Goal: Answer question/provide support: Share knowledge or assist other users

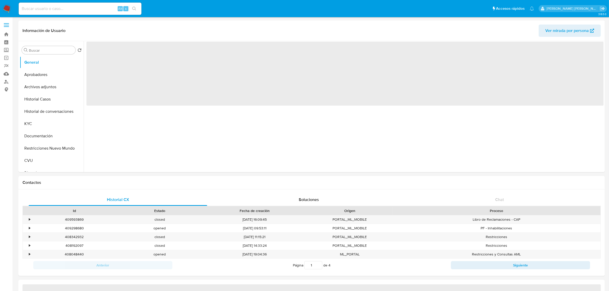
select select "10"
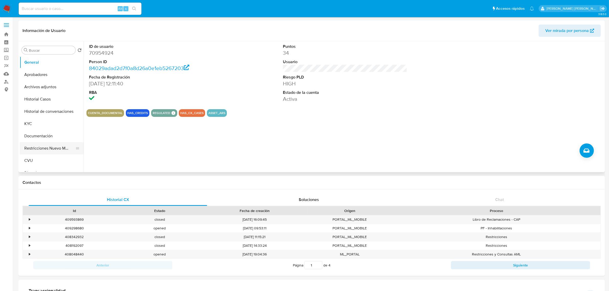
click at [55, 150] on button "Restricciones Nuevo Mundo" at bounding box center [50, 148] width 60 height 12
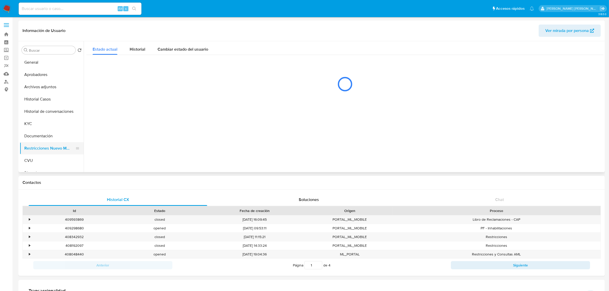
scroll to position [32, 0]
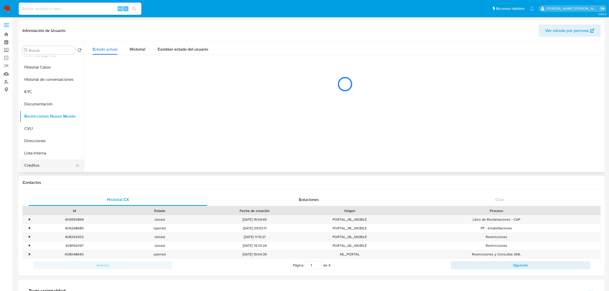
click at [49, 165] on button "Créditos" at bounding box center [50, 165] width 60 height 12
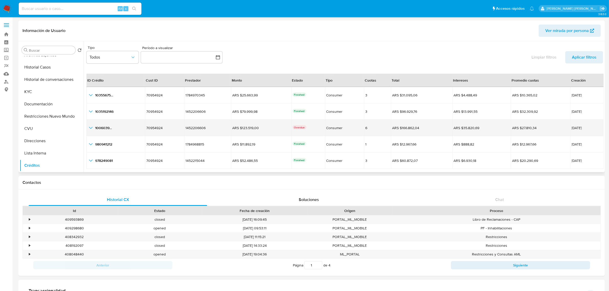
click at [298, 126] on p "Overdue" at bounding box center [300, 127] width 14 height 4
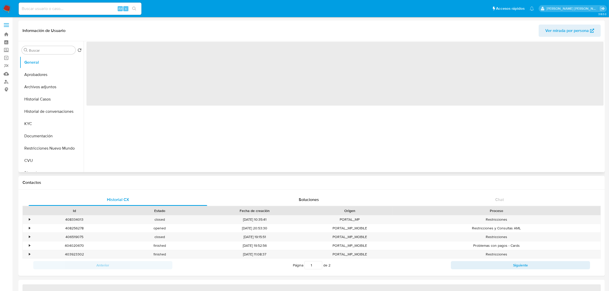
select select "10"
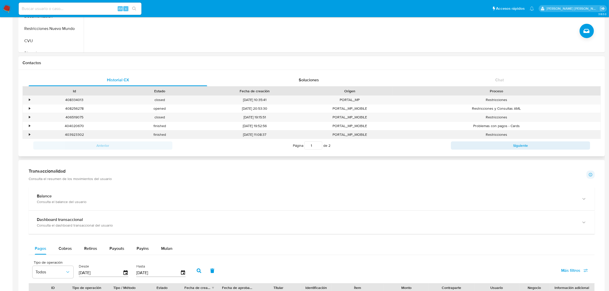
scroll to position [160, 0]
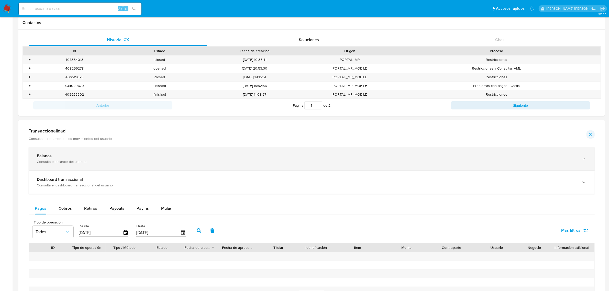
click at [276, 157] on div "Balance" at bounding box center [307, 156] width 540 height 5
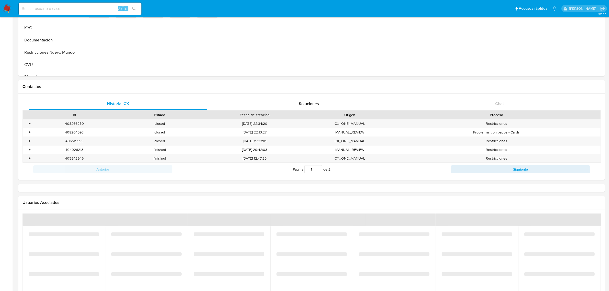
scroll to position [192, 0]
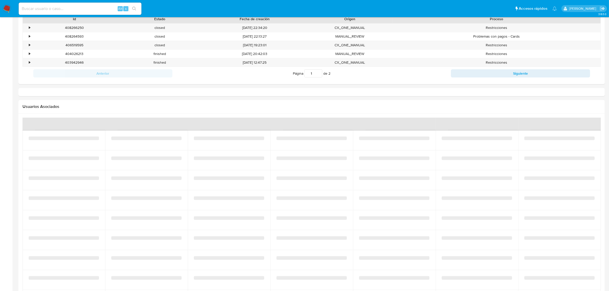
select select "10"
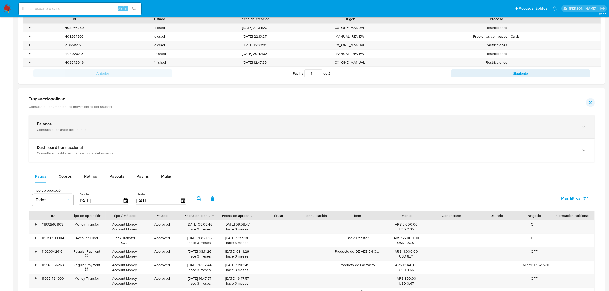
click at [216, 130] on div "Consulta el balance del usuario" at bounding box center [307, 129] width 540 height 5
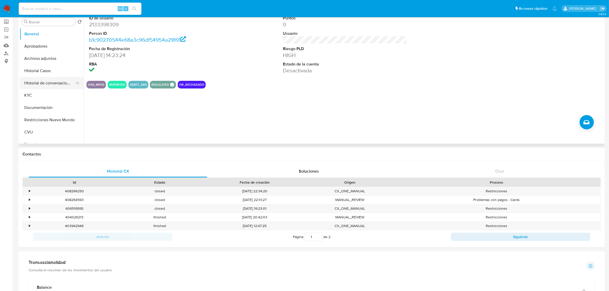
scroll to position [0, 0]
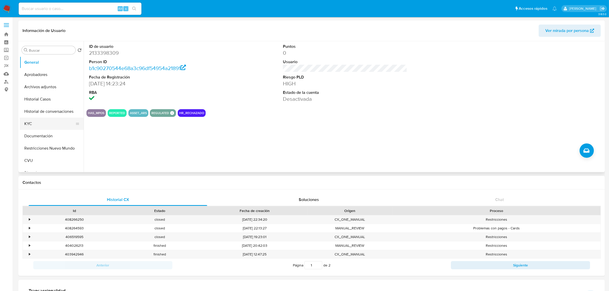
click at [42, 120] on button "KYC" at bounding box center [50, 124] width 60 height 12
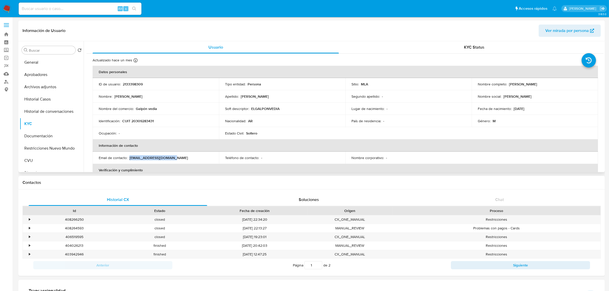
drag, startPoint x: 130, startPoint y: 158, endPoint x: 180, endPoint y: 159, distance: 50.7
click at [180, 159] on div "Email de contacto : galponvedia@outlook.com" at bounding box center [156, 158] width 114 height 5
copy p "galponvedia@outlook.com"
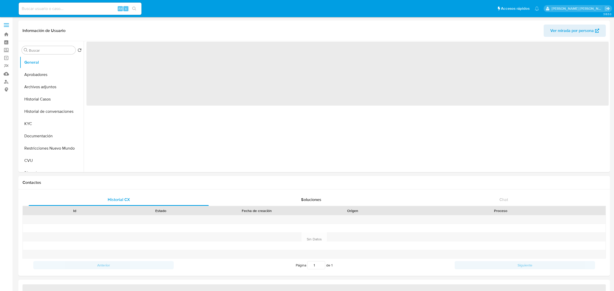
select select "10"
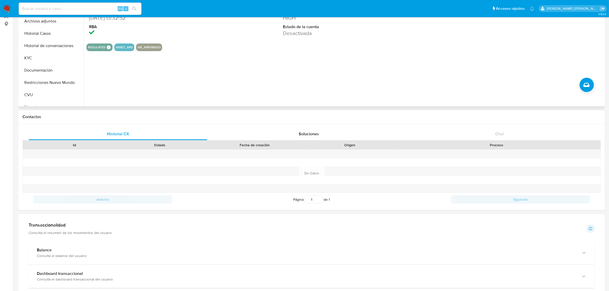
scroll to position [128, 0]
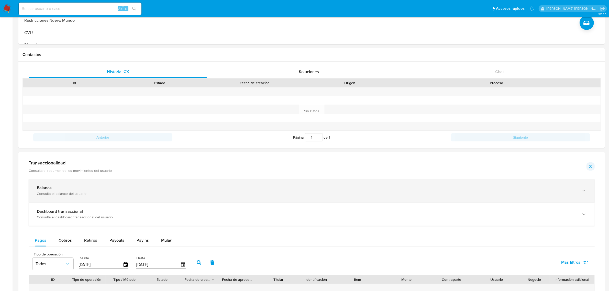
click at [100, 186] on div "Balance" at bounding box center [307, 188] width 540 height 5
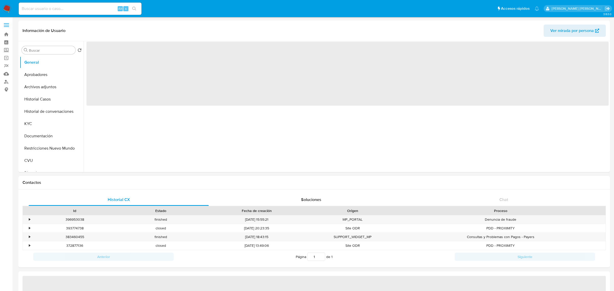
select select "10"
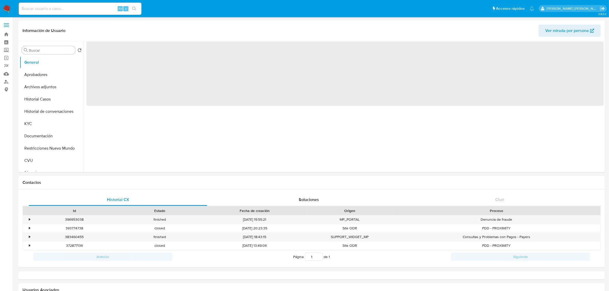
select select "10"
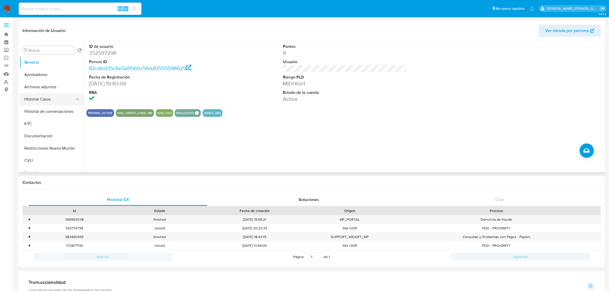
click at [48, 101] on button "Historial Casos" at bounding box center [50, 99] width 60 height 12
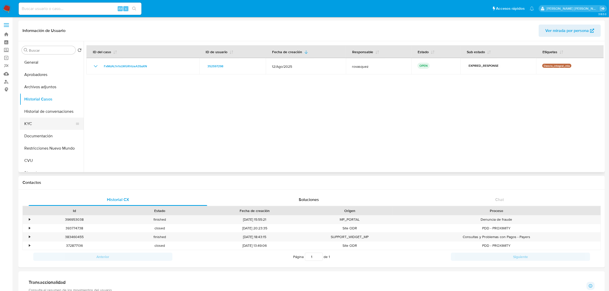
click at [44, 124] on button "KYC" at bounding box center [50, 124] width 60 height 12
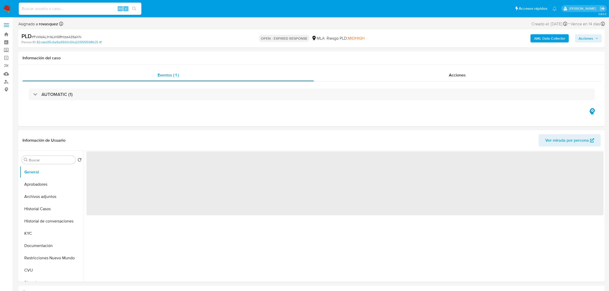
click at [562, 41] on b "AML Data Collector" at bounding box center [549, 38] width 31 height 8
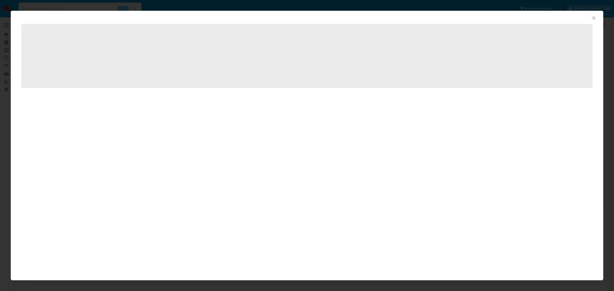
select select "10"
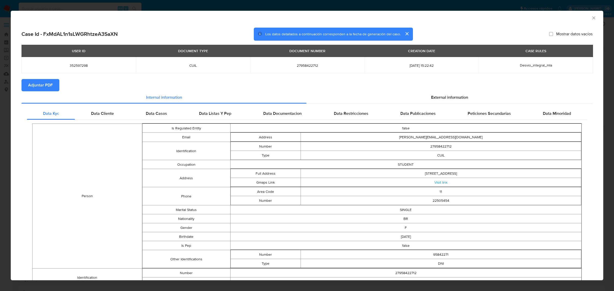
click at [39, 81] on span "Adjuntar PDF" at bounding box center [40, 85] width 25 height 11
click at [592, 20] on icon "Cerrar ventana" at bounding box center [594, 17] width 5 height 5
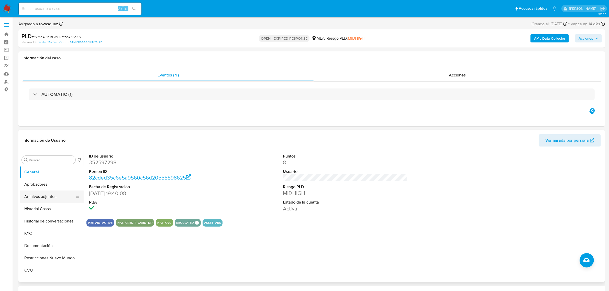
click at [41, 198] on button "Archivos adjuntos" at bounding box center [50, 197] width 60 height 12
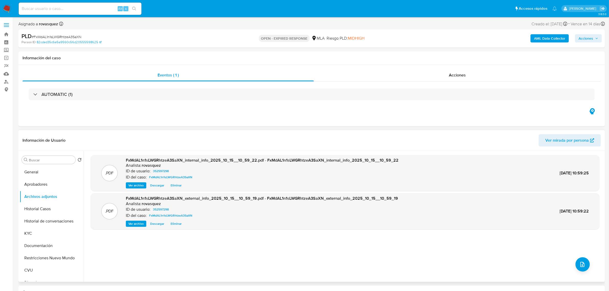
click at [142, 223] on span "Ver archivo" at bounding box center [135, 223] width 15 height 5
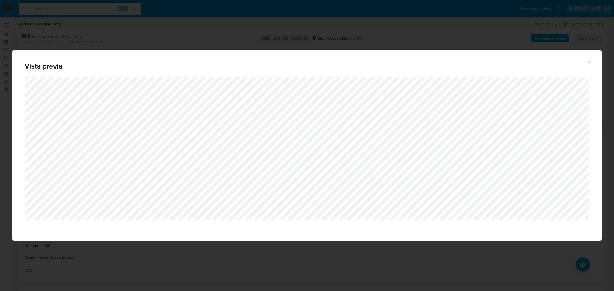
click at [275, 251] on div "Vista previa" at bounding box center [307, 145] width 614 height 291
click at [589, 60] on icon "Attachment preview" at bounding box center [589, 62] width 4 height 4
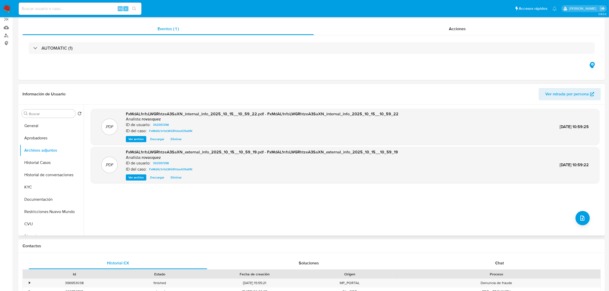
scroll to position [96, 0]
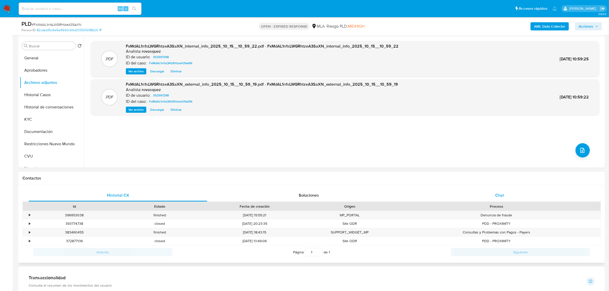
click at [502, 199] on div "Chat" at bounding box center [500, 195] width 179 height 12
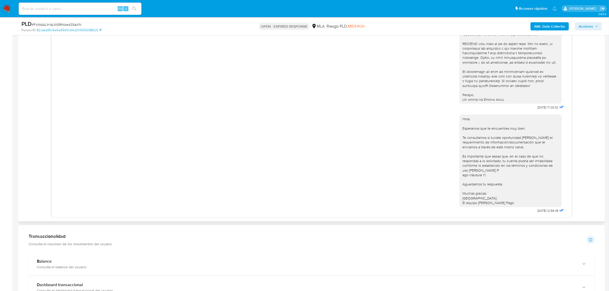
scroll to position [288, 0]
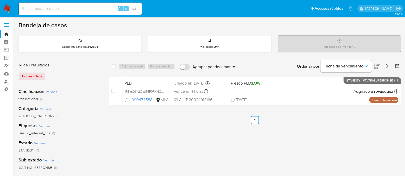
click at [385, 63] on button at bounding box center [387, 66] width 8 height 6
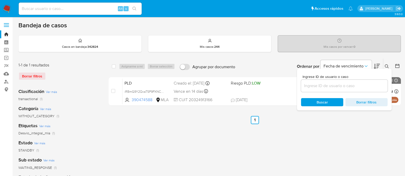
click at [352, 88] on input at bounding box center [344, 86] width 87 height 7
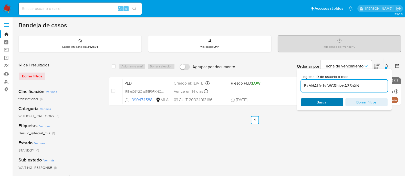
type input "FxMdAL1n1sLWGRhtzeA3SaXN"
click at [315, 102] on span "Buscar" at bounding box center [321, 102] width 35 height 7
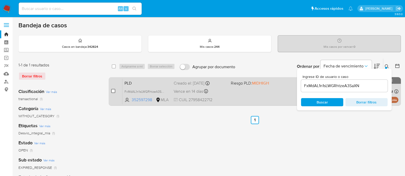
click at [113, 90] on input "checkbox" at bounding box center [113, 91] width 4 height 4
checkbox input "true"
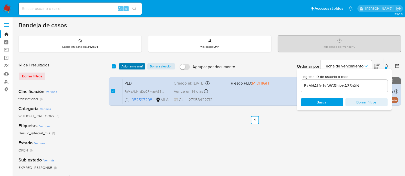
click at [136, 66] on span "Asignarme a mí" at bounding box center [131, 66] width 21 height 5
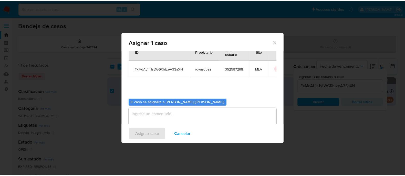
scroll to position [26, 0]
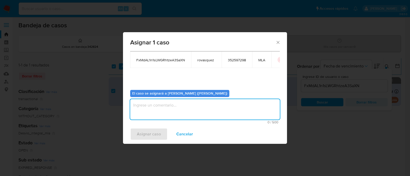
click at [164, 109] on textarea "assign-modal" at bounding box center [204, 109] width 149 height 20
type textarea "."
click at [154, 133] on span "Asignar caso" at bounding box center [149, 134] width 24 height 11
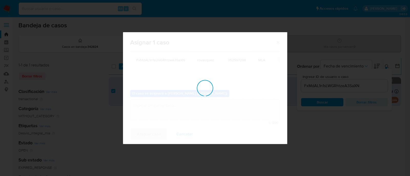
checkbox input "false"
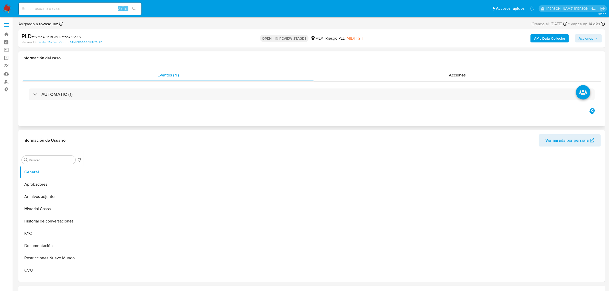
select select "10"
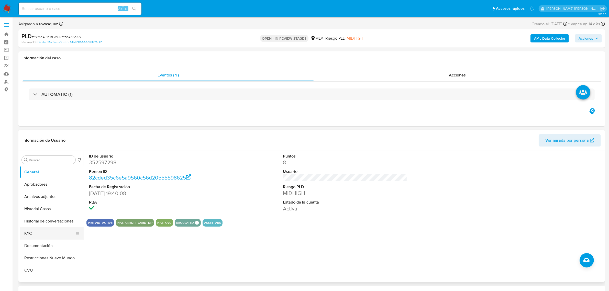
click at [34, 231] on button "KYC" at bounding box center [50, 234] width 60 height 12
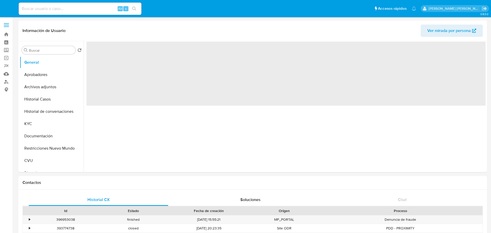
select select "10"
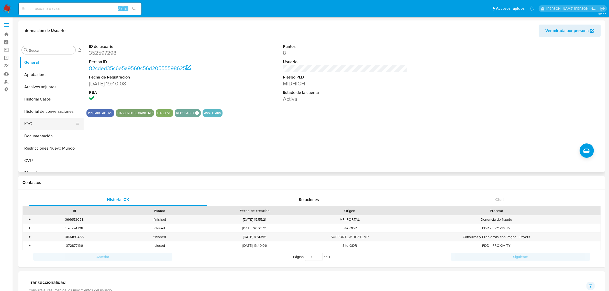
click at [40, 126] on button "KYC" at bounding box center [50, 124] width 60 height 12
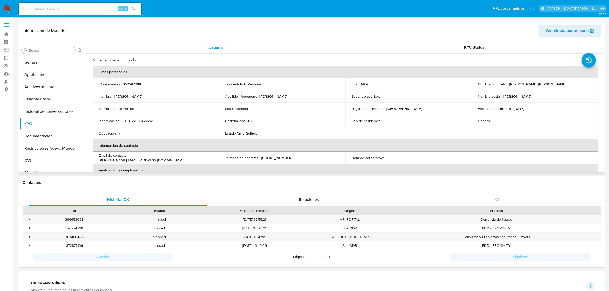
drag, startPoint x: 508, startPoint y: 85, endPoint x: 569, endPoint y: 86, distance: 61.4
click at [491, 86] on div "Nombre completo : Jéssica Angenendt Franca da Silva" at bounding box center [535, 84] width 114 height 5
copy p "[PERSON_NAME] da [PERSON_NAME]"
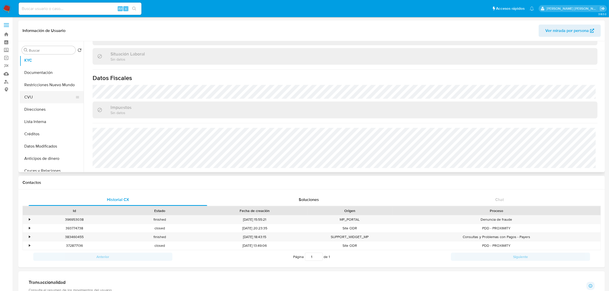
scroll to position [64, 0]
click at [45, 109] on button "Direcciones" at bounding box center [50, 109] width 60 height 12
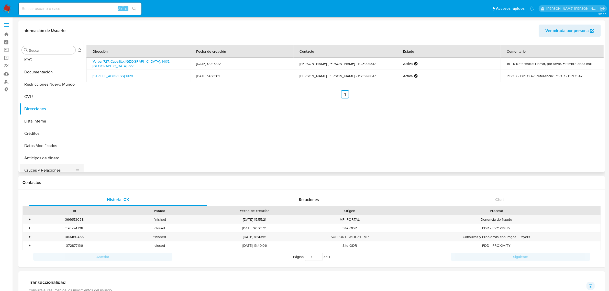
scroll to position [96, 0]
click at [144, 66] on link "Yerbal 727, Caballito, Capital Federal, 1405, Argentina 727" at bounding box center [132, 64] width 78 height 10
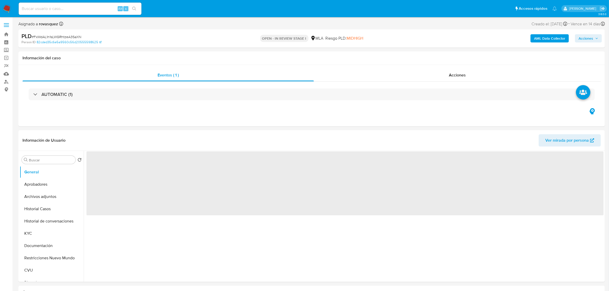
select select "10"
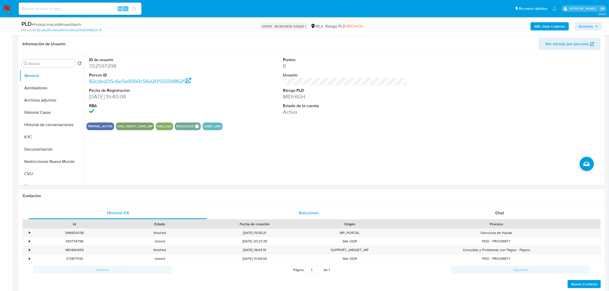
scroll to position [128, 0]
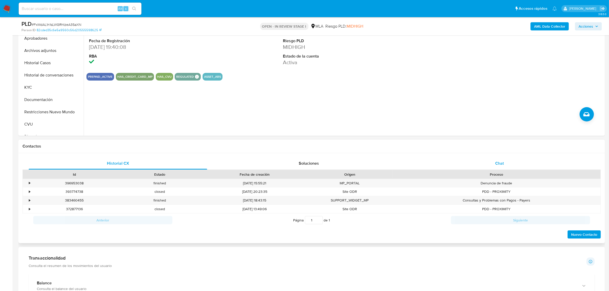
click at [489, 163] on div "Chat" at bounding box center [500, 163] width 179 height 12
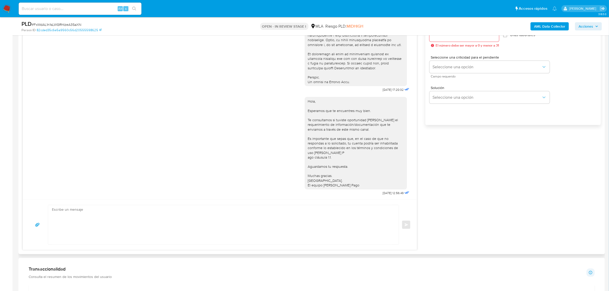
scroll to position [352, 0]
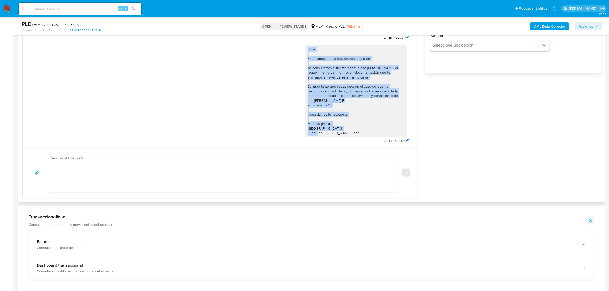
drag, startPoint x: 353, startPoint y: 131, endPoint x: 302, endPoint y: 44, distance: 100.3
click at [305, 45] on div "Hola, Esperamos que te encuentres muy bien. Te consultamos si tuviste oportunid…" at bounding box center [356, 91] width 102 height 93
copy div "Hola, Esperamos que te encuentres muy bien. Te consultamos si tuviste oportunid…"
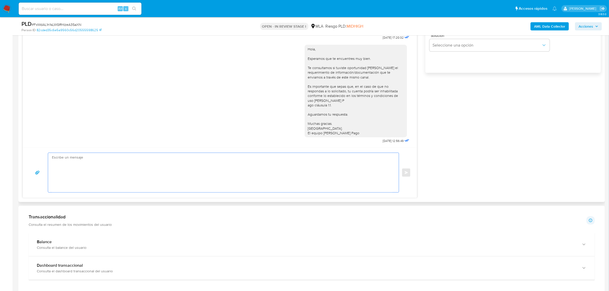
click at [113, 161] on textarea at bounding box center [222, 172] width 341 height 39
paste textarea "Hola, Esperamos que te encuentres muy bien. Te consultamos si tuviste oportunid…"
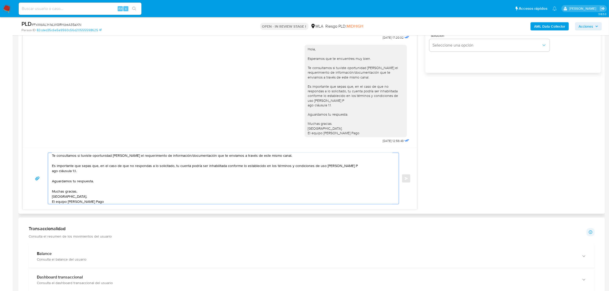
scroll to position [0, 0]
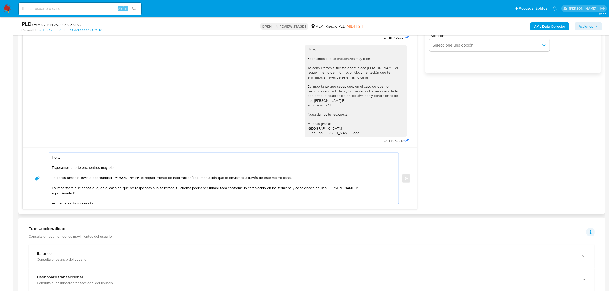
click at [68, 158] on textarea "Hola, Esperamos que te encuentres muy bien. Te consultamos si tuviste oportunid…" at bounding box center [222, 178] width 341 height 51
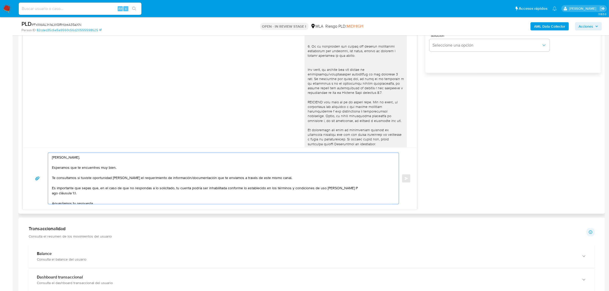
scroll to position [54, 0]
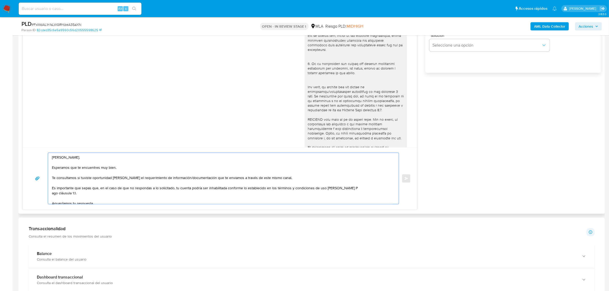
click at [285, 176] on textarea "Hola, Jessica. Esperamos que te encuentres muy bien. Te consultamos si tuviste …" at bounding box center [222, 178] width 341 height 51
click at [284, 179] on textarea "Hola, Jessica. Esperamos que te encuentres muy bien. Te consultamos si tuviste …" at bounding box center [222, 178] width 341 height 51
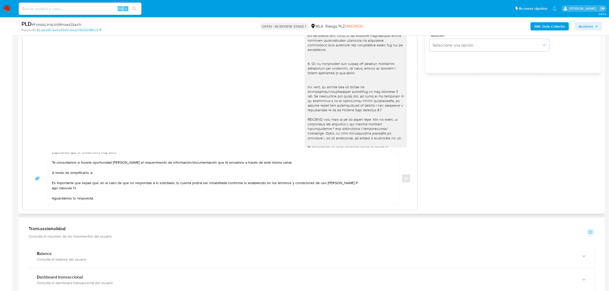
scroll to position [0, 0]
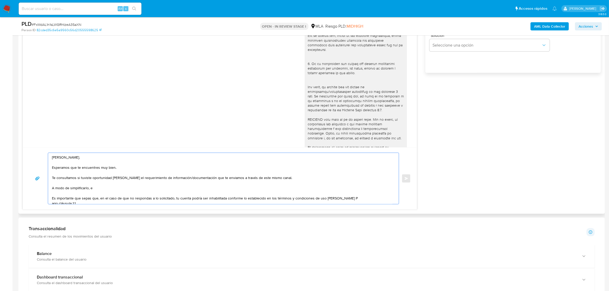
click at [101, 189] on textarea "Hola, Jessica. Esperamos que te encuentres muy bien. Te consultamos si tuviste …" at bounding box center [222, 178] width 341 height 51
paste textarea "n función de las operaciones registradas en tu cuenta de Mercado Pago, necesita…"
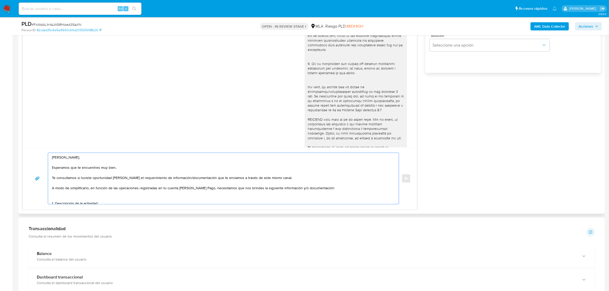
scroll to position [12, 0]
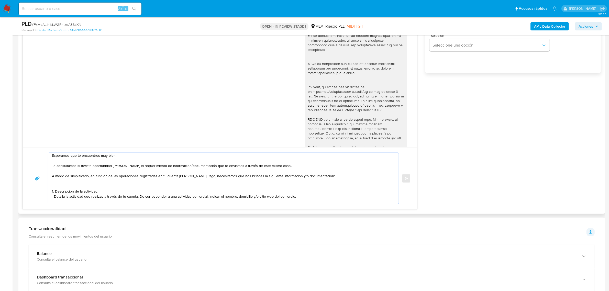
click at [80, 186] on textarea "Hola, Jessica. Esperamos que te encuentres muy bien. Te consultamos si tuviste …" at bounding box center [222, 178] width 341 height 51
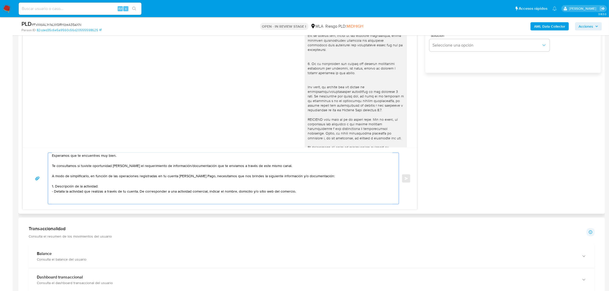
drag, startPoint x: 54, startPoint y: 186, endPoint x: 129, endPoint y: 186, distance: 74.7
click at [129, 186] on textarea "Hola, Jessica. Esperamos que te encuentres muy bien. Te consultamos si tuviste …" at bounding box center [222, 178] width 341 height 51
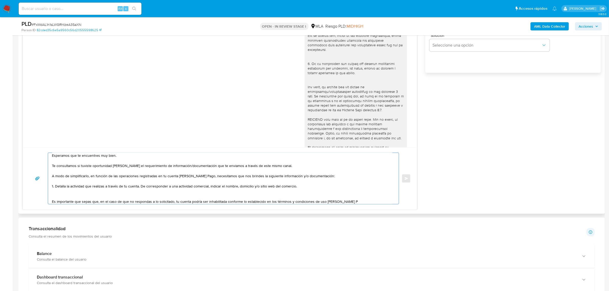
click at [55, 192] on textarea "Hola, Jessica. Esperamos que te encuentres muy bien. Te consultamos si tuviste …" at bounding box center [222, 178] width 341 height 51
click at [80, 193] on textarea "Hola, Jessica. Esperamos que te encuentres muy bien. Te consultamos si tuviste …" at bounding box center [222, 178] width 341 height 51
paste textarea "Resumen de Comprobantes Electrónicos emitidos de los períodos 2024 y 2025. Si t…"
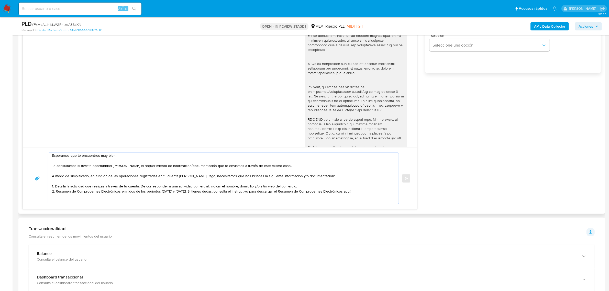
click at [354, 193] on textarea "Hola, Jessica. Esperamos que te encuentres muy bien. Te consultamos si tuviste …" at bounding box center [222, 178] width 341 height 51
paste textarea "https://www.mercadopago.com.ar/ayuda/30181"
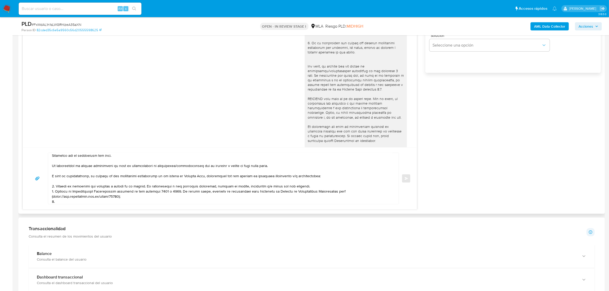
scroll to position [86, 0]
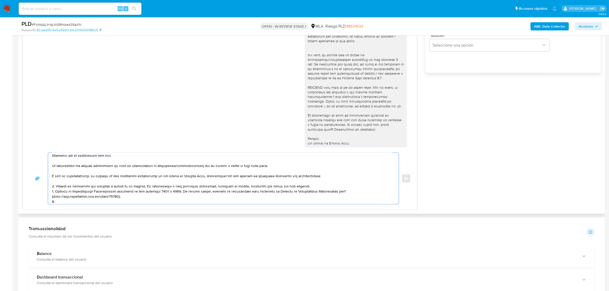
click at [67, 201] on textarea at bounding box center [222, 178] width 341 height 51
paste textarea "Detalle del motivo económico de las operaciones cursadas con las siguientes con…"
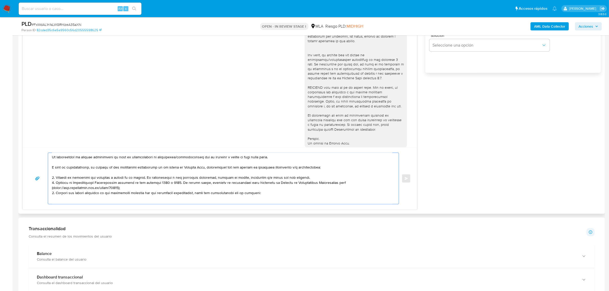
scroll to position [32, 0]
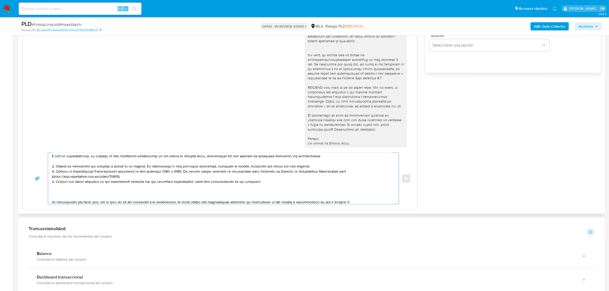
paste textarea "20409138013 name: URIZA GABRIEL || alias: name: JULIO GABRIEL URIZA || alias: 2…"
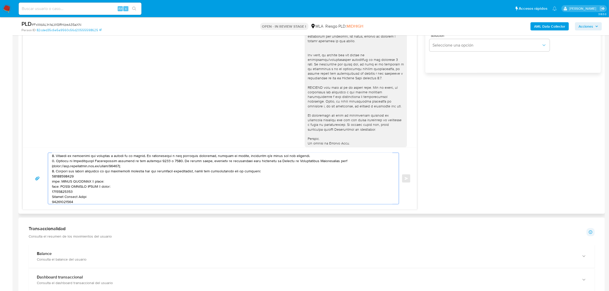
scroll to position [31, 0]
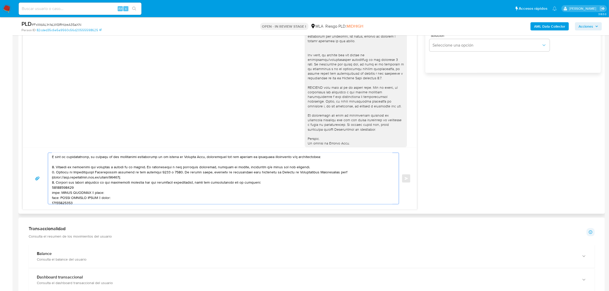
click at [66, 187] on textarea at bounding box center [222, 178] width 341 height 51
paste textarea "20409138013"
paste textarea "27161991207"
paste textarea "20957912991"
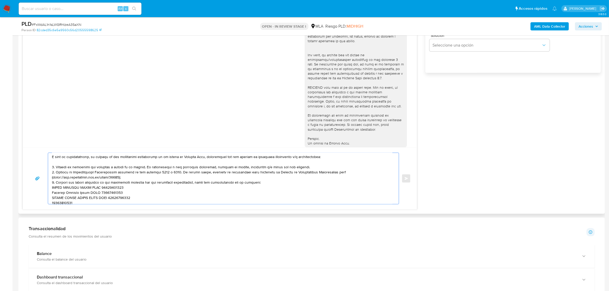
scroll to position [33, 0]
paste textarea "20334074707"
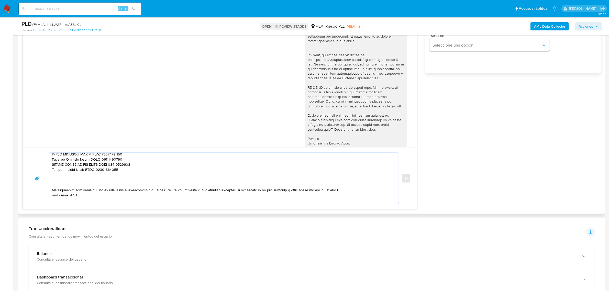
click at [85, 179] on textarea at bounding box center [222, 178] width 341 height 51
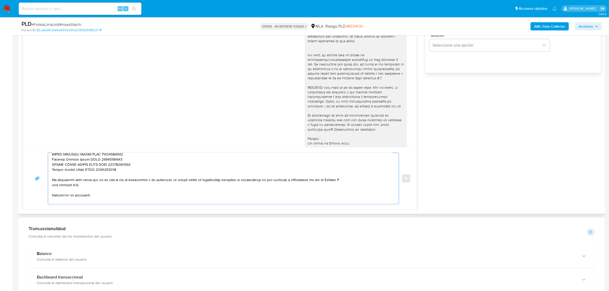
click at [354, 180] on textarea at bounding box center [222, 178] width 341 height 51
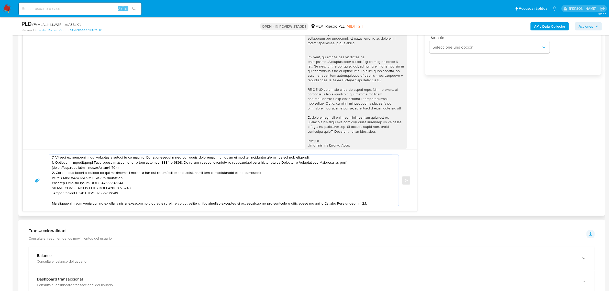
scroll to position [224, 0]
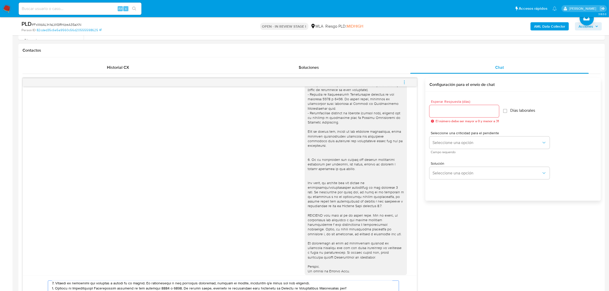
type textarea "Hola, Jessica. Esperamos que te encuentres muy bien. Te consultamos si tuviste …"
click at [442, 115] on div at bounding box center [465, 111] width 70 height 12
click at [442, 114] on input "Esperar Respuesta (días)" at bounding box center [465, 111] width 70 height 7
type input "1"
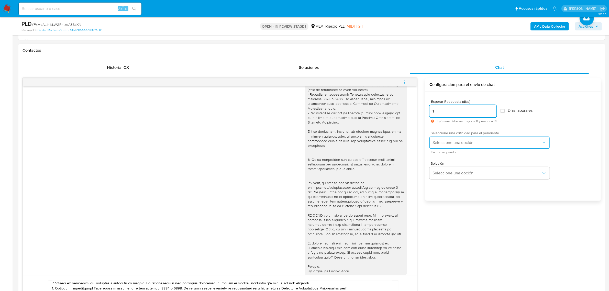
click at [439, 138] on button "Seleccione una opción" at bounding box center [490, 143] width 120 height 12
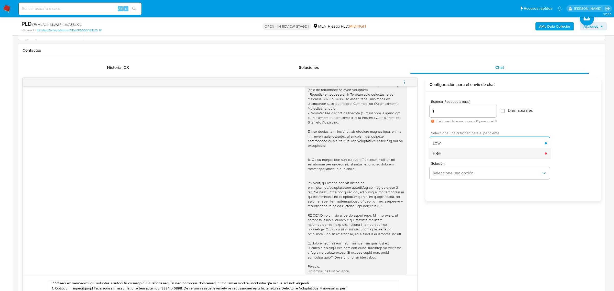
click at [449, 155] on div "HIGH" at bounding box center [489, 153] width 112 height 10
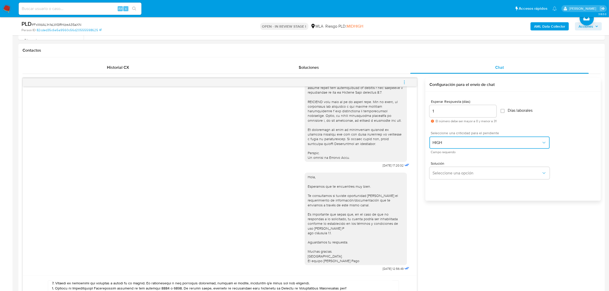
scroll to position [384, 0]
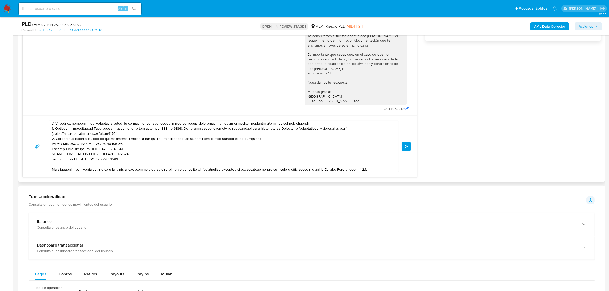
click at [406, 150] on button "Enviar" at bounding box center [406, 146] width 9 height 9
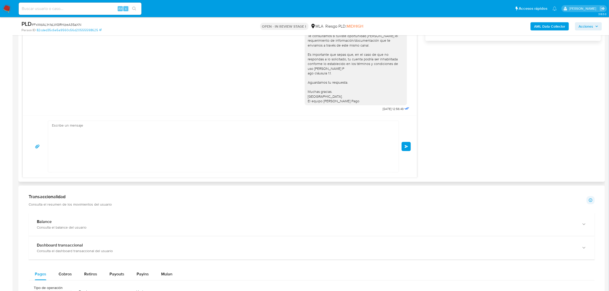
scroll to position [402, 0]
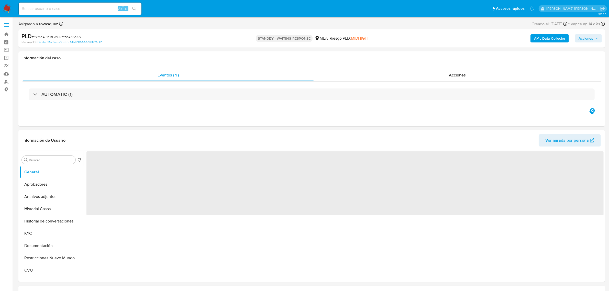
select select "10"
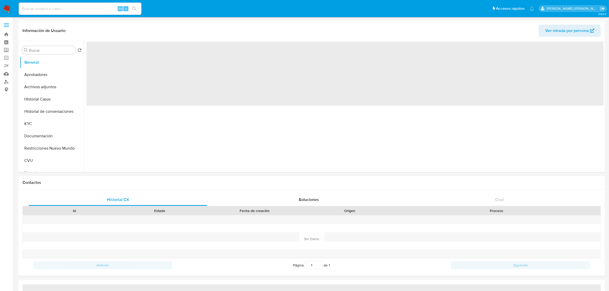
select select "10"
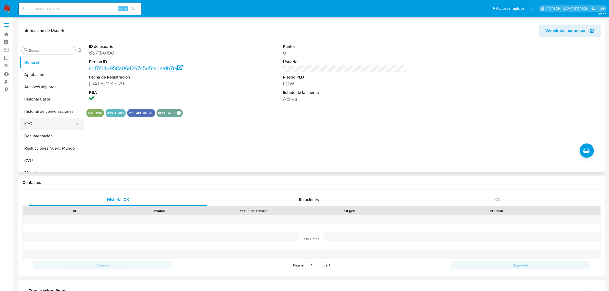
click at [37, 124] on button "KYC" at bounding box center [50, 124] width 60 height 12
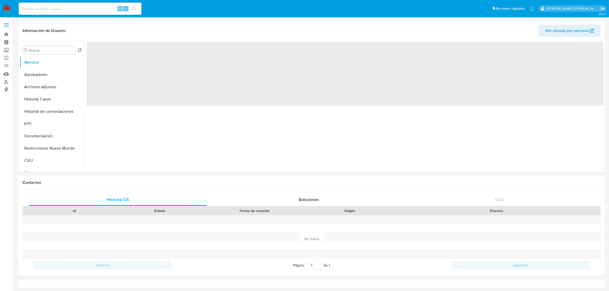
select select "10"
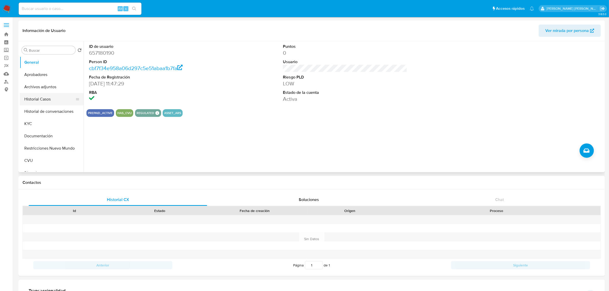
click at [46, 98] on button "Historial Casos" at bounding box center [50, 99] width 60 height 12
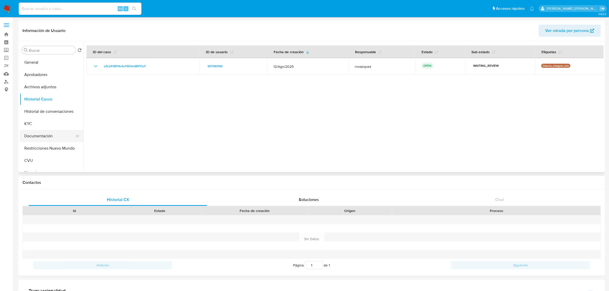
click at [35, 137] on button "Documentación" at bounding box center [50, 136] width 60 height 12
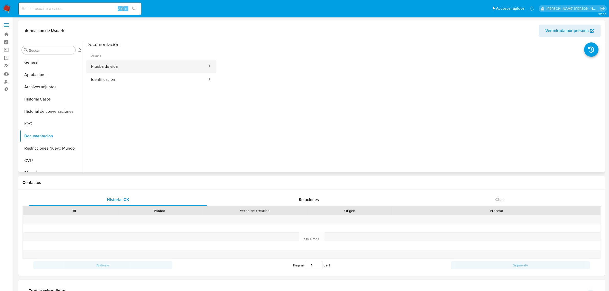
click at [127, 62] on button "Prueba de vida" at bounding box center [147, 66] width 121 height 13
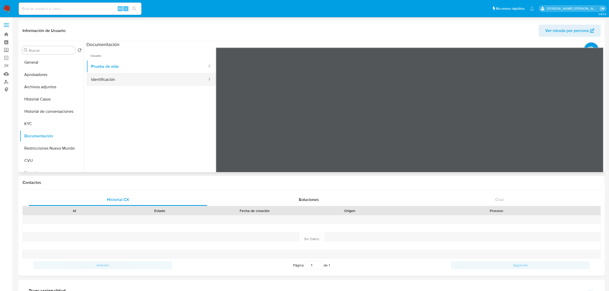
click at [126, 78] on button "Identificación" at bounding box center [147, 79] width 121 height 13
click at [128, 68] on button "Prueba de vida" at bounding box center [147, 66] width 121 height 13
click at [43, 121] on button "KYC" at bounding box center [50, 124] width 60 height 12
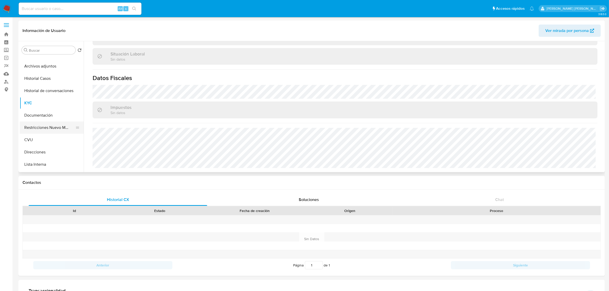
scroll to position [32, 0]
click at [51, 143] on button "Direcciones" at bounding box center [50, 141] width 60 height 12
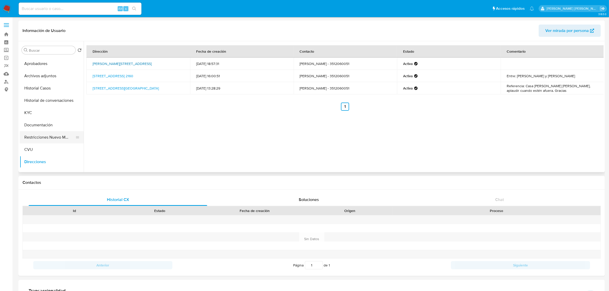
scroll to position [0, 0]
click at [39, 88] on button "Archivos adjuntos" at bounding box center [50, 87] width 60 height 12
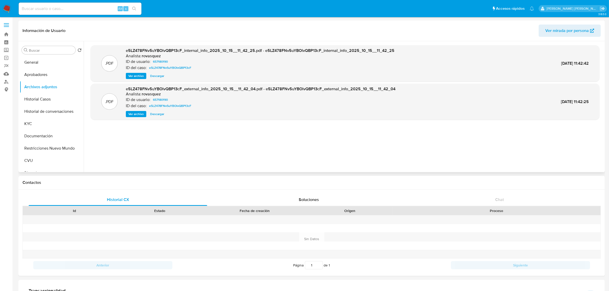
click at [131, 115] on span "Ver archivo" at bounding box center [135, 114] width 15 height 5
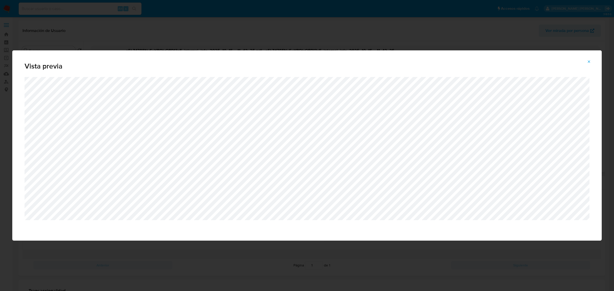
click at [591, 63] on icon "Attachment preview" at bounding box center [589, 62] width 4 height 4
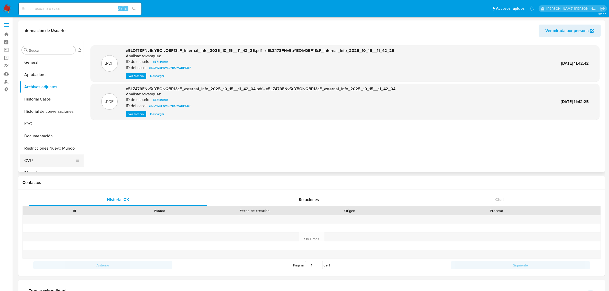
click at [39, 162] on button "CVU" at bounding box center [50, 161] width 60 height 12
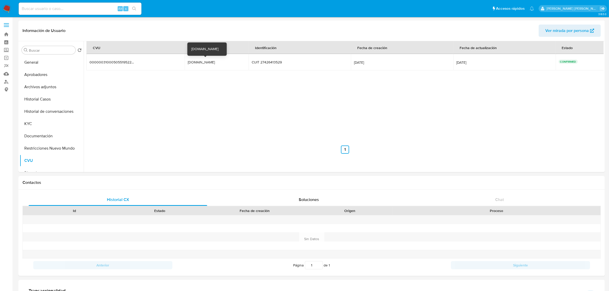
drag, startPoint x: 191, startPoint y: 63, endPoint x: 212, endPoint y: 61, distance: 20.3
click at [212, 61] on div "[DOMAIN_NAME]" at bounding box center [204, 62] width 33 height 5
click at [194, 83] on div "CVU Alias Identificación Fecha de creación Fecha de actualización Estado 000000…" at bounding box center [346, 97] width 518 height 113
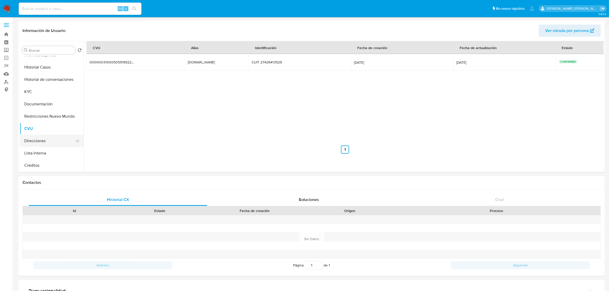
click at [49, 140] on button "Direcciones" at bounding box center [50, 141] width 60 height 12
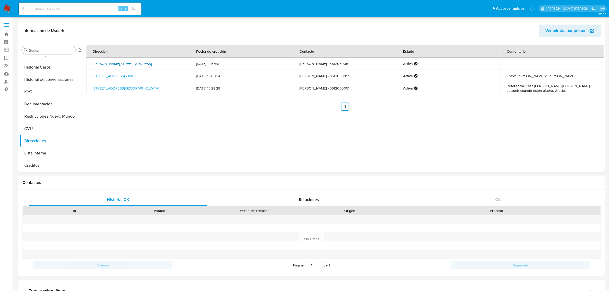
drag, startPoint x: 125, startPoint y: 66, endPoint x: 103, endPoint y: 63, distance: 22.2
click at [103, 63] on td "Calle Arquimedes 3069, Córdoba, Córdoba, 5008, Argentina 3069" at bounding box center [139, 64] width 104 height 12
copy link "Arquimedes 3069, Córdoba, Córdoba, 5008, Argentina 3069"
drag, startPoint x: 129, startPoint y: 80, endPoint x: 102, endPoint y: 76, distance: 27.9
click at [102, 76] on td "Calle Malvar Y Pinto 2160, Cordoba Capital, Córdoba, 5012, Argentina 2160" at bounding box center [139, 76] width 104 height 12
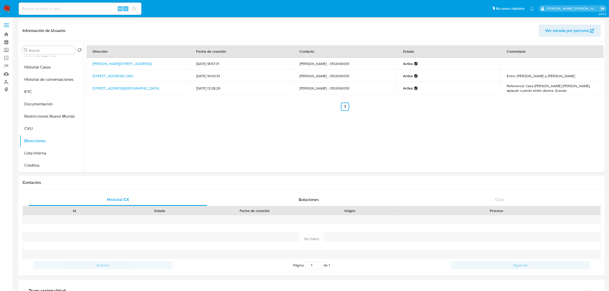
copy link "Malvar Y Pinto 2160, Cordoba Capital, Córdoba, 5012, Argentina 2160"
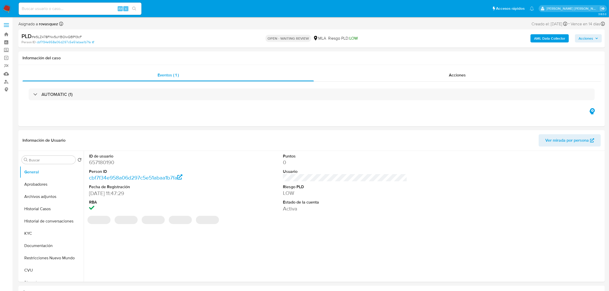
select select "10"
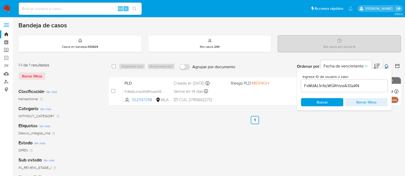
click at [316, 86] on input "FxMdAL1n1sLWGRhtzeA3SaXN" at bounding box center [344, 86] width 87 height 7
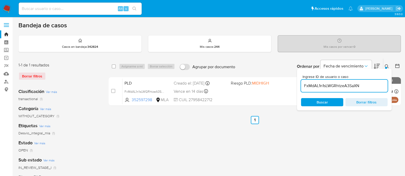
click at [317, 86] on input "FxMdAL1n1sLWGRhtzeA3SaXN" at bounding box center [344, 86] width 87 height 7
paste input "e5LZ478FNv5uYBOlvQBP13cF"
type input "e5LZ478FNv5uYBOlvQBP13cF"
click at [315, 103] on div "Buscar Borrar filtros" at bounding box center [344, 102] width 87 height 8
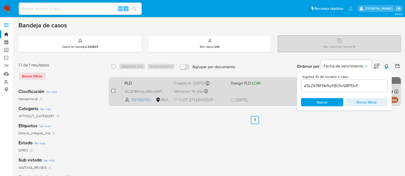
click at [114, 91] on input "checkbox" at bounding box center [113, 91] width 4 height 4
checkbox input "true"
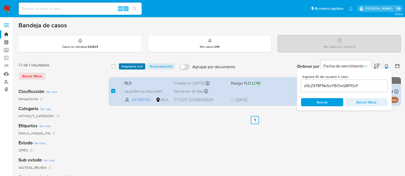
click at [137, 68] on span "Asignarme a mí" at bounding box center [131, 66] width 21 height 5
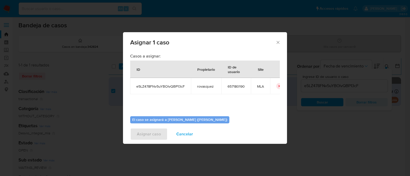
scroll to position [26, 0]
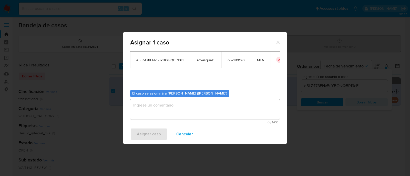
click at [153, 109] on textarea "assign-modal" at bounding box center [204, 109] width 149 height 20
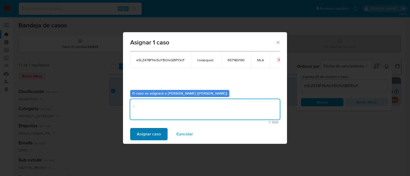
type textarea "."
click at [141, 130] on span "Asignar caso" at bounding box center [149, 134] width 24 height 11
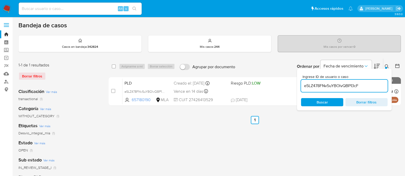
click at [322, 85] on input "e5LZ478FNv5uYBOlvQBP13cF" at bounding box center [344, 86] width 87 height 7
paste input "8p9peQInBZeD6bsG2DOaR7PN"
type input "8p9peQInBZeD6bsG2DOaR7PN"
click at [322, 103] on span "Buscar" at bounding box center [321, 102] width 11 height 8
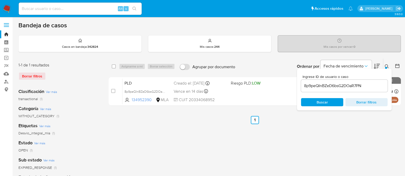
click at [114, 91] on input "checkbox" at bounding box center [113, 91] width 4 height 4
checkbox input "true"
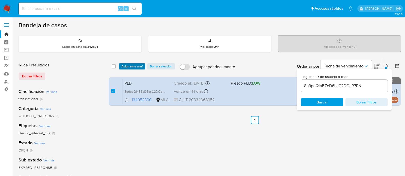
click at [132, 68] on span "Asignarme a mí" at bounding box center [131, 66] width 21 height 5
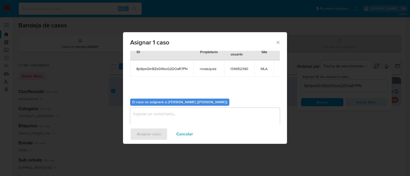
scroll to position [26, 0]
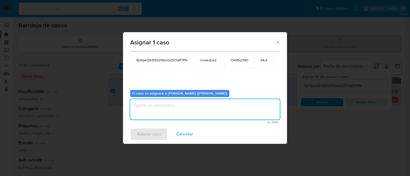
click at [155, 116] on textarea "assign-modal" at bounding box center [204, 109] width 149 height 20
type textarea "."
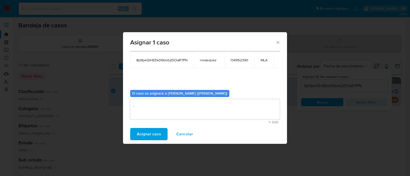
click at [144, 134] on span "Asignar caso" at bounding box center [149, 134] width 24 height 11
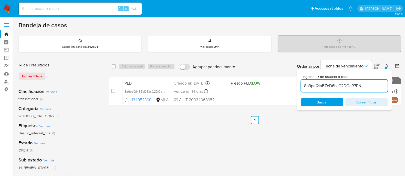
click at [333, 85] on input "8p9peQInBZeD6bsG2DOaR7PN" at bounding box center [344, 86] width 87 height 7
paste input "Kl0yk1pRMrQsSndZRxM5KbuV"
type input "Kl0yk1pRMrQsSndZRxM5KbuV"
click at [320, 103] on span "Buscar" at bounding box center [321, 102] width 11 height 8
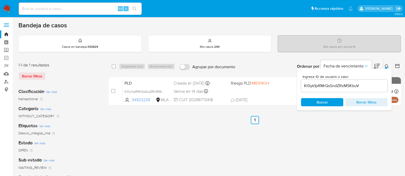
click at [114, 91] on input "checkbox" at bounding box center [113, 91] width 4 height 4
checkbox input "true"
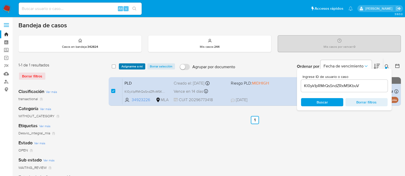
click at [128, 68] on span "Asignarme a mí" at bounding box center [131, 66] width 21 height 5
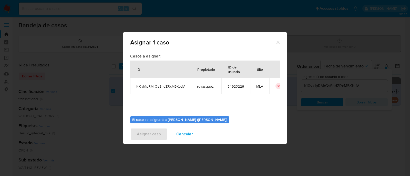
scroll to position [26, 0]
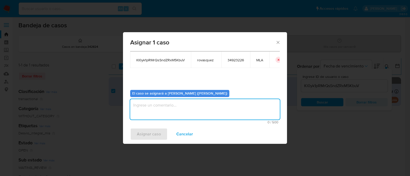
click at [170, 109] on textarea "assign-modal" at bounding box center [204, 109] width 149 height 20
type textarea "."
click at [147, 129] on span "Asignar caso" at bounding box center [149, 134] width 24 height 11
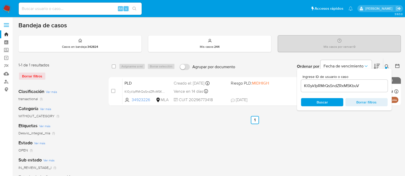
click at [192, 124] on ul "Anterior 1 Siguiente" at bounding box center [255, 120] width 292 height 8
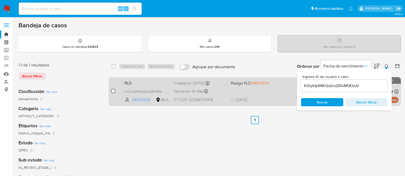
click at [113, 90] on input "checkbox" at bounding box center [113, 91] width 4 height 4
checkbox input "true"
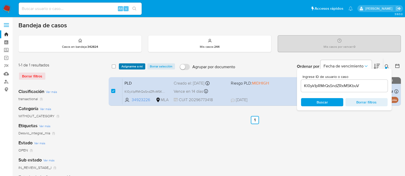
click at [132, 66] on span "Asignarme a mí" at bounding box center [131, 66] width 21 height 5
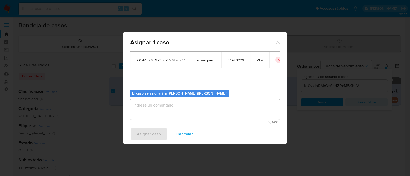
click at [174, 111] on textarea "assign-modal" at bounding box center [204, 109] width 149 height 20
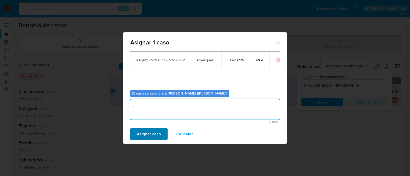
type textarea "."
click at [150, 134] on span "Asignar caso" at bounding box center [149, 134] width 24 height 11
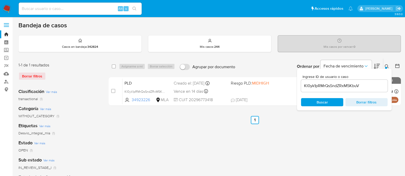
click at [7, 9] on img at bounding box center [7, 8] width 9 height 9
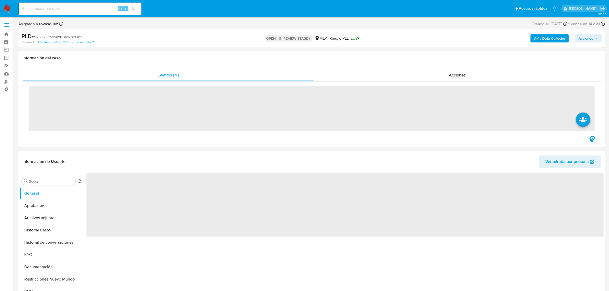
click at [552, 39] on b "AML Data Collector" at bounding box center [549, 38] width 31 height 8
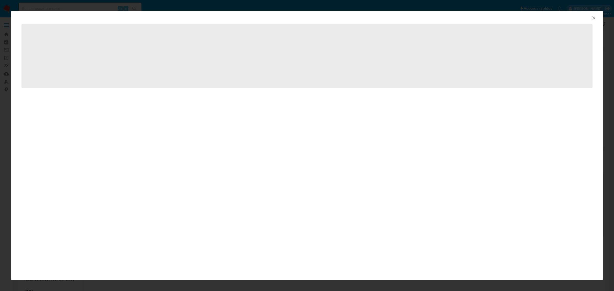
select select "10"
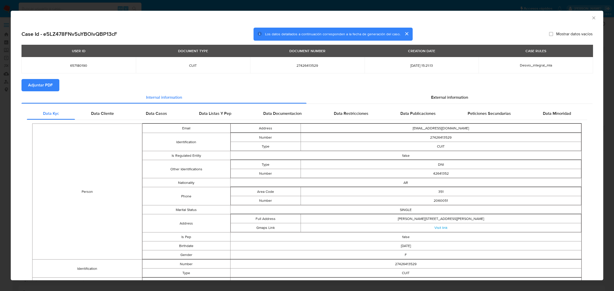
drag, startPoint x: 49, startPoint y: 86, endPoint x: 63, endPoint y: 90, distance: 14.1
click at [49, 86] on span "Adjuntar PDF" at bounding box center [40, 85] width 25 height 11
click at [589, 20] on div "AML Data Collector" at bounding box center [307, 17] width 593 height 13
click at [592, 17] on icon "Cerrar ventana" at bounding box center [594, 17] width 5 height 5
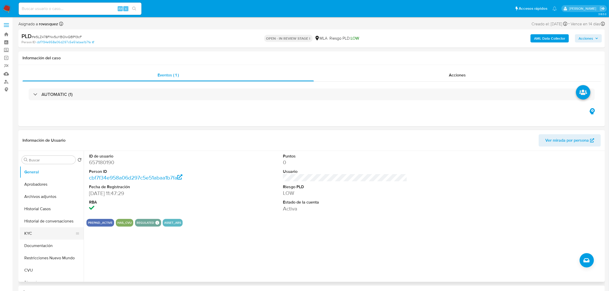
drag, startPoint x: 39, startPoint y: 236, endPoint x: 58, endPoint y: 237, distance: 19.5
click at [39, 236] on button "KYC" at bounding box center [50, 234] width 60 height 12
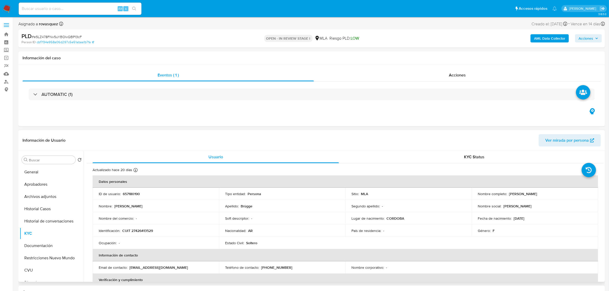
drag, startPoint x: 508, startPoint y: 194, endPoint x: 560, endPoint y: 193, distance: 51.7
click at [560, 193] on div "Nombre completo : [PERSON_NAME]" at bounding box center [535, 194] width 114 height 5
copy p "[PERSON_NAME]"
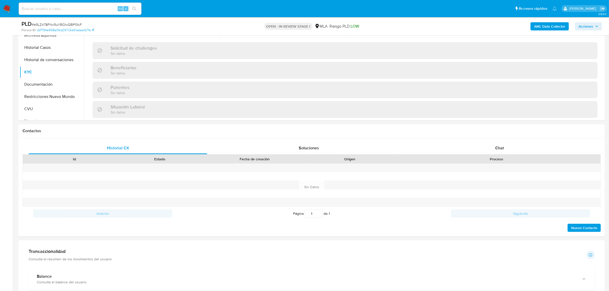
scroll to position [192, 0]
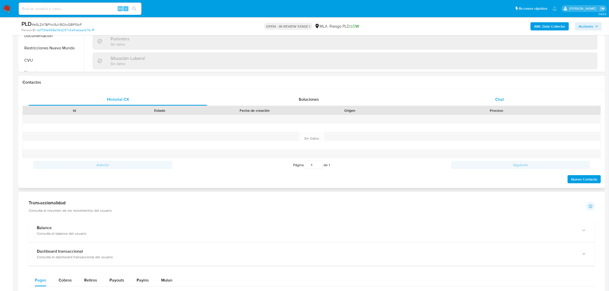
click at [497, 98] on span "Chat" at bounding box center [500, 99] width 9 height 6
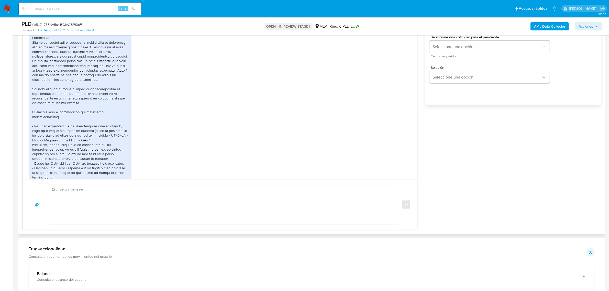
scroll to position [239, 0]
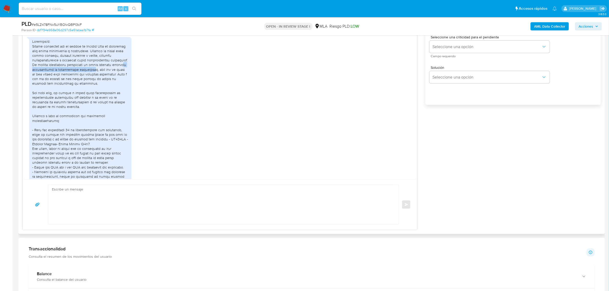
drag, startPoint x: 44, startPoint y: 78, endPoint x: 109, endPoint y: 78, distance: 65.3
click at [109, 78] on div at bounding box center [80, 139] width 96 height 200
drag, startPoint x: 45, startPoint y: 103, endPoint x: 116, endPoint y: 105, distance: 71.2
click at [116, 105] on div at bounding box center [80, 139] width 96 height 200
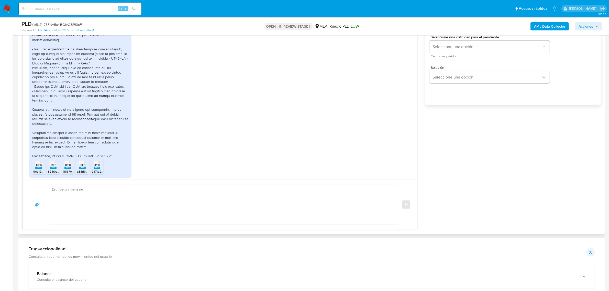
scroll to position [335, 0]
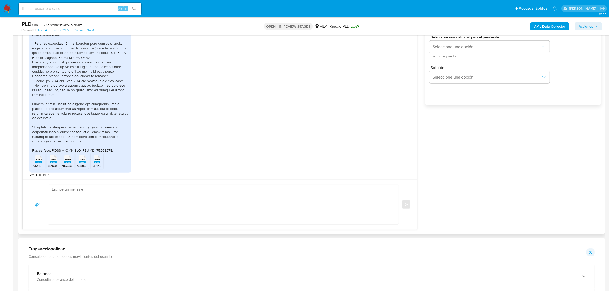
click at [36, 163] on rect at bounding box center [38, 162] width 7 height 2
click at [52, 161] on span "JPEG" at bounding box center [53, 159] width 6 height 3
click at [67, 161] on span "JPEG" at bounding box center [68, 159] width 6 height 3
click at [82, 161] on span "JPEG" at bounding box center [82, 159] width 6 height 3
click at [100, 160] on span "JPEG" at bounding box center [97, 159] width 6 height 3
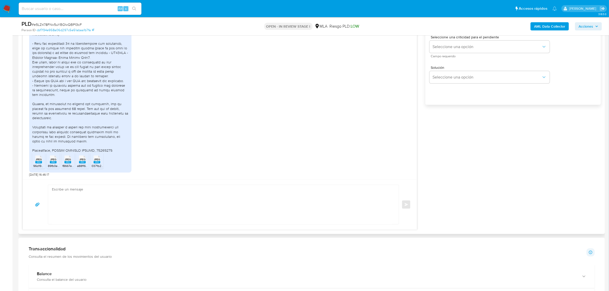
click at [106, 203] on textarea at bounding box center [222, 204] width 341 height 39
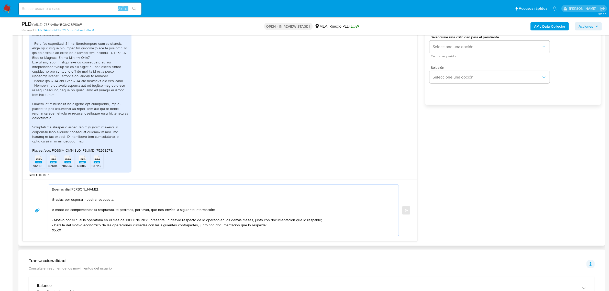
click at [119, 200] on textarea "Buenas día Micaela. Gracias por esperar nuestra respuesta. A modo de complement…" at bounding box center [222, 210] width 341 height 51
click at [54, 218] on textarea "Buenas día Micaela. Gracias por esperar nuestra respuesta, y por la documentaci…" at bounding box center [222, 210] width 341 height 51
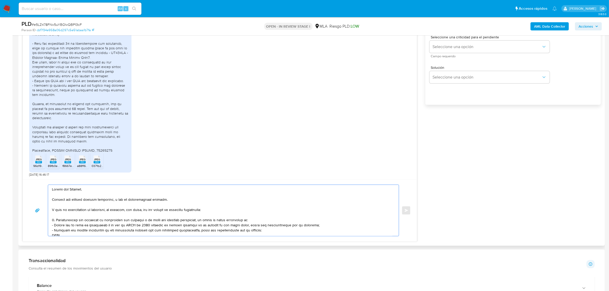
click at [178, 221] on textarea at bounding box center [222, 210] width 341 height 51
click at [0, 0] on lt-span "veh í culo" at bounding box center [0, 0] width 0 height 0
click at [267, 222] on textarea at bounding box center [222, 210] width 341 height 51
click at [58, 231] on textarea at bounding box center [222, 210] width 341 height 51
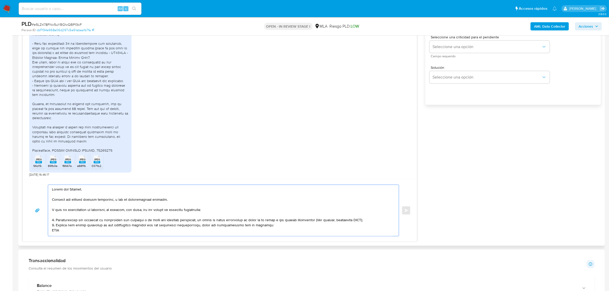
paste textarea "27393054668 name: Brenda Emilce Chanquia || alias: 20436946881 name: Difilippo,…"
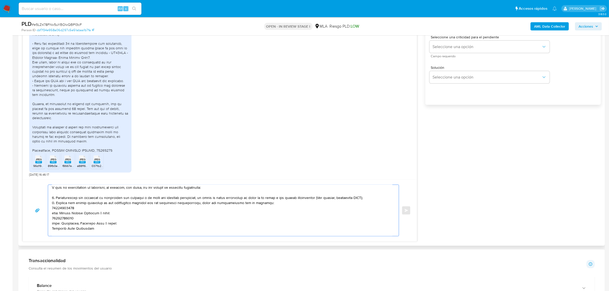
click at [66, 208] on textarea at bounding box center [222, 210] width 341 height 51
paste textarea "27393054668"
paste textarea "20436946881"
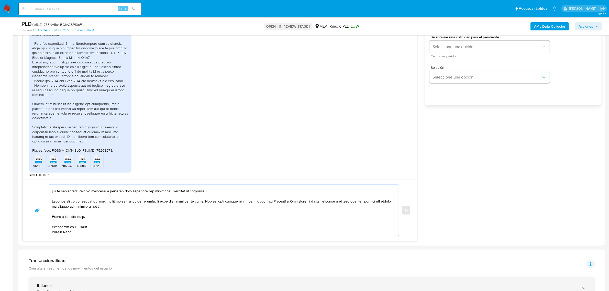
drag, startPoint x: 59, startPoint y: 220, endPoint x: 129, endPoint y: 284, distance: 95.1
click at [129, 284] on div "Información de Usuario Ver mirada por persona Buscar Volver al orden por defect…" at bounding box center [311, 266] width 587 height 949
paste textarea "Es importante que sepas que, en caso de no responder a lo solicitado o si lo pr…"
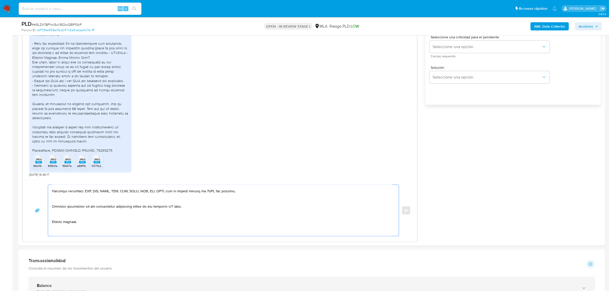
scroll to position [89, 0]
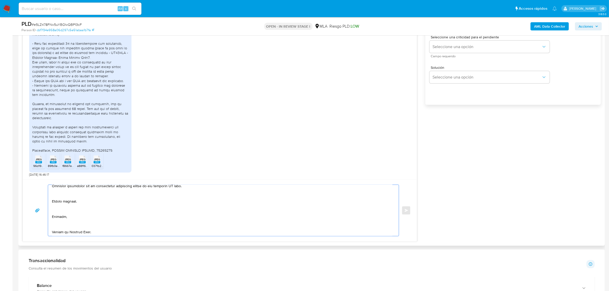
click at [61, 228] on textarea at bounding box center [222, 210] width 341 height 51
click at [56, 222] on textarea at bounding box center [222, 210] width 341 height 51
click at [60, 209] on textarea at bounding box center [222, 210] width 341 height 51
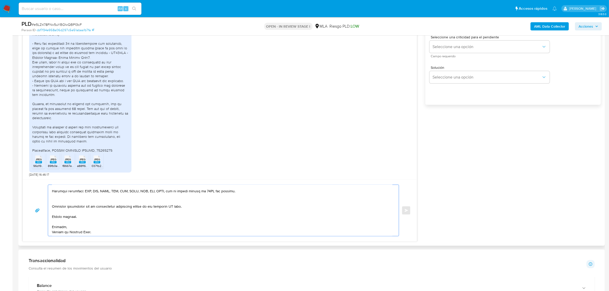
click at [67, 199] on textarea at bounding box center [222, 210] width 341 height 51
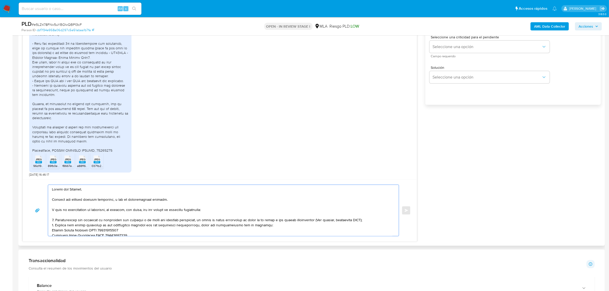
scroll to position [32, 0]
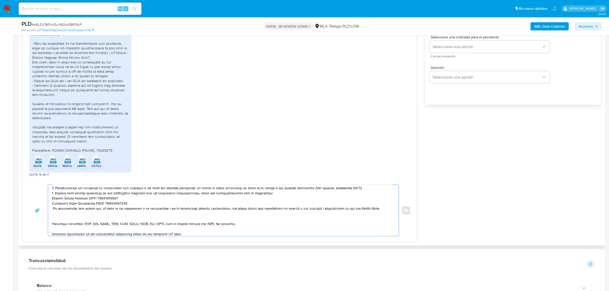
click at [127, 203] on textarea at bounding box center [222, 210] width 341 height 51
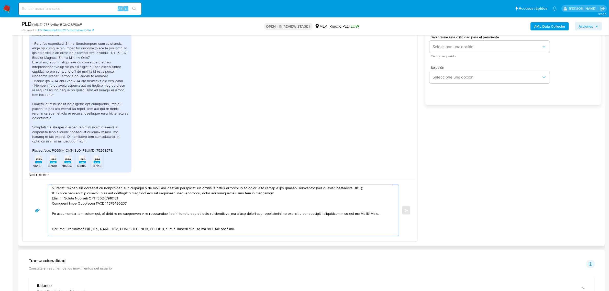
click at [58, 222] on textarea at bounding box center [222, 210] width 341 height 51
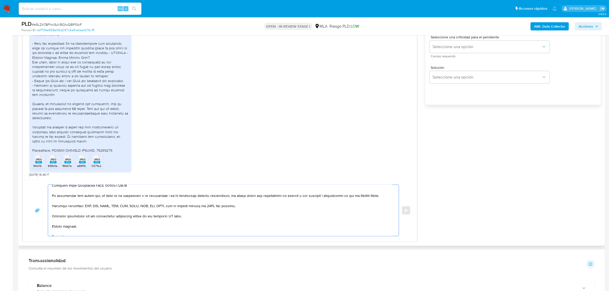
scroll to position [60, 0]
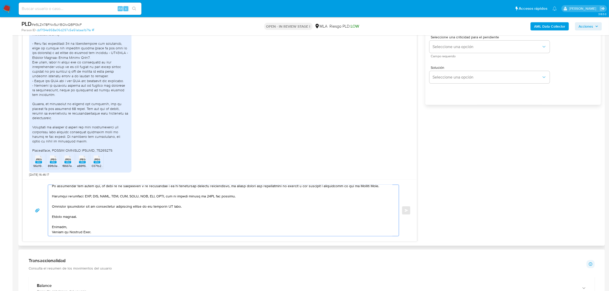
drag, startPoint x: 134, startPoint y: 206, endPoint x: 229, endPoint y: 208, distance: 95.2
click at [229, 208] on textarea at bounding box center [222, 210] width 341 height 51
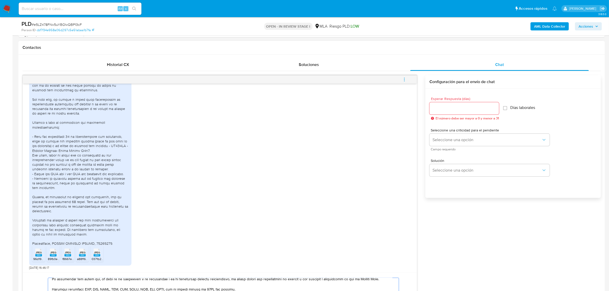
scroll to position [224, 0]
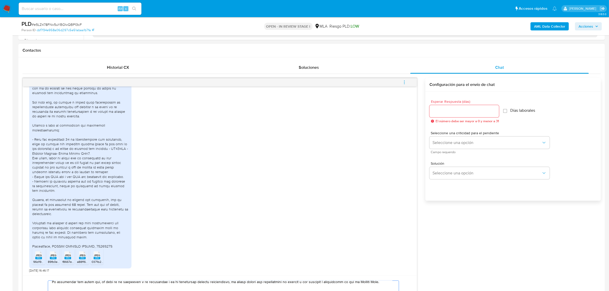
type textarea "Buenas día Micaela. Gracias por esperar nuestra respuesta, y por la documentaci…"
click at [449, 115] on div at bounding box center [465, 111] width 70 height 12
click at [451, 110] on input "Esperar Respuesta (días)" at bounding box center [465, 111] width 70 height 7
type input "1"
click at [451, 144] on span "Seleccione una opción" at bounding box center [487, 142] width 109 height 5
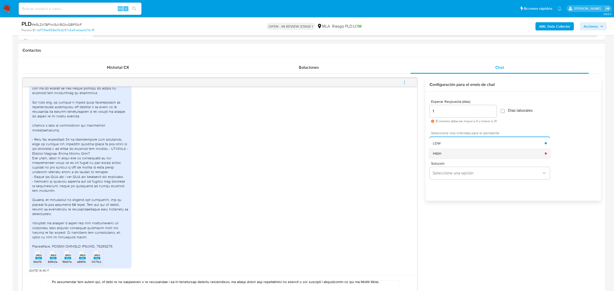
click at [449, 154] on div "HIGH" at bounding box center [489, 153] width 112 height 10
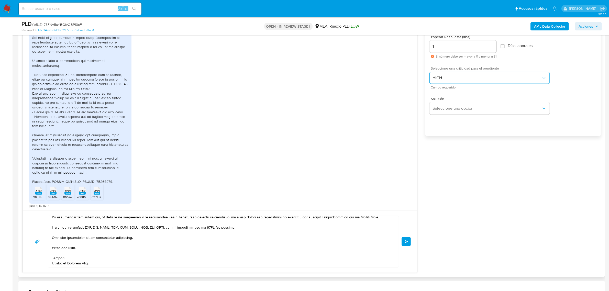
scroll to position [352, 0]
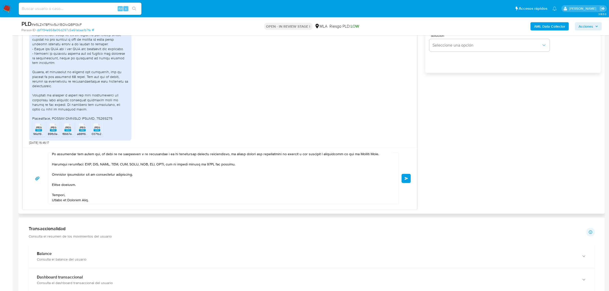
click at [409, 178] on button "Enviar" at bounding box center [406, 178] width 9 height 9
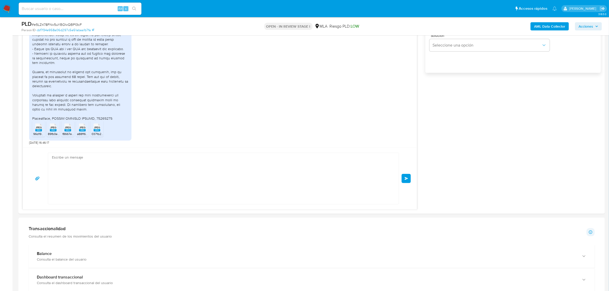
scroll to position [499, 0]
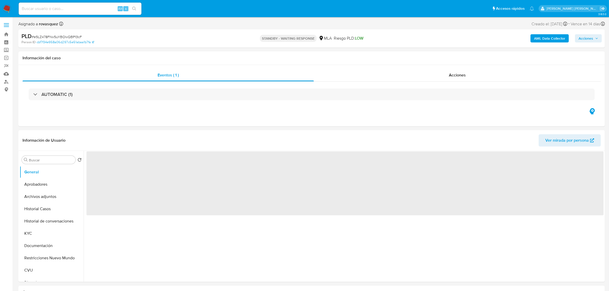
select select "10"
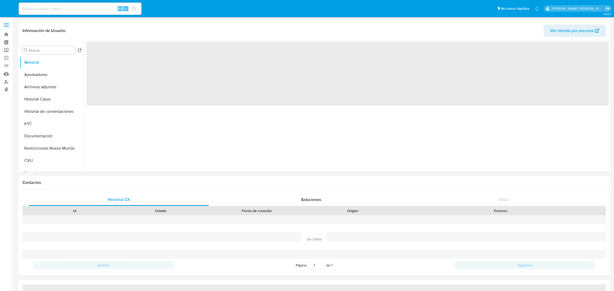
select select "10"
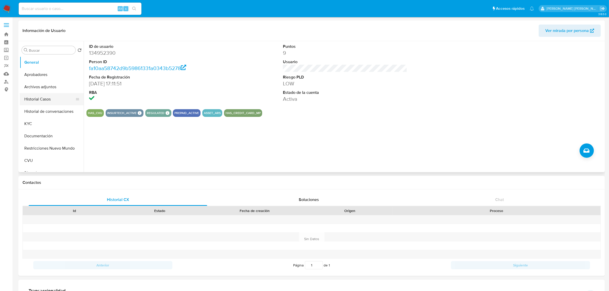
click at [49, 102] on button "Historial Casos" at bounding box center [50, 99] width 60 height 12
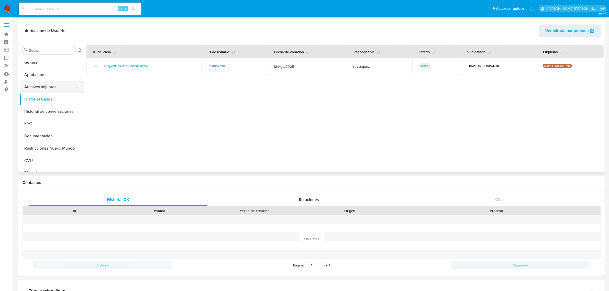
click at [45, 89] on button "Archivos adjuntos" at bounding box center [50, 87] width 60 height 12
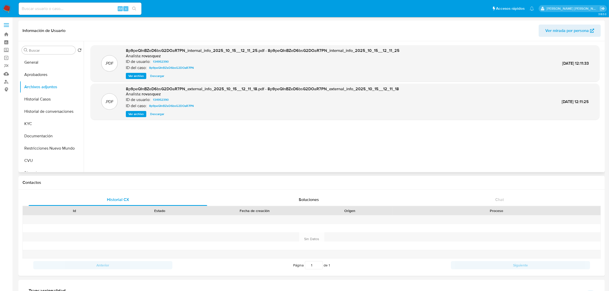
click at [137, 113] on span "Ver archivo" at bounding box center [135, 114] width 15 height 5
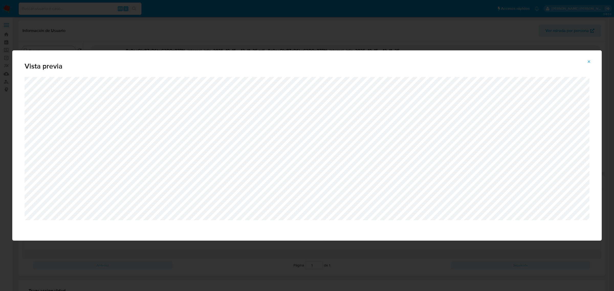
click at [587, 63] on button "Attachment preview" at bounding box center [589, 62] width 11 height 8
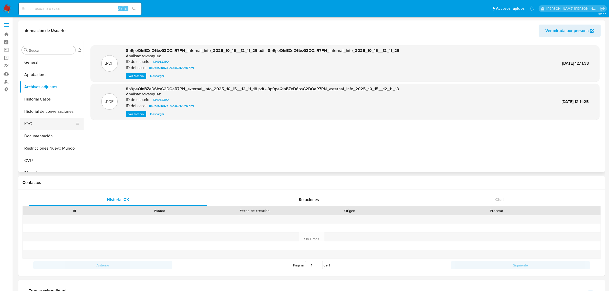
click at [31, 120] on button "KYC" at bounding box center [50, 124] width 60 height 12
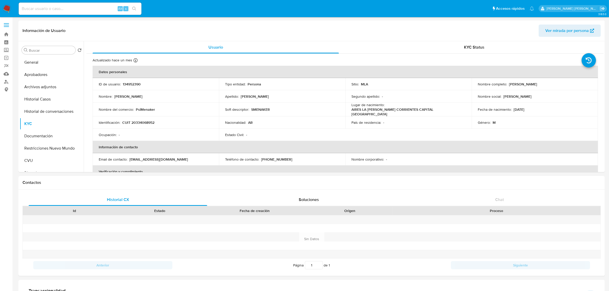
drag, startPoint x: 508, startPoint y: 84, endPoint x: 548, endPoint y: 84, distance: 40.2
click at [548, 84] on div "Nombre completo : Sebastian Ariel Menaker" at bounding box center [535, 84] width 114 height 5
copy p "[PERSON_NAME]"
click at [138, 108] on p "PsiMenaker" at bounding box center [145, 109] width 19 height 5
drag, startPoint x: 136, startPoint y: 109, endPoint x: 156, endPoint y: 109, distance: 20.0
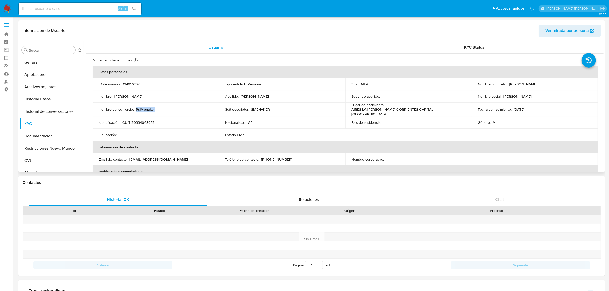
click at [156, 109] on div "Nombre del comercio : PsiMenaker" at bounding box center [156, 109] width 114 height 5
copy p "PsiMenaker"
click at [45, 158] on button "CVU" at bounding box center [50, 161] width 60 height 12
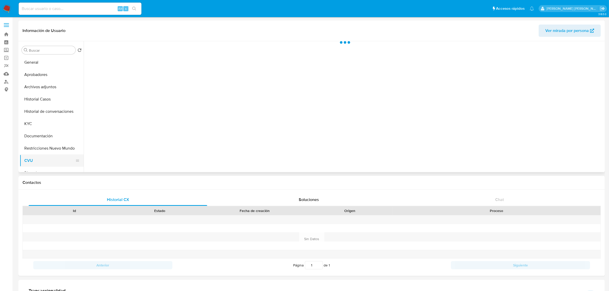
scroll to position [64, 0]
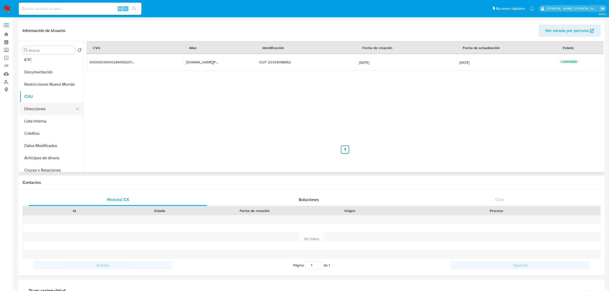
click at [37, 109] on button "Direcciones" at bounding box center [50, 109] width 60 height 12
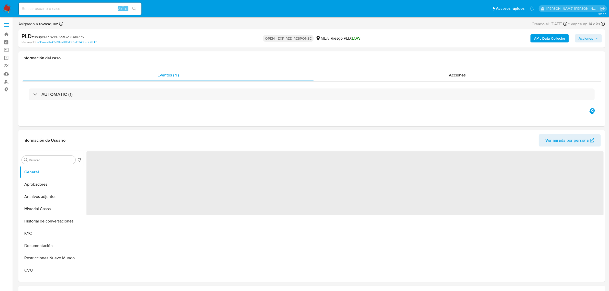
select select "10"
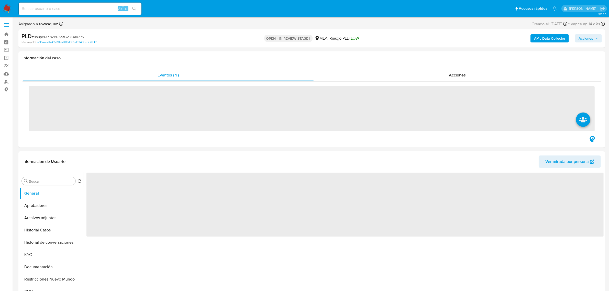
click at [552, 39] on b "AML Data Collector" at bounding box center [549, 38] width 31 height 8
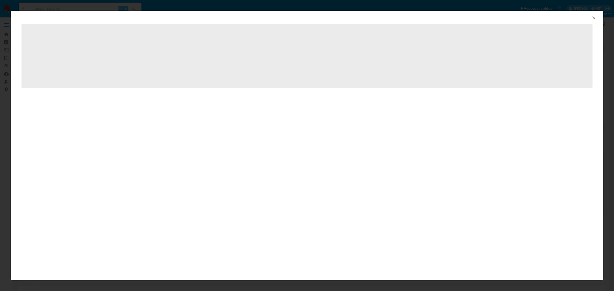
select select "10"
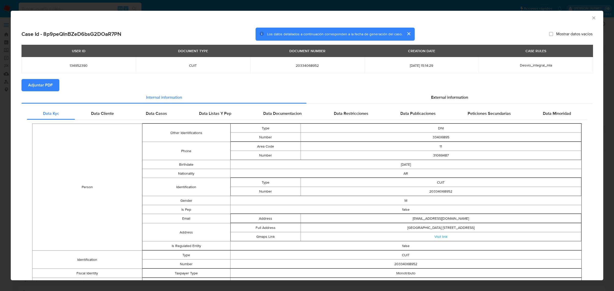
click at [31, 85] on span "Adjuntar PDF" at bounding box center [40, 85] width 25 height 11
click at [443, 99] on span "External information" at bounding box center [449, 98] width 37 height 6
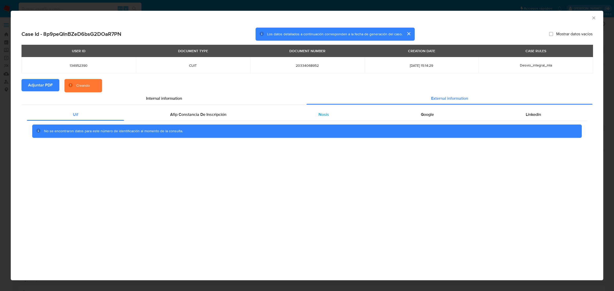
click at [326, 112] on span "Nosis" at bounding box center [324, 115] width 10 height 6
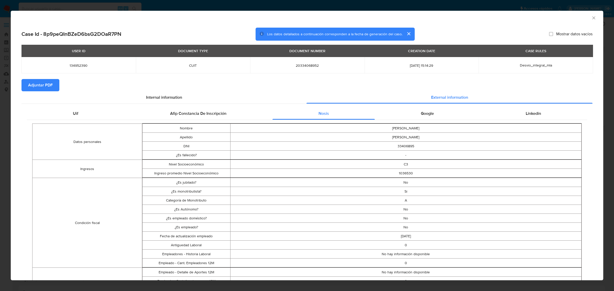
click at [592, 17] on icon "Cerrar ventana" at bounding box center [594, 17] width 5 height 5
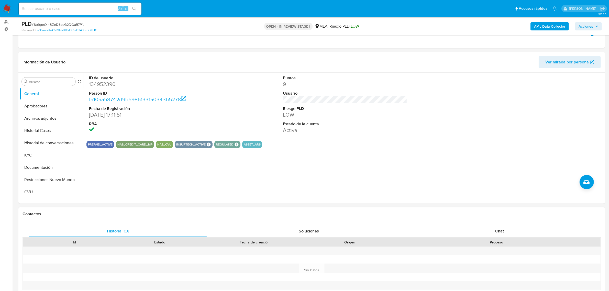
scroll to position [128, 0]
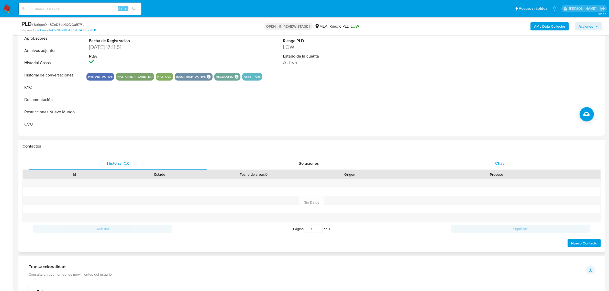
click at [494, 164] on div "Chat" at bounding box center [500, 163] width 179 height 12
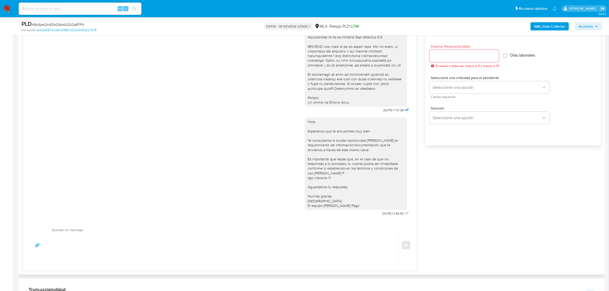
scroll to position [320, 0]
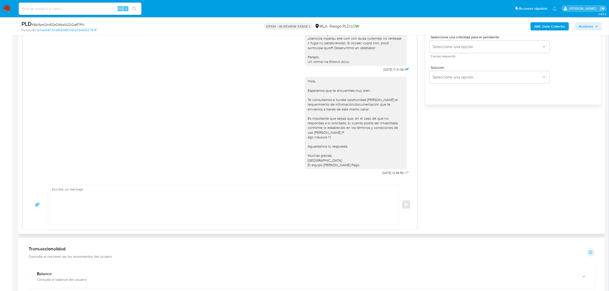
click at [169, 189] on textarea at bounding box center [222, 204] width 341 height 39
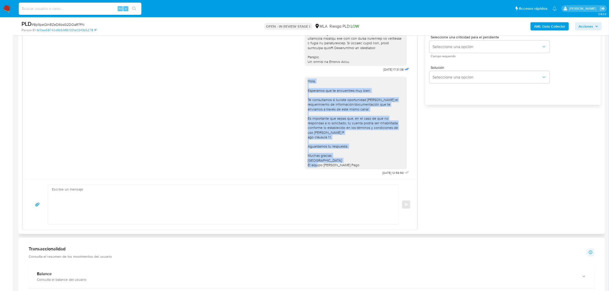
drag, startPoint x: 350, startPoint y: 161, endPoint x: 303, endPoint y: 77, distance: 95.8
click at [305, 77] on div "Hola, Esperamos que te encuentres muy bien. Te consultamos si tuviste oportunid…" at bounding box center [356, 123] width 102 height 93
copy div "Hola, Esperamos que te encuentres muy bien. Te consultamos si tuviste oportunid…"
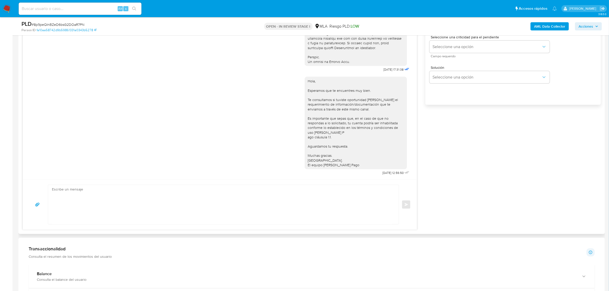
click at [109, 204] on textarea at bounding box center [222, 204] width 341 height 39
paste textarea "Hola, Esperamos que te encuentres muy bien. Te consultamos si tuviste oportunid…"
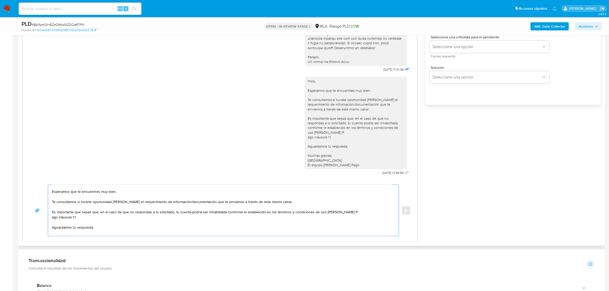
scroll to position [0, 0]
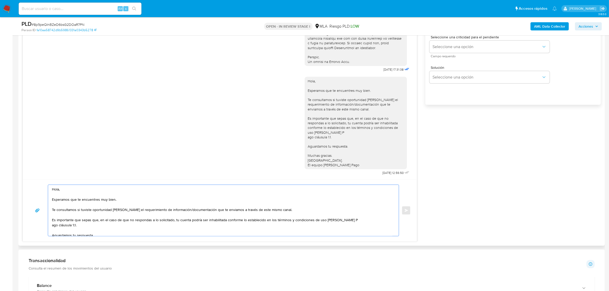
click at [67, 194] on textarea "Hola, Esperamos que te encuentres muy bien. Te consultamos si tuviste oportunid…" at bounding box center [222, 210] width 341 height 51
click at [69, 192] on textarea "Hola, Esperamos que te encuentres muy bien. Te consultamos si tuviste oportunid…" at bounding box center [222, 210] width 341 height 51
click at [302, 211] on textarea "Hola, Sebastian. Esperamos que te encuentres muy bien. Te consultamos si tuvist…" at bounding box center [222, 210] width 341 height 51
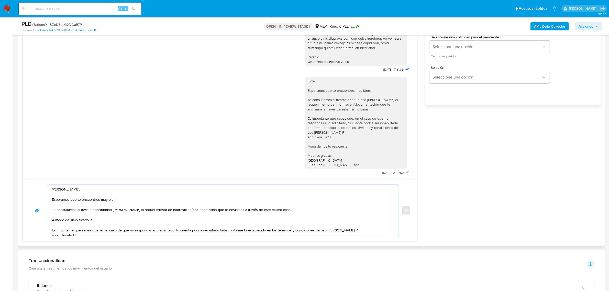
click at [105, 223] on textarea "Hola, Sebastian. Esperamos que te encuentres muy bien. Te consultamos si tuvist…" at bounding box center [222, 210] width 341 height 51
paste textarea "n función de las operaciones registradas en tu cuenta de Mercado Pago, necesita…"
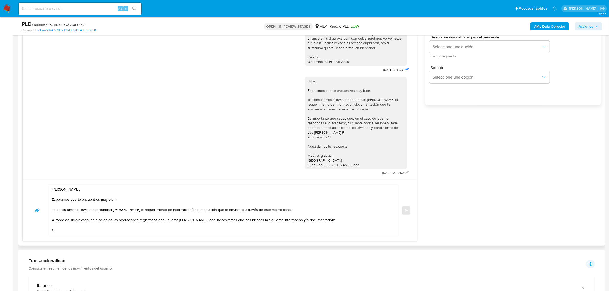
click at [68, 232] on textarea "Hola, Sebastian. Esperamos que te encuentres muy bien. Te consultamos si tuvist…" at bounding box center [222, 210] width 341 height 51
paste textarea "Detalla la actividad que realizas a través de tu cuenta. De corresponder a una …"
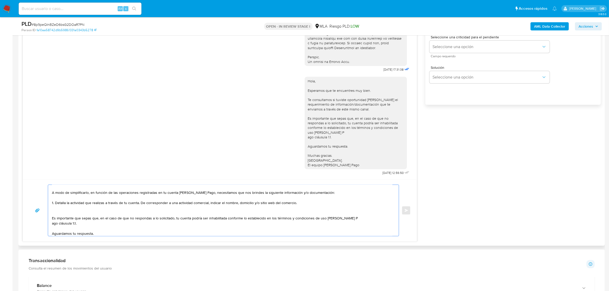
scroll to position [17, 0]
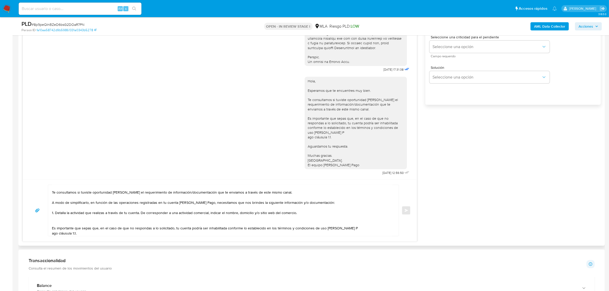
click at [63, 214] on textarea "Hola, Sebastian. Esperamos que te encuentres muy bien. Te consultamos si tuvist…" at bounding box center [222, 210] width 341 height 51
drag, startPoint x: 55, startPoint y: 214, endPoint x: 299, endPoint y: 212, distance: 243.7
click at [299, 212] on textarea "Hola, Sebastian. Esperamos que te encuentres muy bien. Te consultamos si tuvist…" at bounding box center [222, 210] width 341 height 51
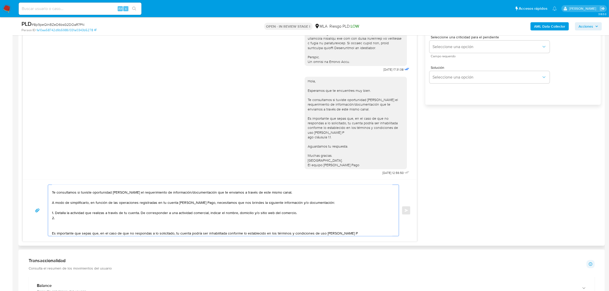
paste textarea "Resumen de Comprobantes Electrónicos emitidos de los períodos 2024 y 2025. Si t…"
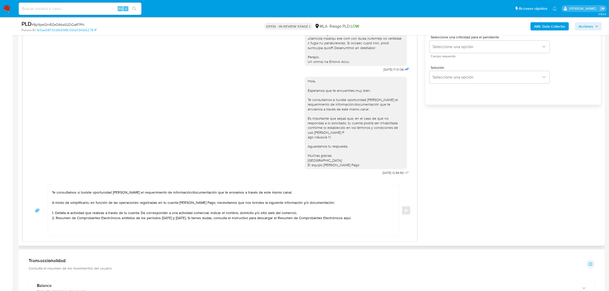
click at [348, 218] on textarea "Hola, Sebastian. Esperamos que te encuentres muy bien. Te consultamos si tuvist…" at bounding box center [222, 210] width 341 height 51
paste textarea "https://www.mercadopago.com.ar/ayuda/30181"
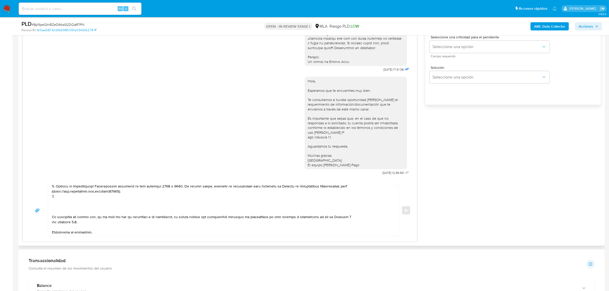
scroll to position [38, 0]
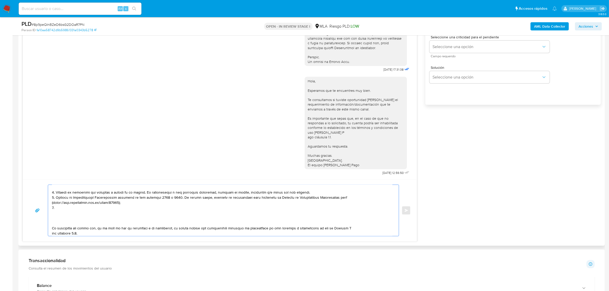
click at [64, 208] on textarea at bounding box center [222, 210] width 341 height 51
paste textarea "Motivo por el cual la operatoria en el mes de XXXX de 2025 presenta un desvío r…"
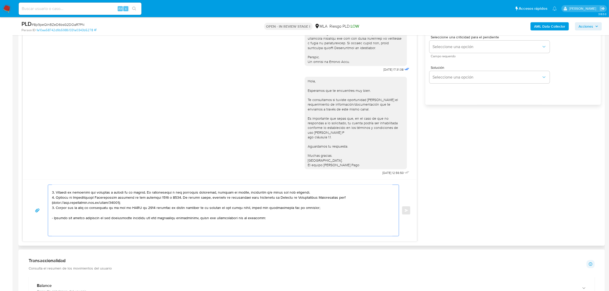
click at [130, 210] on textarea at bounding box center [222, 210] width 341 height 51
click at [64, 213] on textarea at bounding box center [222, 210] width 341 height 51
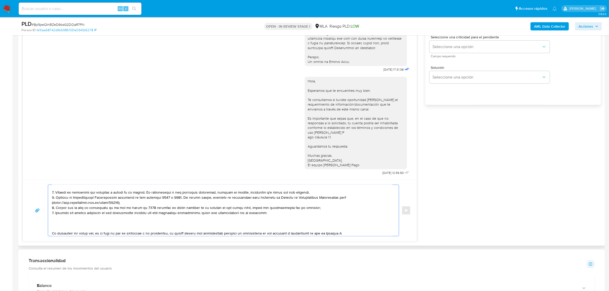
click at [55, 216] on textarea at bounding box center [222, 210] width 341 height 51
click at [54, 218] on textarea at bounding box center [222, 210] width 341 height 51
paste textarea "27270039206 name: Spessot Natalia Paola || alias: 20260370562 name: Cacace Hunt…"
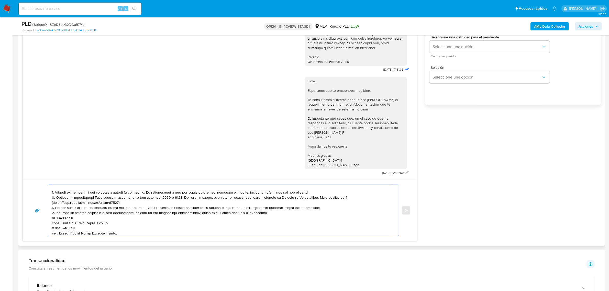
scroll to position [63, 0]
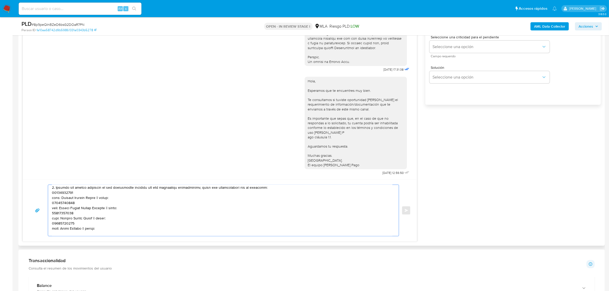
click at [66, 194] on textarea at bounding box center [222, 210] width 341 height 51
paste textarea "27270039206"
paste textarea "20260370562"
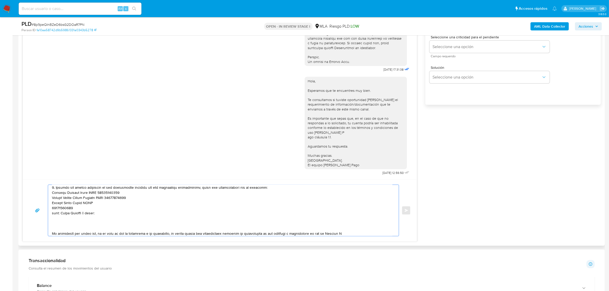
paste textarea "27136554528"
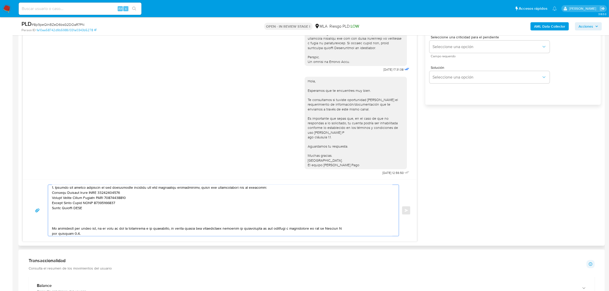
paste textarea "27203499405"
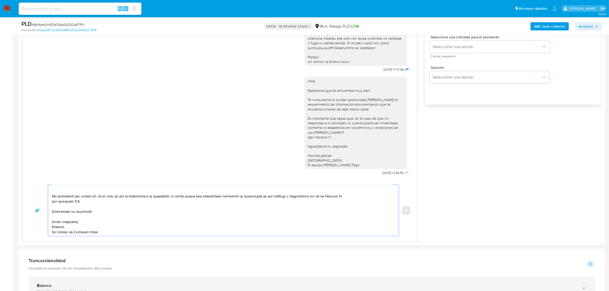
drag, startPoint x: 58, startPoint y: 218, endPoint x: 106, endPoint y: 278, distance: 76.9
click at [106, 278] on div "Información de Usuario Ver mirada por persona Buscar Volver al orden por defect…" at bounding box center [311, 266] width 587 height 949
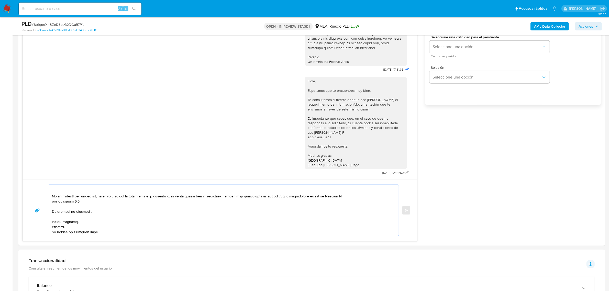
paste textarea "Es importante que sepas que, en caso de no responder a lo solicitado o si lo pr…"
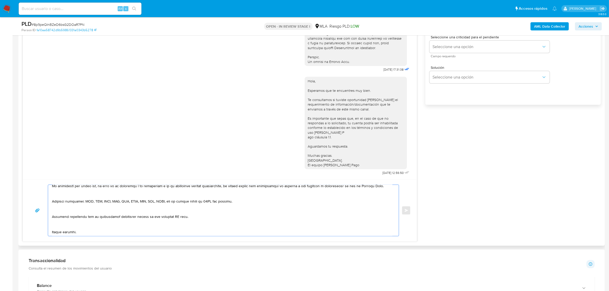
scroll to position [130, 0]
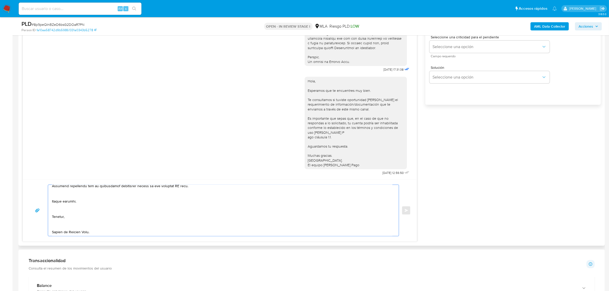
click at [66, 227] on textarea at bounding box center [222, 210] width 341 height 51
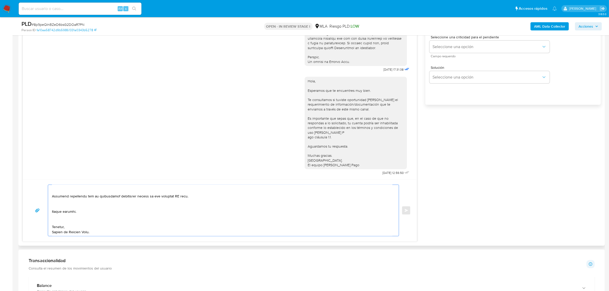
click at [62, 220] on textarea at bounding box center [222, 210] width 341 height 51
click at [65, 211] on textarea at bounding box center [222, 210] width 341 height 51
drag, startPoint x: 136, startPoint y: 207, endPoint x: 196, endPoint y: 206, distance: 60.2
click at [196, 206] on textarea at bounding box center [222, 210] width 341 height 51
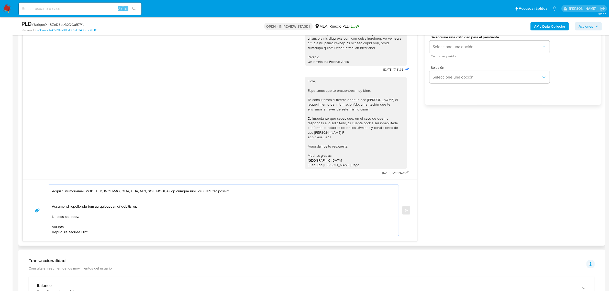
click at [83, 200] on textarea at bounding box center [222, 210] width 341 height 51
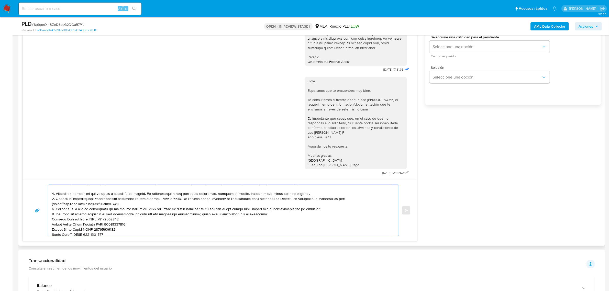
scroll to position [69, 0]
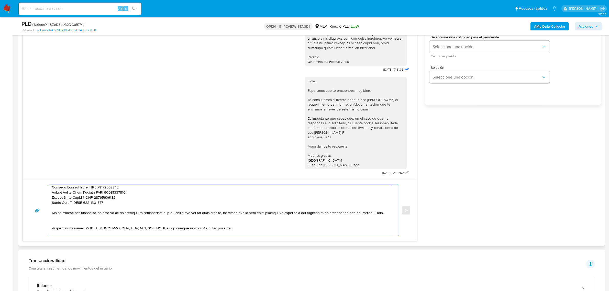
click at [62, 223] on textarea at bounding box center [222, 210] width 341 height 51
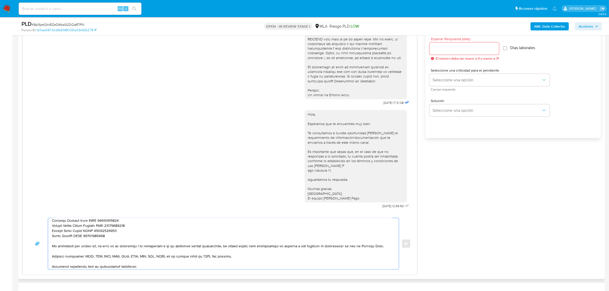
scroll to position [256, 0]
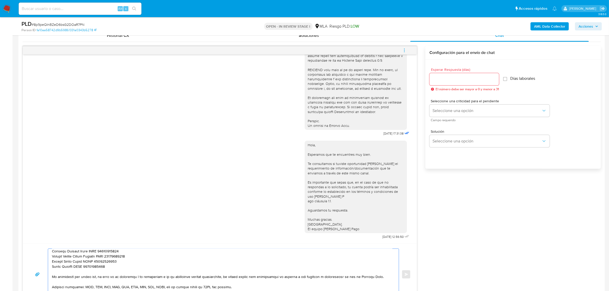
type textarea "Hola, Sebastian. Esperamos que te encuentres muy bien. Te consultamos si tuvist…"
click at [445, 78] on input "Esperar Respuesta (días)" at bounding box center [465, 79] width 70 height 7
type input "1"
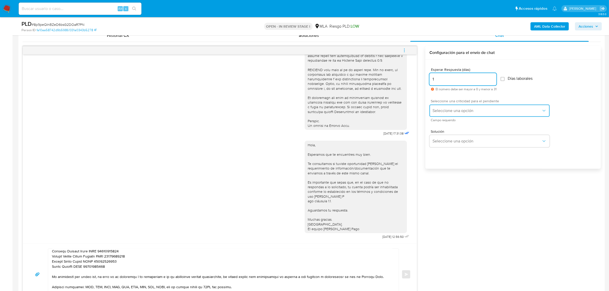
click at [449, 113] on span "Seleccione una opción" at bounding box center [487, 110] width 109 height 5
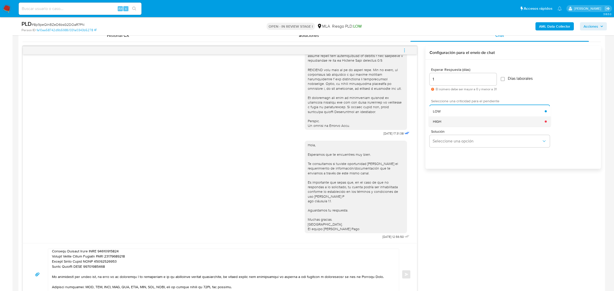
click at [452, 123] on div "HIGH" at bounding box center [489, 121] width 112 height 10
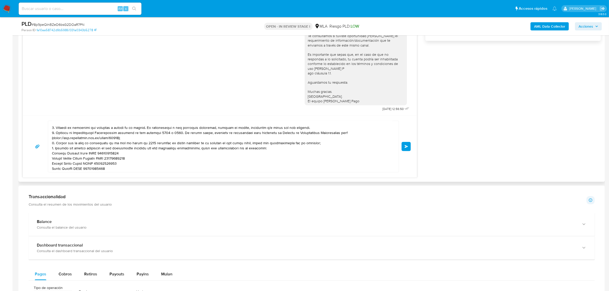
scroll to position [0, 0]
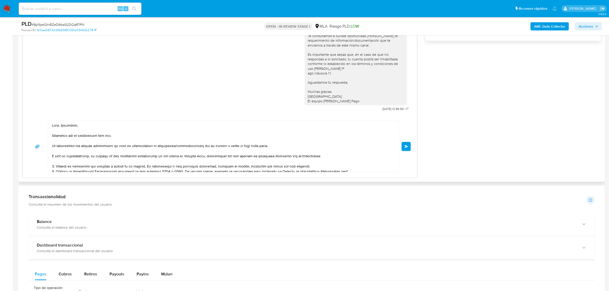
click at [406, 148] on span "Enviar" at bounding box center [407, 146] width 4 height 3
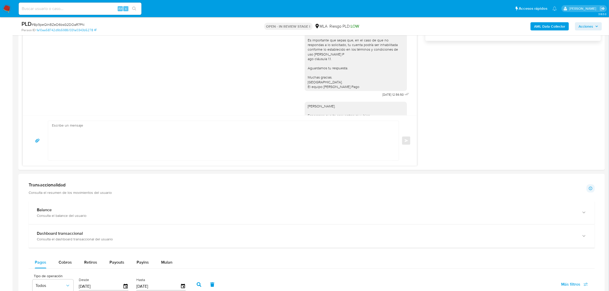
scroll to position [434, 0]
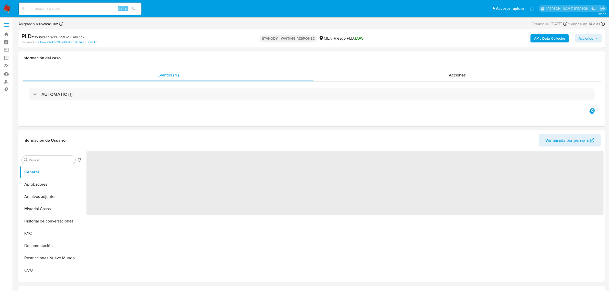
select select "10"
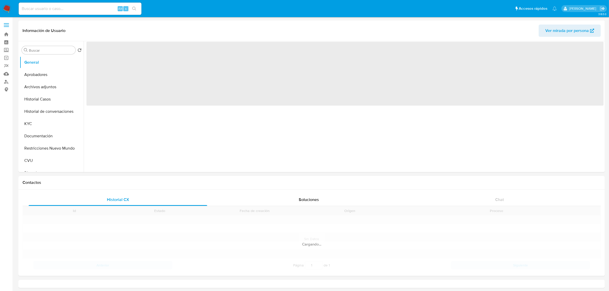
select select "10"
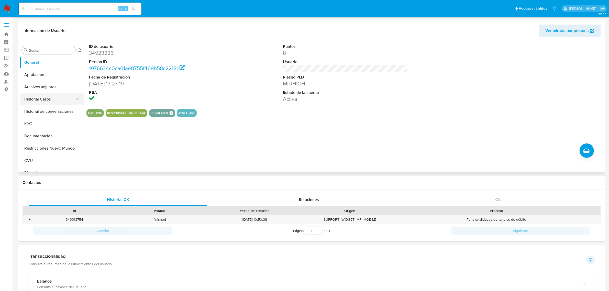
click at [49, 101] on button "Historial Casos" at bounding box center [50, 99] width 60 height 12
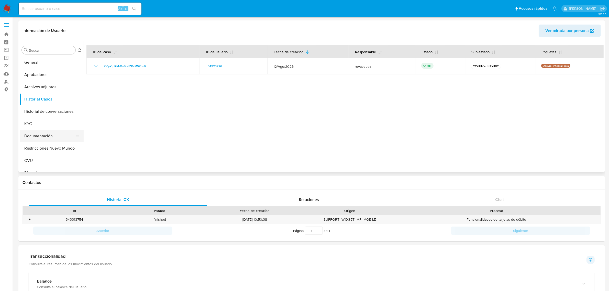
click at [45, 137] on button "Documentación" at bounding box center [50, 136] width 60 height 12
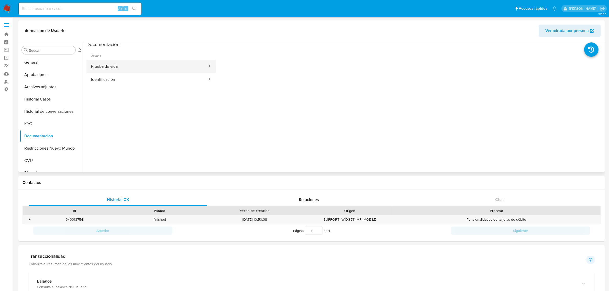
click at [163, 63] on button "Prueba de vida" at bounding box center [147, 66] width 121 height 13
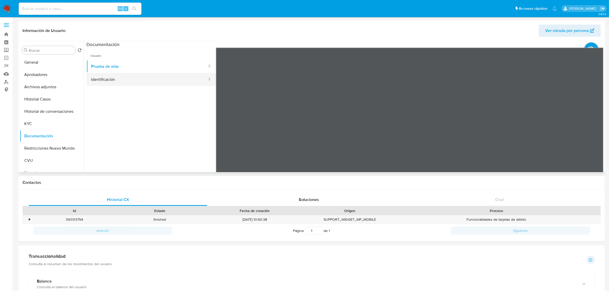
click at [158, 77] on button "Identificación" at bounding box center [147, 79] width 121 height 13
click at [41, 85] on button "Archivos adjuntos" at bounding box center [50, 87] width 60 height 12
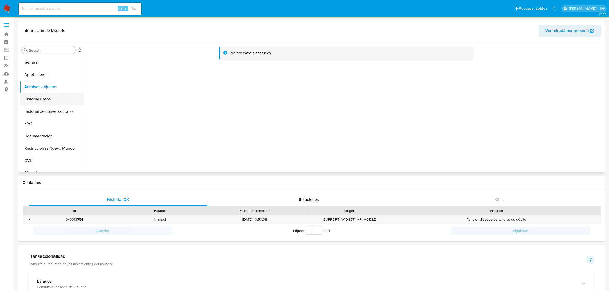
click at [51, 100] on button "Historial Casos" at bounding box center [50, 99] width 60 height 12
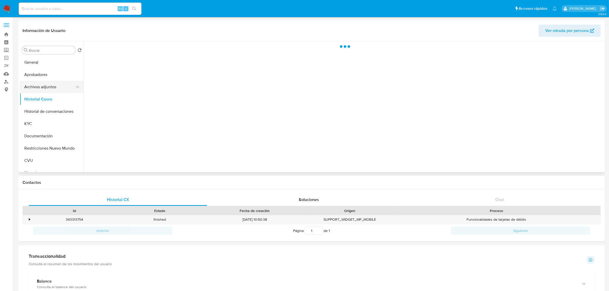
click at [51, 87] on button "Archivos adjuntos" at bounding box center [50, 87] width 60 height 12
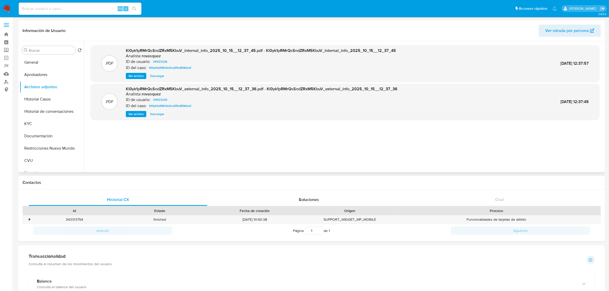
click at [132, 115] on span "Ver archivo" at bounding box center [135, 114] width 15 height 5
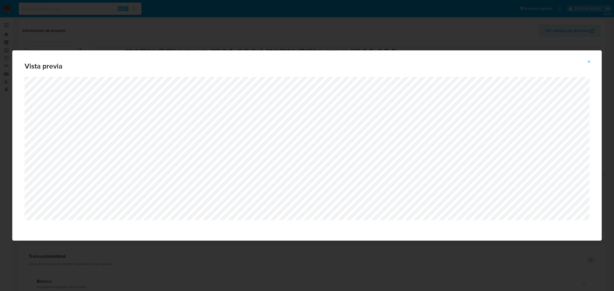
click at [590, 63] on icon "Attachment preview" at bounding box center [589, 61] width 2 height 2
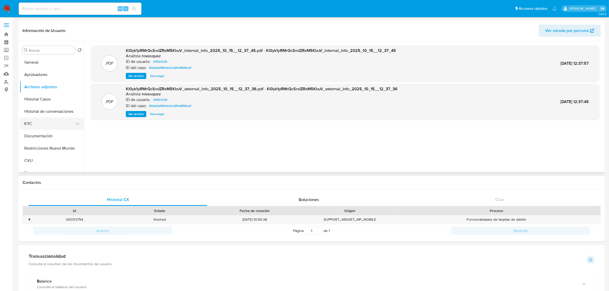
click at [29, 125] on button "KYC" at bounding box center [50, 124] width 60 height 12
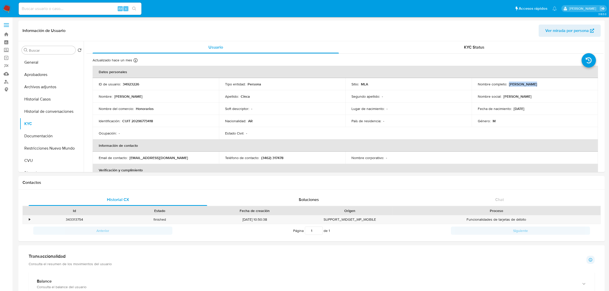
drag, startPoint x: 508, startPoint y: 84, endPoint x: 534, endPoint y: 84, distance: 26.4
click at [534, 84] on div "Nombre completo : Alfredo Cinca" at bounding box center [535, 84] width 114 height 5
copy p "[PERSON_NAME]"
click at [136, 121] on p "CUIT 20296773418" at bounding box center [137, 121] width 31 height 5
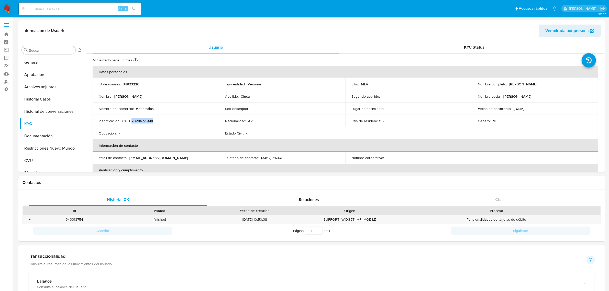
copy p "20296773418"
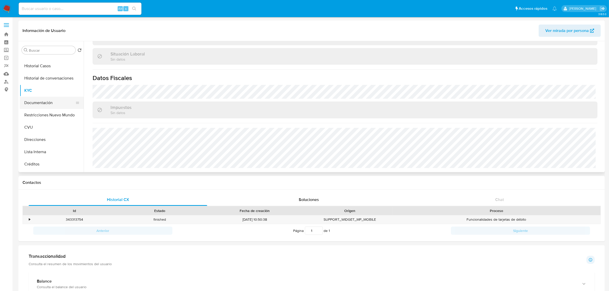
scroll to position [64, 0]
click at [42, 93] on button "CVU" at bounding box center [50, 97] width 60 height 12
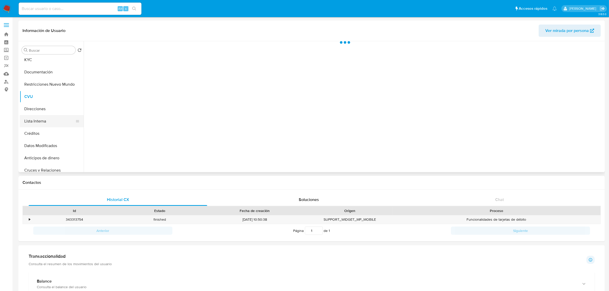
scroll to position [0, 0]
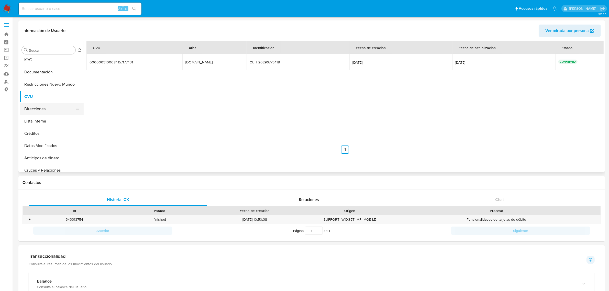
click at [51, 112] on button "Direcciones" at bounding box center [50, 109] width 60 height 12
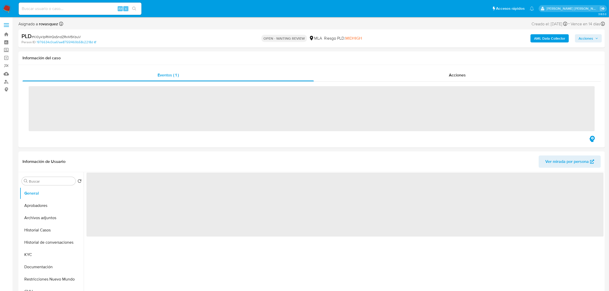
select select "10"
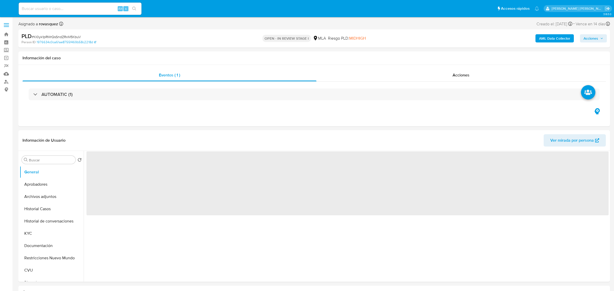
select select "10"
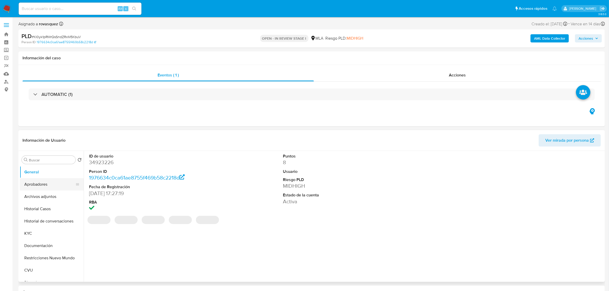
select select "10"
drag, startPoint x: 55, startPoint y: 198, endPoint x: 60, endPoint y: 198, distance: 5.1
click at [55, 198] on button "Archivos adjuntos" at bounding box center [50, 197] width 60 height 12
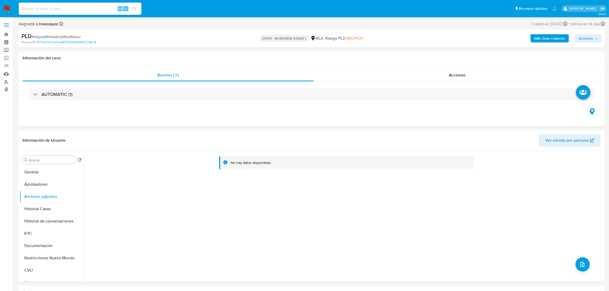
click at [548, 38] on b "AML Data Collector" at bounding box center [549, 38] width 31 height 8
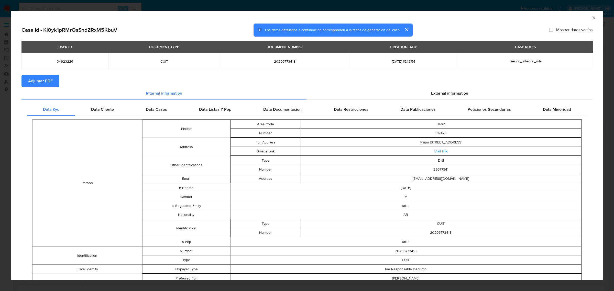
click at [41, 84] on span "Adjuntar PDF" at bounding box center [40, 81] width 25 height 11
click at [592, 18] on icon "Cerrar ventana" at bounding box center [594, 17] width 5 height 5
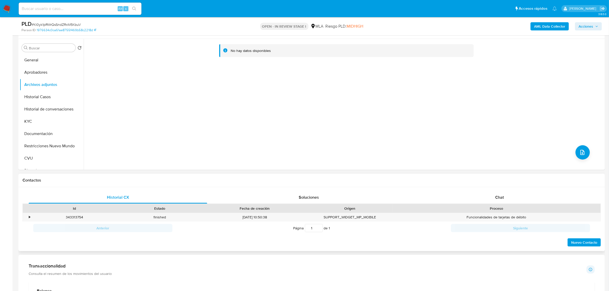
scroll to position [96, 0]
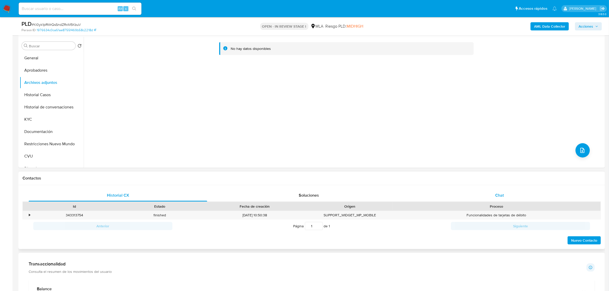
click at [490, 194] on div "Chat" at bounding box center [500, 195] width 179 height 12
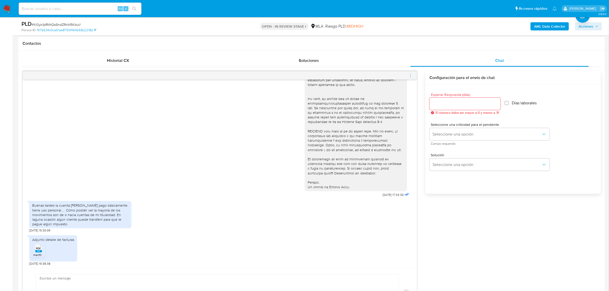
scroll to position [320, 0]
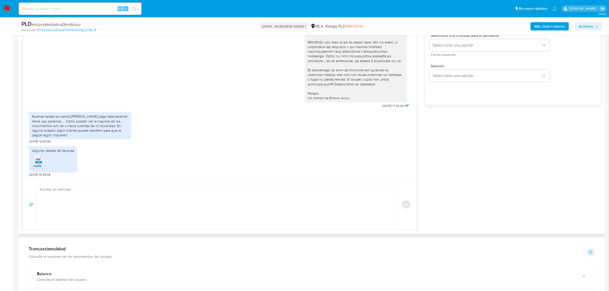
click at [38, 161] on span "PDF" at bounding box center [38, 159] width 5 height 3
drag, startPoint x: 88, startPoint y: 209, endPoint x: 65, endPoint y: 207, distance: 22.4
click at [88, 209] on textarea at bounding box center [216, 204] width 353 height 39
click at [108, 202] on textarea at bounding box center [216, 204] width 353 height 39
paste textarea "Hola, ¡Muchas gracias por tu respuesta! Confirmamos la recepción de la document…"
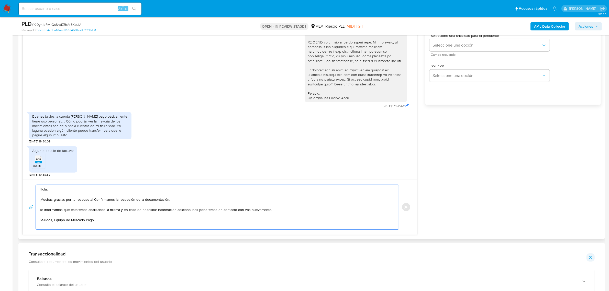
click at [56, 191] on textarea "Hola, ¡Muchas gracias por tu respuesta! Confirmamos la recepción de la document…" at bounding box center [216, 207] width 353 height 45
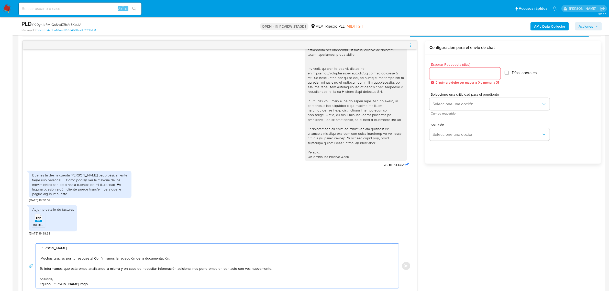
scroll to position [256, 0]
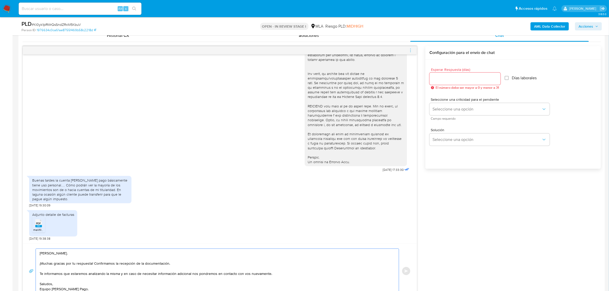
type textarea "Hola, Alfredo. ¡Muchas gracias por tu respuesta! Confirmamos la recepción de la…"
click at [444, 78] on input "Esperar Respuesta (días)" at bounding box center [465, 79] width 71 height 7
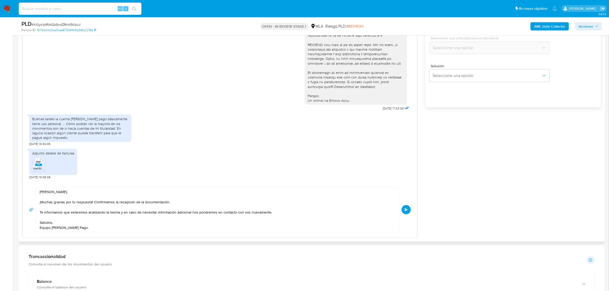
scroll to position [320, 0]
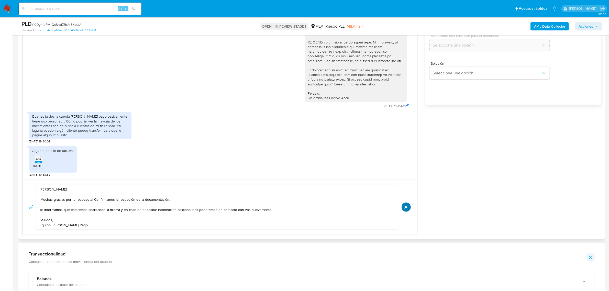
type input "0"
click at [404, 208] on button "Enviar" at bounding box center [406, 207] width 9 height 9
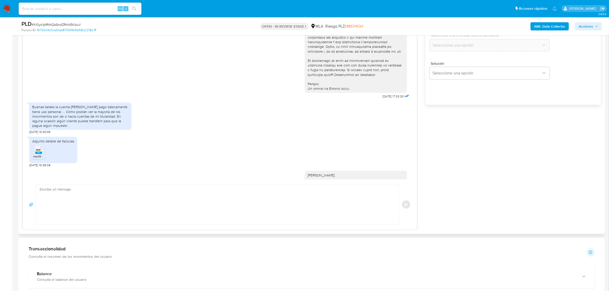
scroll to position [240, 0]
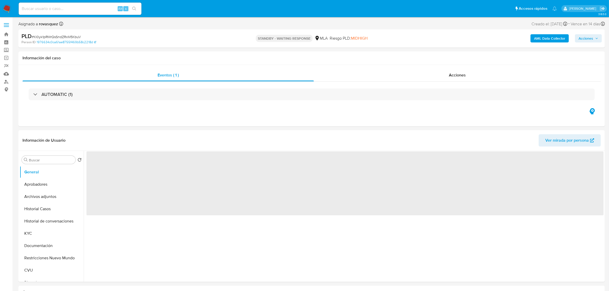
select select "10"
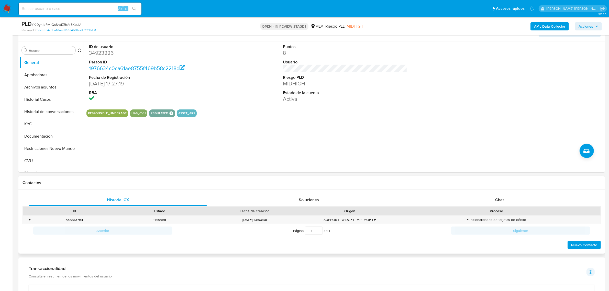
scroll to position [160, 0]
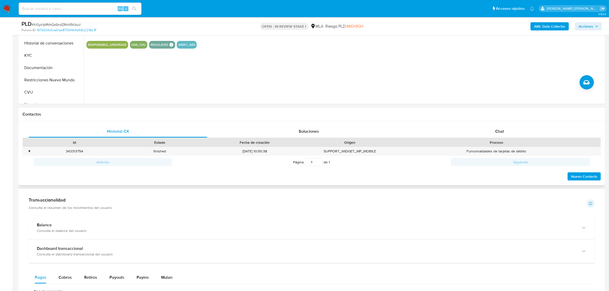
click at [501, 129] on span "Chat" at bounding box center [500, 131] width 9 height 6
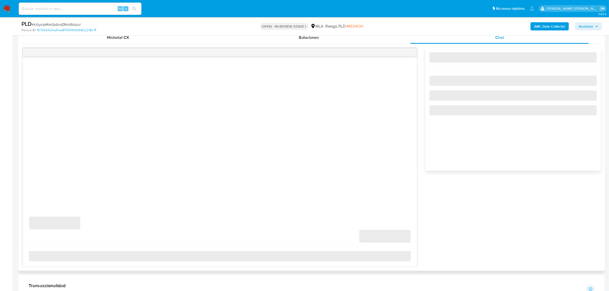
scroll to position [256, 0]
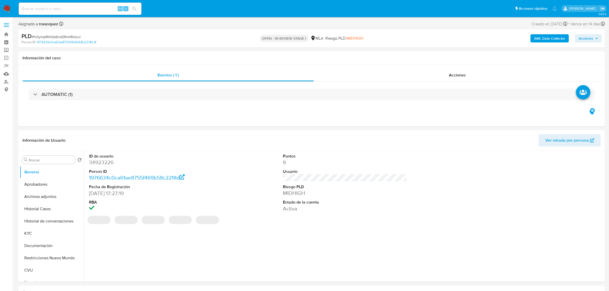
select select "10"
click at [314, 209] on dd "Activa" at bounding box center [345, 208] width 124 height 7
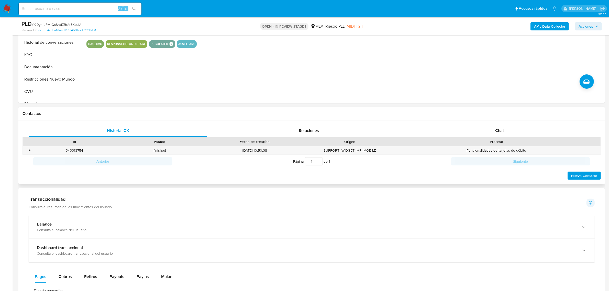
scroll to position [192, 0]
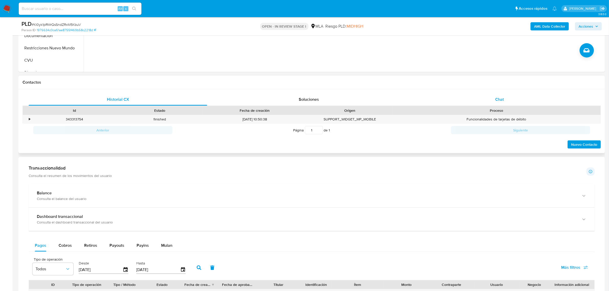
click at [501, 99] on span "Chat" at bounding box center [500, 99] width 9 height 6
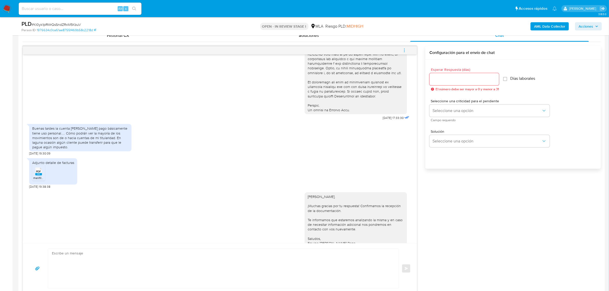
scroll to position [144, 0]
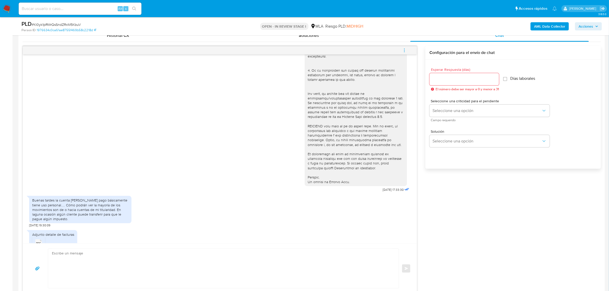
click at [406, 51] on icon "menu-action" at bounding box center [404, 50] width 5 height 5
click at [382, 40] on li "Cerrar conversación" at bounding box center [370, 40] width 52 height 9
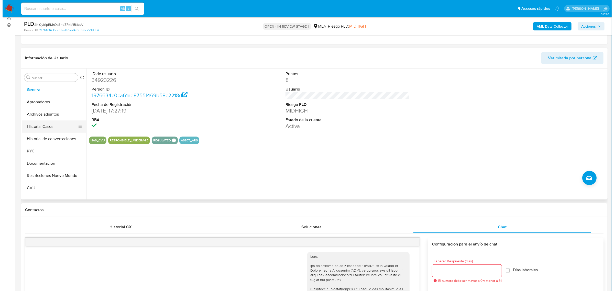
scroll to position [64, 0]
click at [44, 116] on button "Archivos adjuntos" at bounding box center [50, 115] width 60 height 12
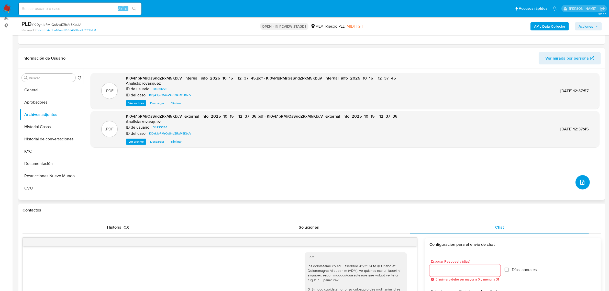
click at [581, 182] on icon "upload-file" at bounding box center [583, 182] width 6 height 6
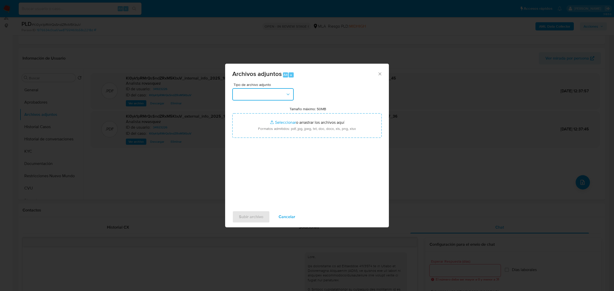
click at [261, 100] on button "button" at bounding box center [262, 94] width 61 height 12
click at [258, 148] on div "OTROS" at bounding box center [261, 142] width 52 height 12
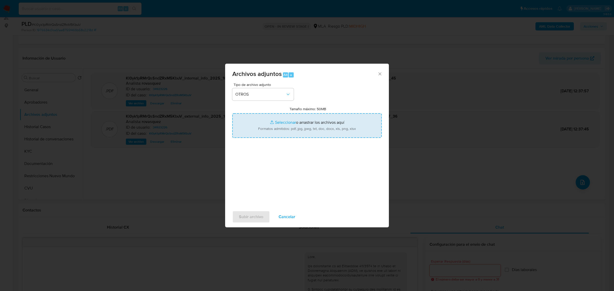
click at [277, 121] on input "Tamaño máximo: 50MB Seleccionar archivos" at bounding box center [306, 125] width 149 height 25
type input "C:\fakepath\Caselog Kl0yk1pRMrQsSndZRxM5KbuV_2025_08_18_23_02_42.docx"
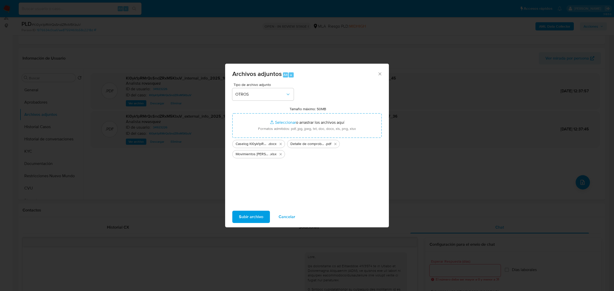
click at [247, 217] on span "Subir archivo" at bounding box center [251, 216] width 24 height 11
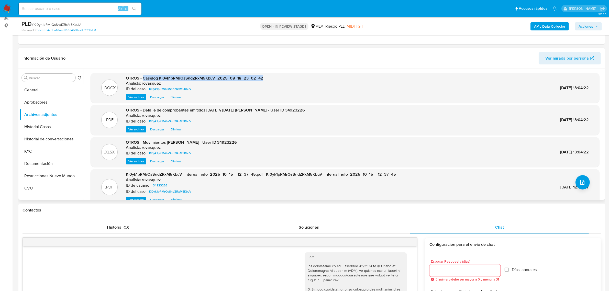
drag, startPoint x: 142, startPoint y: 79, endPoint x: 264, endPoint y: 79, distance: 122.1
click at [264, 79] on div ".DOCX OTROS - Caselog Kl0yk1pRMrQsSndZRxM5KbuV_2025_08_18_23_02_42 Analista: ro…" at bounding box center [345, 88] width 504 height 25
copy span "Caselog Kl0yk1pRMrQsSndZRxM5KbuV_2025_08_18_23_02_42"
click at [590, 26] on span "Acciones" at bounding box center [586, 26] width 15 height 8
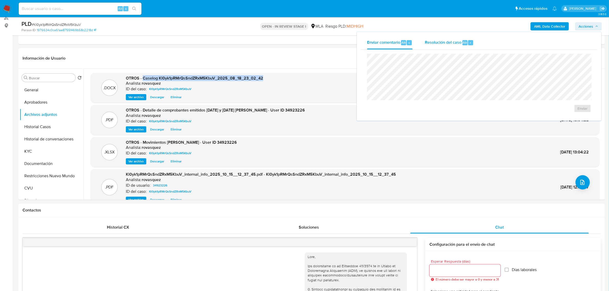
click at [448, 40] on span "Resolución del caso" at bounding box center [443, 42] width 37 height 6
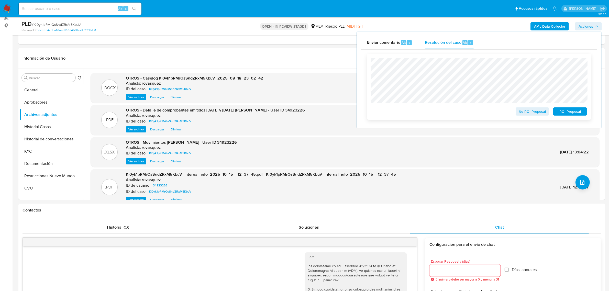
click at [520, 111] on span "No ROI Proposal" at bounding box center [533, 111] width 27 height 7
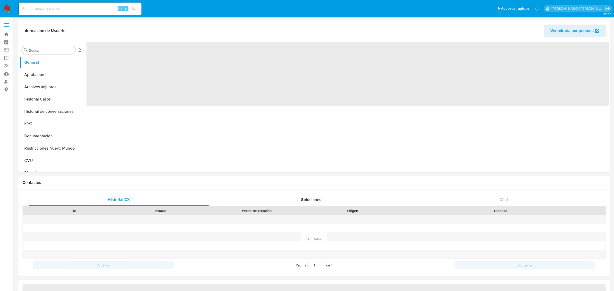
select select "10"
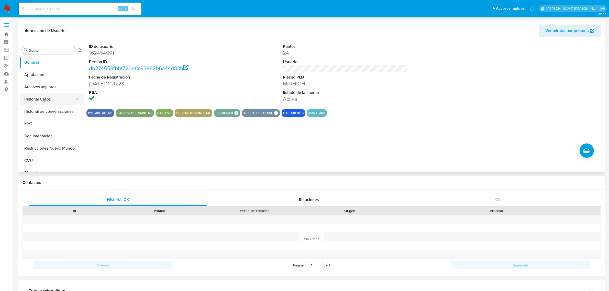
click at [55, 99] on button "Historial Casos" at bounding box center [50, 99] width 60 height 12
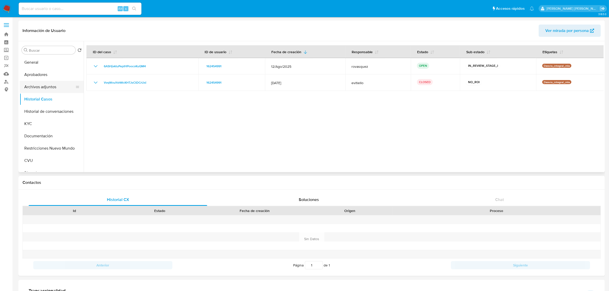
click at [40, 91] on button "Archivos adjuntos" at bounding box center [50, 87] width 60 height 12
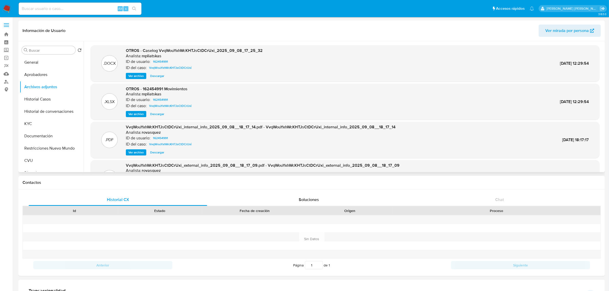
drag, startPoint x: 138, startPoint y: 76, endPoint x: 146, endPoint y: 74, distance: 8.5
click at [138, 76] on span "Ver archivo" at bounding box center [135, 75] width 15 height 5
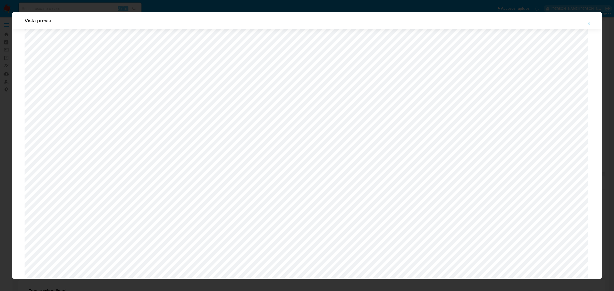
scroll to position [246, 0]
click at [591, 24] on icon "Attachment preview" at bounding box center [589, 24] width 4 height 4
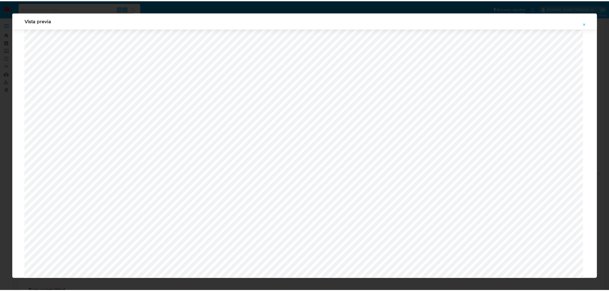
scroll to position [0, 0]
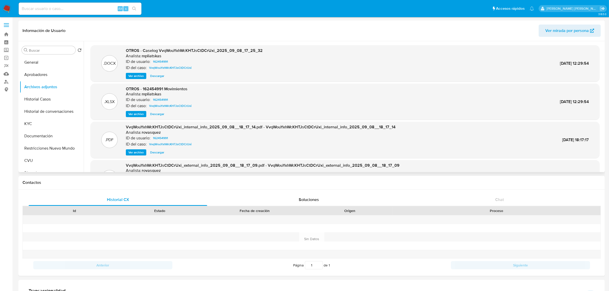
click at [159, 114] on span "Descargar" at bounding box center [157, 114] width 14 height 5
drag, startPoint x: 143, startPoint y: 51, endPoint x: 265, endPoint y: 50, distance: 122.6
click at [265, 50] on div ".DOCX OTROS - Caselog VvqWouYxhWcKHTJsCtDCrUxi_2025_09_08_17_25_32 Analista: mp…" at bounding box center [345, 63] width 504 height 31
copy span "Caselog VvqWouYxhWcKHTJsCtDCrUxi_2025_09_08_17_25_32"
click at [45, 99] on button "Historial Casos" at bounding box center [50, 99] width 60 height 12
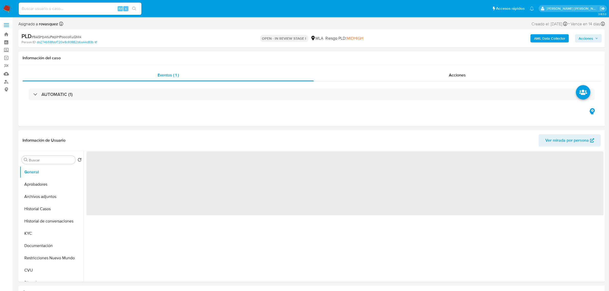
select select "10"
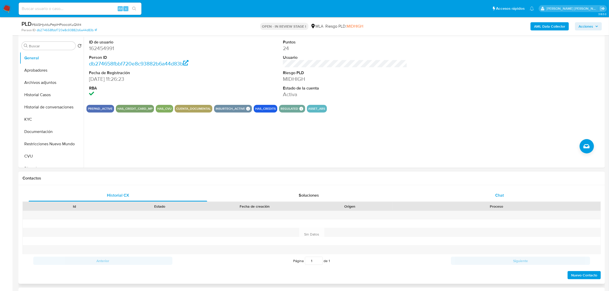
click at [496, 200] on div "Chat" at bounding box center [500, 195] width 179 height 12
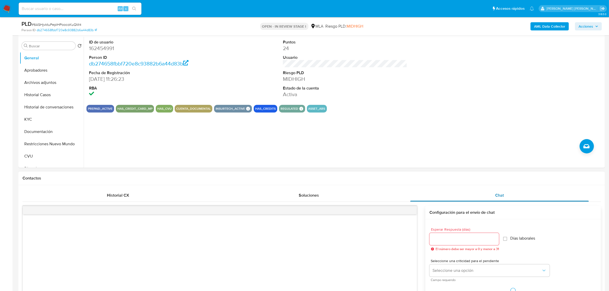
scroll to position [192, 0]
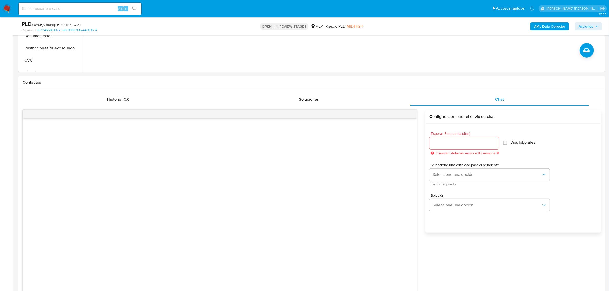
click at [585, 24] on span "Acciones" at bounding box center [586, 26] width 15 height 8
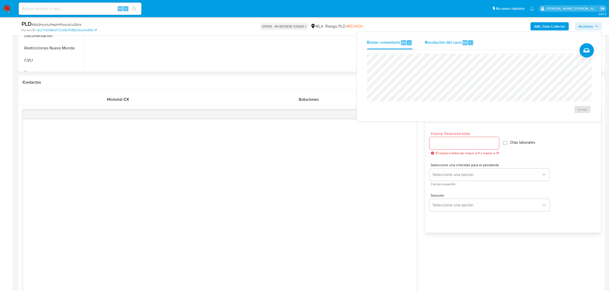
click at [467, 45] on div "Resolución del caso Alt r" at bounding box center [449, 42] width 49 height 13
click at [531, 113] on span "No ROI Proposal" at bounding box center [533, 112] width 27 height 7
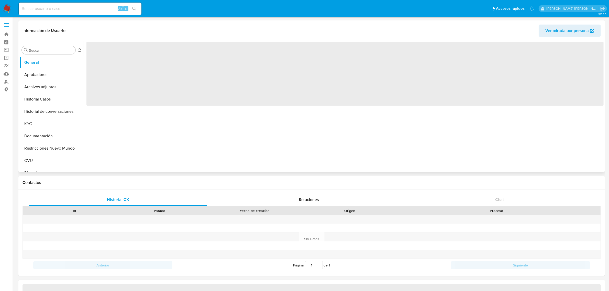
select select "10"
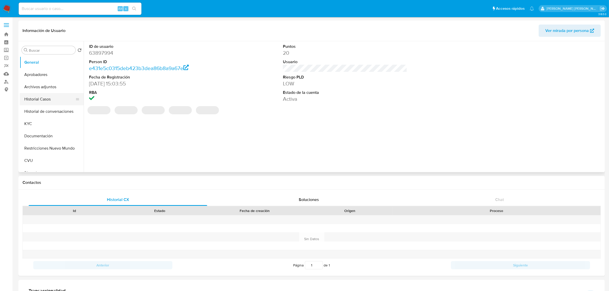
click at [50, 99] on button "Historial Casos" at bounding box center [50, 99] width 60 height 12
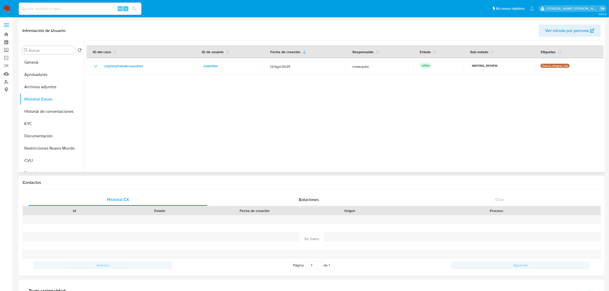
click at [133, 142] on div at bounding box center [344, 106] width 520 height 131
click at [39, 127] on button "KYC" at bounding box center [50, 124] width 60 height 12
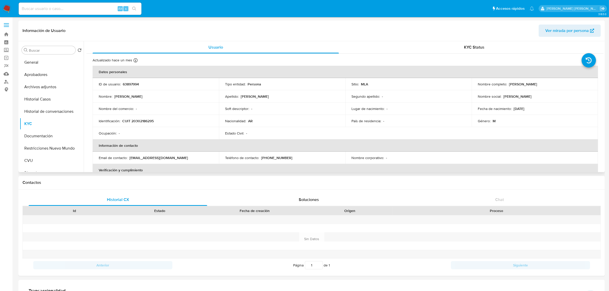
click at [139, 120] on p "CUIT 20302186295" at bounding box center [137, 121] width 31 height 5
copy p "20302186295"
drag, startPoint x: 508, startPoint y: 85, endPoint x: 550, endPoint y: 84, distance: 41.2
click at [550, 84] on div "Nombre completo : [PERSON_NAME]" at bounding box center [535, 84] width 114 height 5
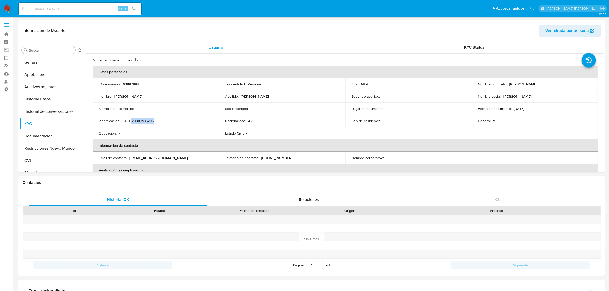
copy p "[PERSON_NAME]"
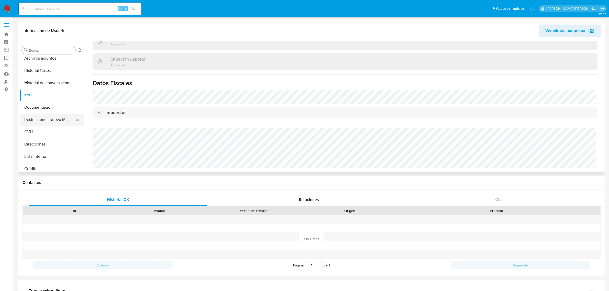
scroll to position [64, 0]
click at [37, 109] on button "Direcciones" at bounding box center [50, 109] width 60 height 12
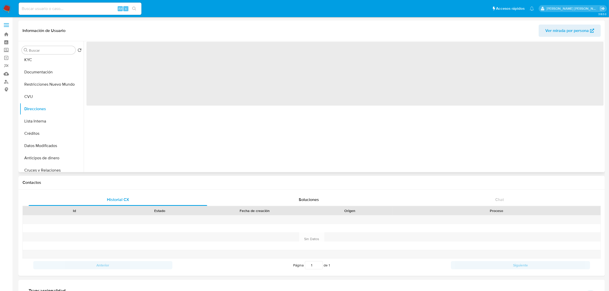
scroll to position [0, 0]
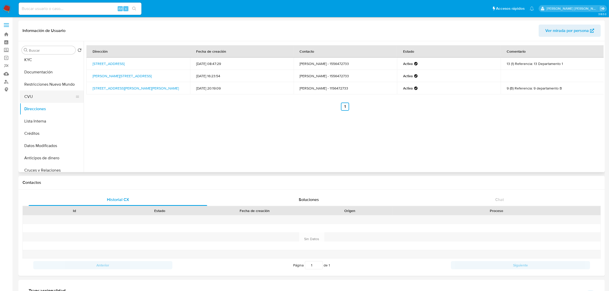
click at [28, 97] on button "CVU" at bounding box center [50, 97] width 60 height 12
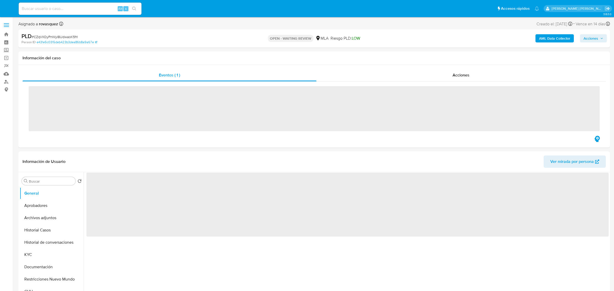
select select "10"
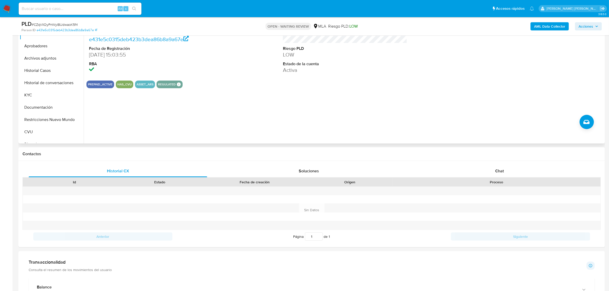
scroll to position [32, 0]
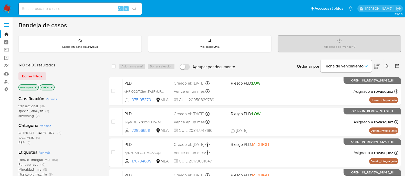
click at [35, 88] on icon "close-filter" at bounding box center [35, 87] width 3 height 3
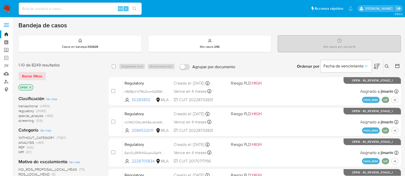
click at [384, 66] on button at bounding box center [387, 66] width 8 height 6
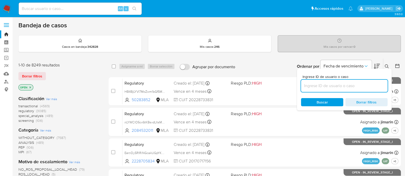
click at [342, 86] on input at bounding box center [344, 86] width 87 height 7
type input "ng6D6FRynOuHueEUYZcWnWFF"
click at [320, 100] on span "Buscar" at bounding box center [321, 102] width 11 height 8
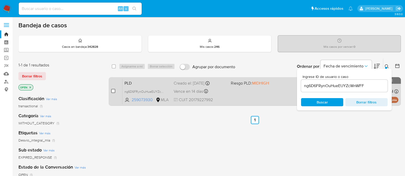
click at [112, 91] on input "checkbox" at bounding box center [113, 91] width 4 height 4
checkbox input "true"
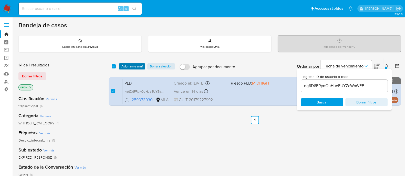
click at [131, 67] on span "Asignarme a mí" at bounding box center [131, 66] width 21 height 5
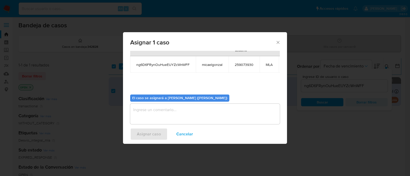
scroll to position [31, 0]
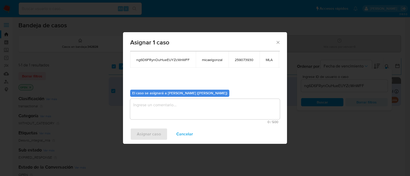
click at [152, 106] on textarea "assign-modal" at bounding box center [204, 109] width 149 height 20
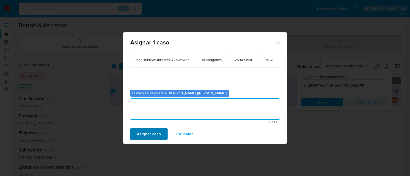
type textarea "."
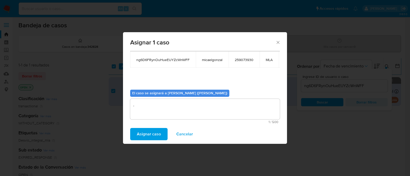
click at [143, 133] on span "Asignar caso" at bounding box center [149, 134] width 24 height 11
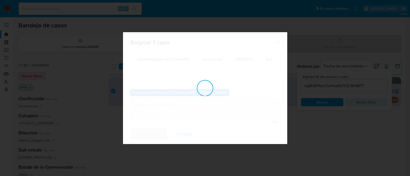
checkbox input "false"
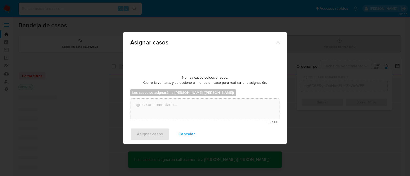
scroll to position [0, 0]
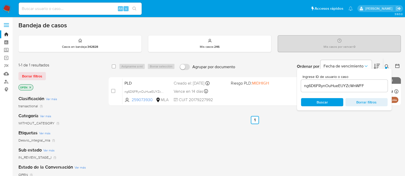
click at [317, 83] on input "ng6D6FRynOuHueEUYZcWnWFF" at bounding box center [344, 86] width 87 height 7
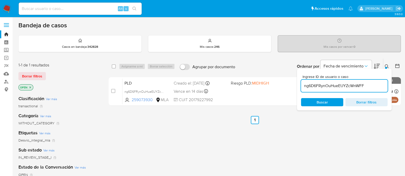
click at [317, 83] on input "ng6D6FRynOuHueEUYZcWnWFF" at bounding box center [344, 86] width 87 height 7
paste input "pgUgPL2elI6vZJzcXfpzpACO"
type input "pgUgPL2elI6vZJzcXfpzpACO"
click at [320, 104] on span "Buscar" at bounding box center [321, 102] width 11 height 8
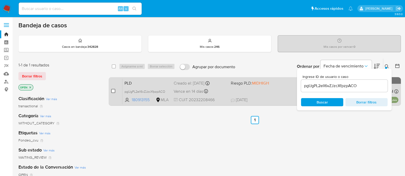
click at [113, 91] on input "checkbox" at bounding box center [113, 91] width 4 height 4
checkbox input "true"
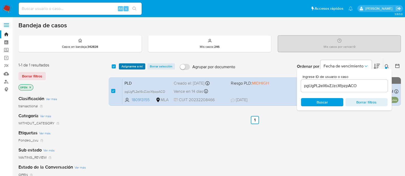
click at [134, 66] on span "Asignarme a mí" at bounding box center [131, 66] width 21 height 5
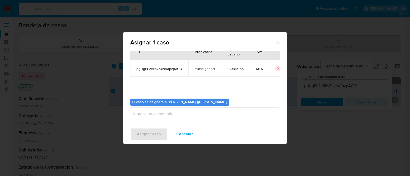
scroll to position [26, 0]
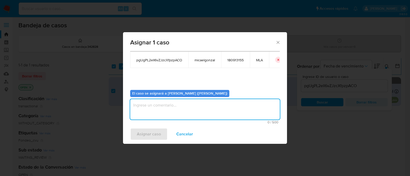
click at [185, 114] on textarea "assign-modal" at bounding box center [204, 109] width 149 height 20
type textarea "."
click at [152, 136] on span "Asignar caso" at bounding box center [149, 134] width 24 height 11
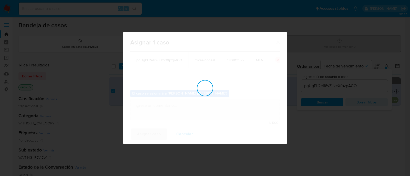
checkbox input "false"
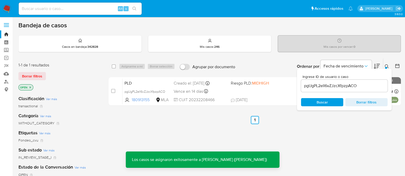
click at [312, 89] on div "pgUgPL2elI6vZJzcXfpzpACO" at bounding box center [344, 86] width 87 height 12
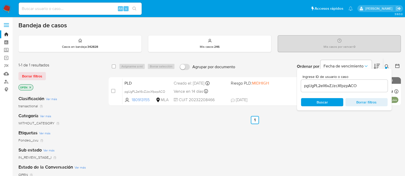
click at [315, 88] on input "pgUgPL2elI6vZJzcXfpzpACO" at bounding box center [344, 86] width 87 height 7
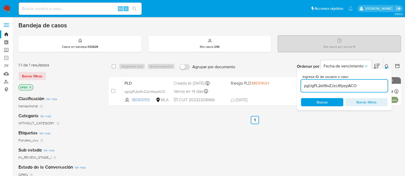
click at [315, 88] on input "pgUgPL2elI6vZJzcXfpzpACO" at bounding box center [344, 86] width 87 height 7
paste input "KolGJdHHFl1KZFx9RFLLU5gk"
type input "KolGJdHHFl1KZFx9RFLLU5gk"
click at [321, 104] on span "Buscar" at bounding box center [321, 102] width 11 height 8
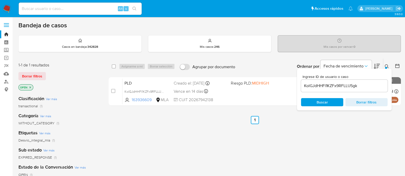
click at [113, 92] on input "checkbox" at bounding box center [113, 91] width 4 height 4
checkbox input "true"
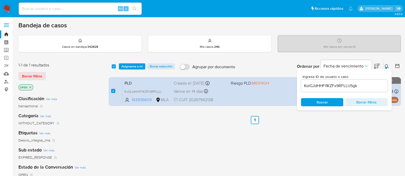
checkbox input "true"
click at [133, 68] on span "Asignarme a mí" at bounding box center [131, 66] width 21 height 5
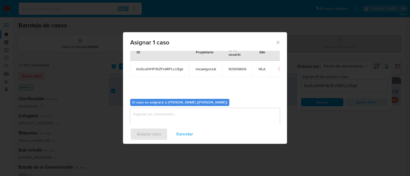
scroll to position [26, 0]
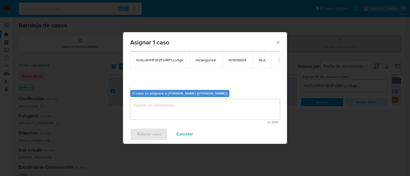
click at [163, 116] on textarea "assign-modal" at bounding box center [204, 109] width 149 height 20
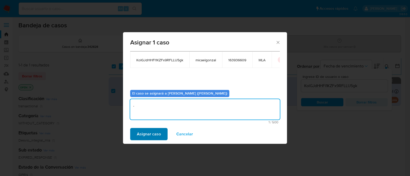
type textarea "."
click at [147, 136] on span "Asignar caso" at bounding box center [149, 134] width 24 height 11
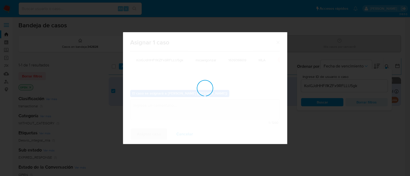
checkbox input "false"
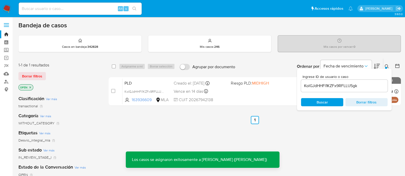
click at [325, 84] on input "KolGJdHHFl1KZFx9RFLLU5gk" at bounding box center [344, 86] width 87 height 7
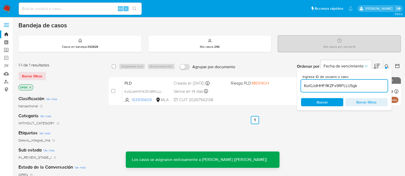
click at [325, 84] on input "KolGJdHHFl1KZFx9RFLLU5gk" at bounding box center [344, 86] width 87 height 7
paste input "sVBN27nLjspvyFzicOhg3w5t"
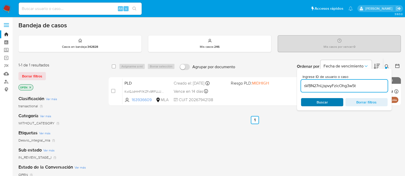
type input "sVBN27nLjspvyFzicOhg3w5t"
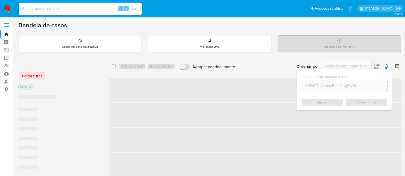
click at [320, 104] on div "Buscar Borrar filtros" at bounding box center [344, 102] width 87 height 8
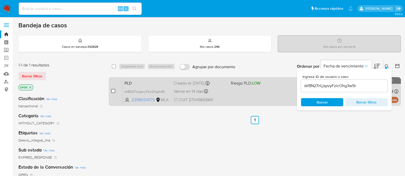
click at [113, 90] on input "checkbox" at bounding box center [113, 91] width 4 height 4
checkbox input "true"
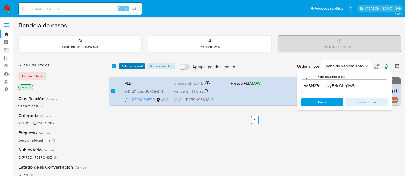
click at [136, 65] on span "Asignarme a mí" at bounding box center [131, 66] width 21 height 5
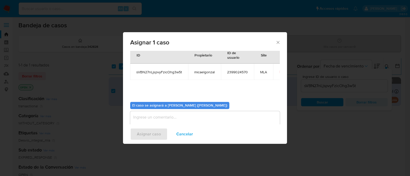
scroll to position [26, 0]
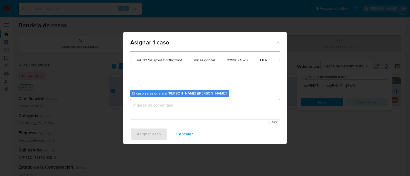
click at [157, 108] on textarea "assign-modal" at bounding box center [204, 109] width 149 height 20
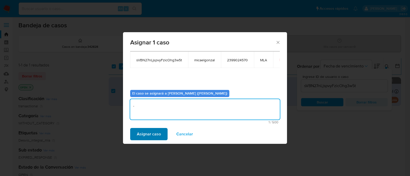
type textarea "."
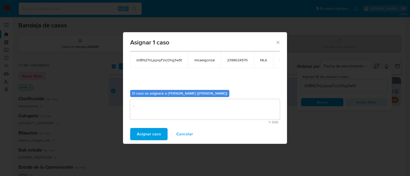
click at [142, 136] on span "Asignar caso" at bounding box center [149, 134] width 24 height 11
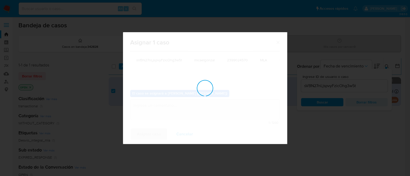
checkbox input "false"
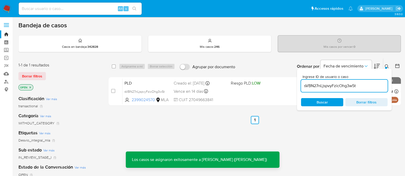
click at [312, 84] on input "sVBN27nLjspvyFzicOhg3w5t" at bounding box center [344, 86] width 87 height 7
paste input "PjvXASLLpyVRV5pkQe3G7w8C"
type input "PjvXASLLpyVRV5pkQe3G7w8C"
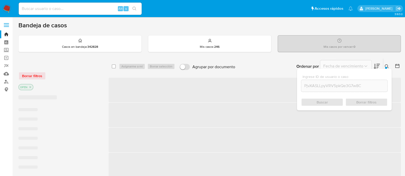
click at [323, 103] on div "Buscar Borrar filtros" at bounding box center [344, 102] width 87 height 8
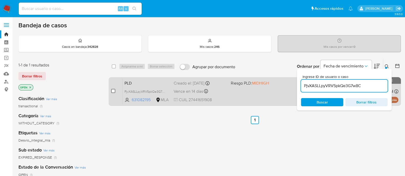
click at [111, 90] on input "checkbox" at bounding box center [113, 91] width 4 height 4
checkbox input "true"
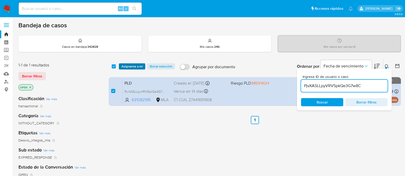
click at [134, 65] on span "Asignarme a mí" at bounding box center [131, 66] width 21 height 5
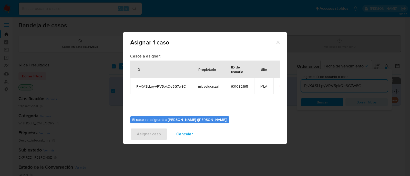
scroll to position [26, 0]
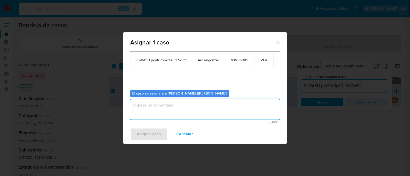
click at [165, 113] on textarea "assign-modal" at bounding box center [204, 109] width 149 height 20
type textarea "."
click at [146, 135] on span "Asignar caso" at bounding box center [149, 134] width 24 height 11
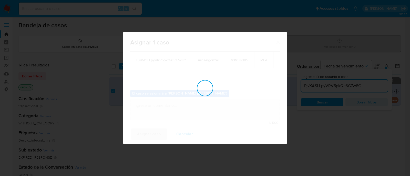
checkbox input "false"
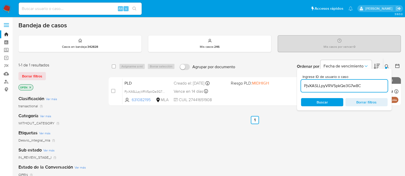
click at [337, 86] on input "PjvXASLLpyVRV5pkQe3G7w8C" at bounding box center [344, 86] width 87 height 7
paste input "mAvEeZzYoY1eC8Ro4SRw46Ai"
type input "mAvEeZzYoY1eC8Ro4SRw46Ai"
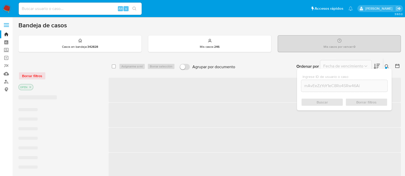
click at [323, 102] on div "Buscar Borrar filtros" at bounding box center [344, 102] width 87 height 8
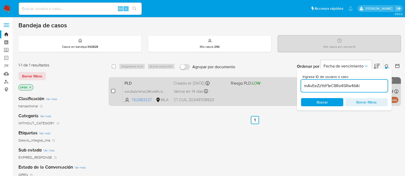
click at [113, 91] on input "checkbox" at bounding box center [113, 91] width 4 height 4
checkbox input "true"
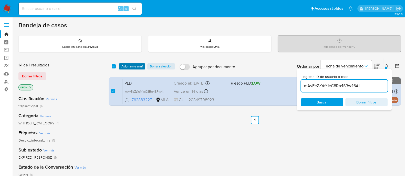
click at [135, 65] on span "Asignarme a mí" at bounding box center [131, 66] width 21 height 5
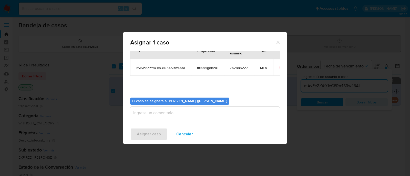
scroll to position [26, 0]
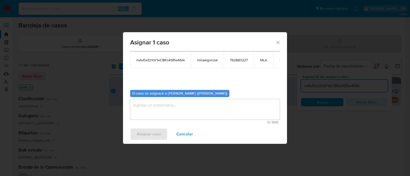
click at [170, 110] on textarea "assign-modal" at bounding box center [204, 109] width 149 height 20
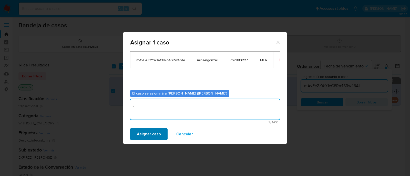
type textarea "."
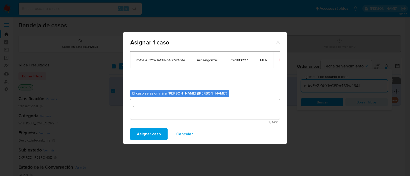
click at [152, 134] on span "Asignar caso" at bounding box center [149, 134] width 24 height 11
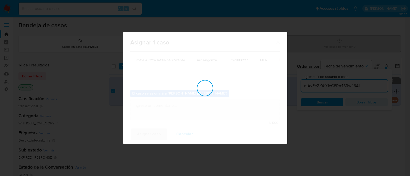
checkbox input "false"
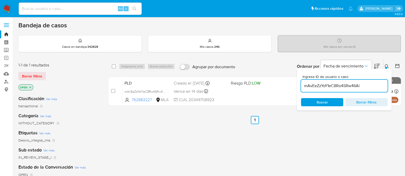
click at [308, 87] on input "mAvEeZzYoY1eC8Ro4SRw46Ai" at bounding box center [344, 86] width 87 height 7
paste input "OfBbG602wWtR5Hp17mAb673t"
type input "OfBbG602wWtR5Hp17mAb673t"
click at [317, 100] on span "Buscar" at bounding box center [321, 102] width 11 height 8
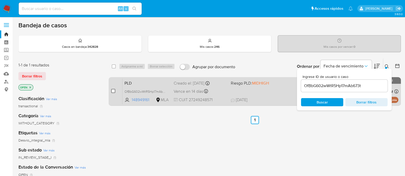
click at [113, 91] on input "checkbox" at bounding box center [113, 91] width 4 height 4
checkbox input "true"
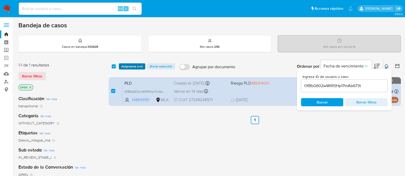
click at [137, 66] on span "Asignarme a mí" at bounding box center [131, 66] width 21 height 5
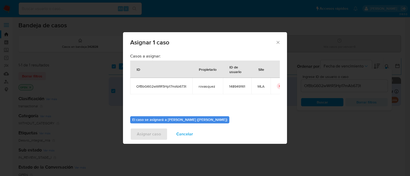
scroll to position [26, 0]
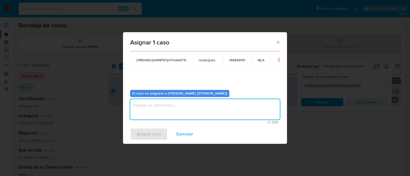
click at [159, 114] on textarea "assign-modal" at bounding box center [204, 109] width 149 height 20
type textarea "."
click at [149, 137] on span "Asignar caso" at bounding box center [149, 134] width 24 height 11
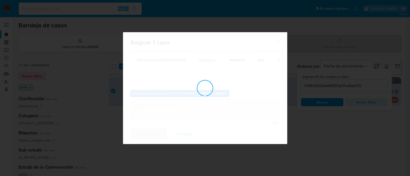
checkbox input "false"
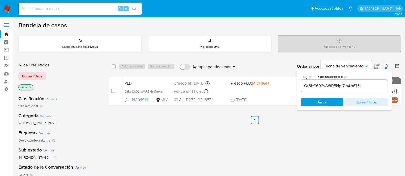
click at [315, 86] on input "OfBbG602wWtR5Hp17mAb673t" at bounding box center [344, 86] width 87 height 7
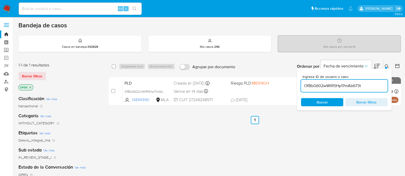
click at [315, 86] on input "OfBbG602wWtR5Hp17mAb673t" at bounding box center [344, 86] width 87 height 7
paste input "tlkXa0bXMW70nH3hqDTHFH7w"
type input "tlkXa0bXMW70nH3hqDTHFH7w"
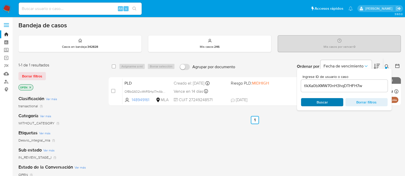
click at [315, 101] on span "Buscar" at bounding box center [321, 102] width 35 height 7
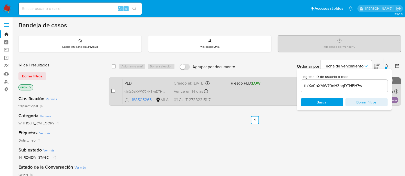
click at [113, 91] on input "checkbox" at bounding box center [113, 91] width 4 height 4
checkbox input "true"
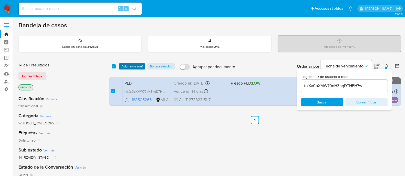
click at [128, 67] on span "Asignarme a mí" at bounding box center [131, 66] width 21 height 5
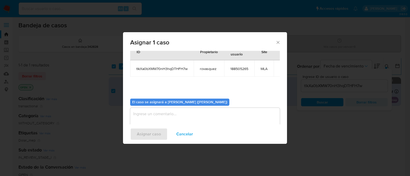
scroll to position [26, 0]
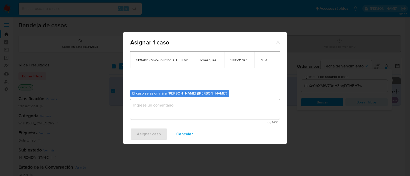
click at [155, 111] on textarea "assign-modal" at bounding box center [204, 109] width 149 height 20
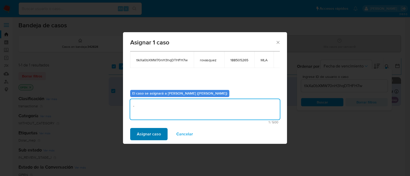
type textarea "."
click at [148, 132] on span "Asignar caso" at bounding box center [149, 134] width 24 height 11
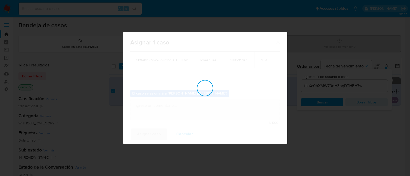
checkbox input "false"
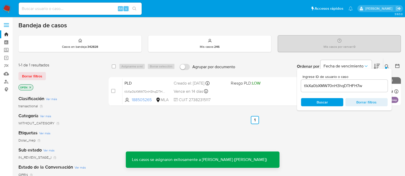
click at [320, 87] on input "tlkXa0bXMW70nH3hqDTHFH7w" at bounding box center [344, 86] width 87 height 7
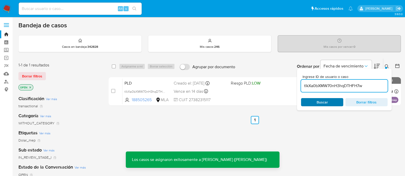
paste input "AiuNvEg4Kd13e3siMbo2We9f"
type input "AiuNvEg4Kd13e3siMbo2We9f"
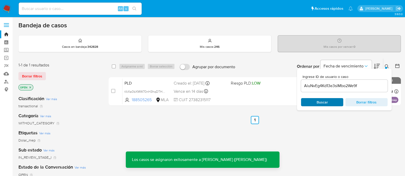
click at [318, 99] on span "Buscar" at bounding box center [321, 102] width 11 height 8
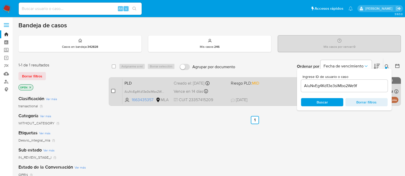
click at [113, 92] on input "checkbox" at bounding box center [113, 91] width 4 height 4
checkbox input "true"
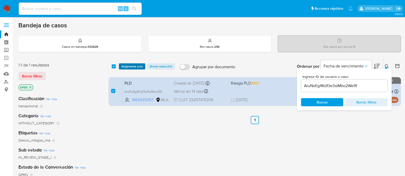
click at [133, 67] on span "Asignarme a mí" at bounding box center [131, 66] width 21 height 5
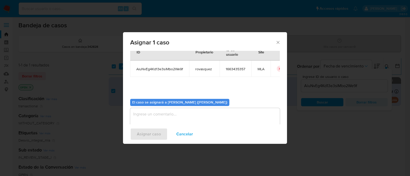
scroll to position [26, 0]
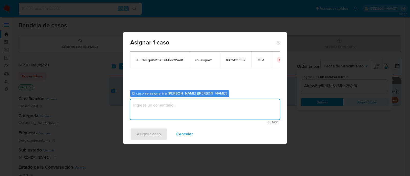
click at [165, 108] on textarea "assign-modal" at bounding box center [204, 109] width 149 height 20
type textarea "."
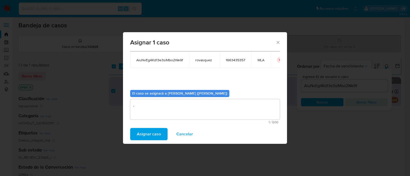
click at [156, 135] on span "Asignar caso" at bounding box center [149, 134] width 24 height 11
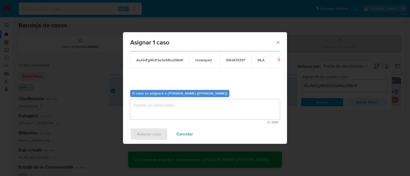
checkbox input "false"
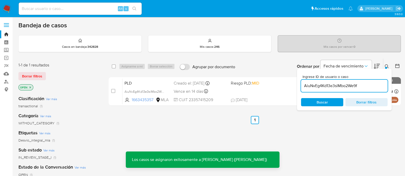
click at [331, 88] on input "AiuNvEg4Kd13e3siMbo2We9f" at bounding box center [344, 86] width 87 height 7
paste input "tdvdvCbFdu2JVqDJ5L2WZ7cT"
type input "tdvdvCbFdu2JVqDJ5L2WZ7cT"
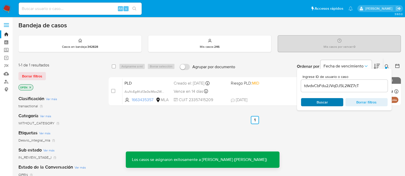
click at [317, 102] on span "Buscar" at bounding box center [321, 102] width 11 height 8
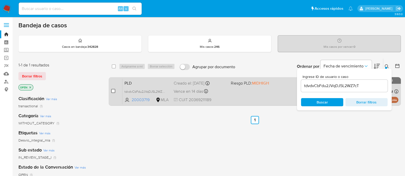
click at [114, 93] on input "checkbox" at bounding box center [113, 91] width 4 height 4
checkbox input "true"
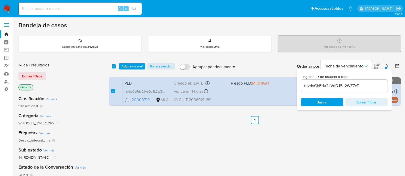
click at [135, 61] on div "select-all-cases-checkbox Asignarme a mí Borrar selección Agrupar por documento…" at bounding box center [255, 67] width 292 height 16
click at [135, 67] on span "Asignarme a mí" at bounding box center [131, 66] width 21 height 5
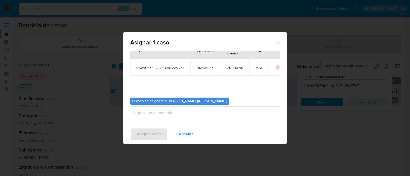
scroll to position [26, 0]
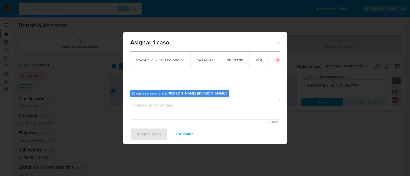
click at [167, 121] on span "0 / 500" at bounding box center [205, 122] width 146 height 3
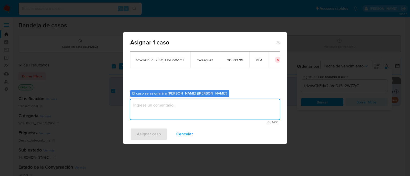
click at [171, 111] on textarea "assign-modal" at bounding box center [204, 109] width 149 height 20
type textarea "."
click at [156, 134] on span "Asignar caso" at bounding box center [149, 134] width 24 height 11
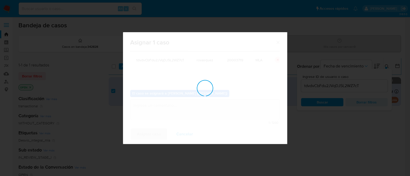
checkbox input "false"
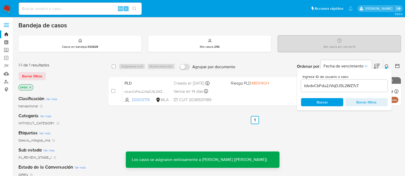
click at [320, 85] on input "tdvdvCbFdu2JVqDJ5L2WZ7cT" at bounding box center [344, 86] width 87 height 7
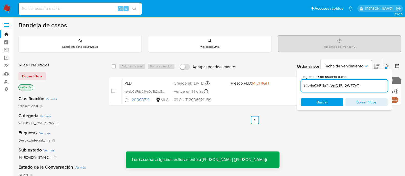
click at [320, 85] on input "tdvdvCbFdu2JVqDJ5L2WZ7cT" at bounding box center [344, 86] width 87 height 7
paste input "6ZIZ1EUtkvTyJsArnrU6VgIj"
type input "6ZIZ1EUtkvTyJsArnrU6VgIj"
click at [321, 101] on span "Buscar" at bounding box center [321, 102] width 11 height 8
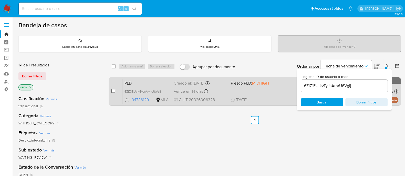
click at [111, 91] on input "checkbox" at bounding box center [113, 91] width 4 height 4
checkbox input "true"
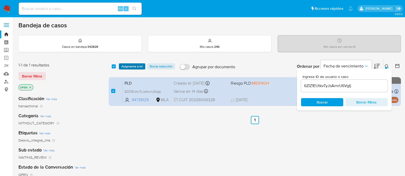
click at [132, 64] on span "Asignarme a mí" at bounding box center [131, 66] width 21 height 5
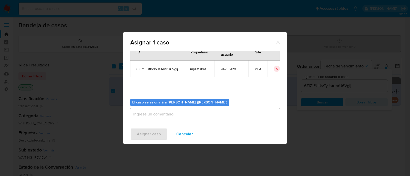
scroll to position [26, 0]
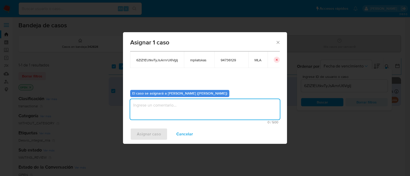
click at [155, 109] on textarea "assign-modal" at bounding box center [204, 109] width 149 height 20
type textarea "."
click at [155, 134] on span "Asignar caso" at bounding box center [149, 134] width 24 height 11
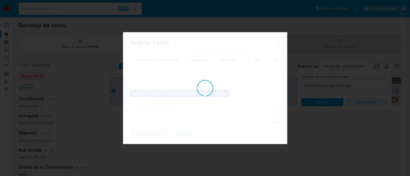
checkbox input "false"
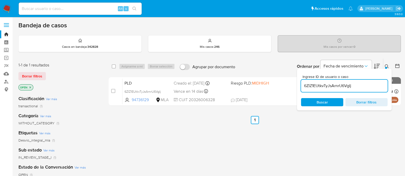
click at [322, 85] on input "6ZIZ1EUtkvTyJsArnrU6VgIj" at bounding box center [344, 86] width 87 height 7
paste input "vSxOAMy12BfeEQMZdVlj8mq7"
type input "vSxOAMy12BfeEQMZdVlj8mq7"
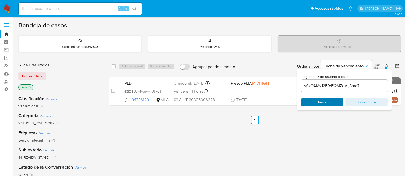
click at [316, 102] on span "Buscar" at bounding box center [321, 102] width 11 height 8
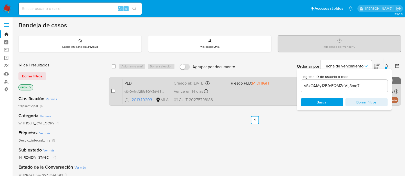
click at [114, 91] on input "checkbox" at bounding box center [113, 91] width 4 height 4
checkbox input "true"
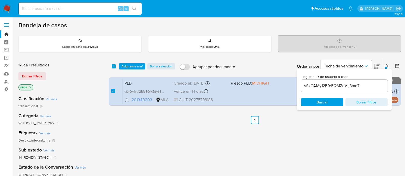
click at [382, 132] on div "select-all-cases-checkbox Asignarme a mí Borrar selección Agrupar por documento…" at bounding box center [255, 174] width 292 height 232
click at [378, 56] on div "Bandeja de casos Casos en bandeja : 342828 Mis casos : 246 Mis casos por vencer…" at bounding box center [209, 156] width 382 height 269
click at [384, 66] on button at bounding box center [387, 66] width 8 height 6
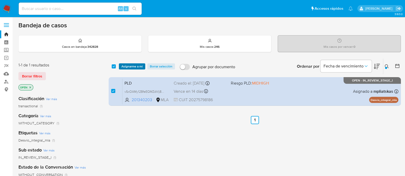
click at [134, 67] on span "Asignarme a mí" at bounding box center [131, 66] width 21 height 5
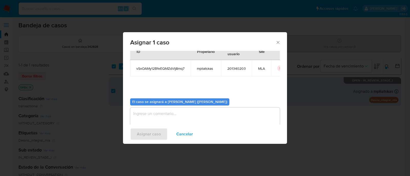
scroll to position [26, 0]
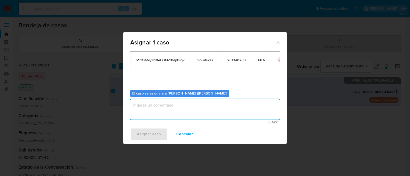
click at [164, 117] on textarea "assign-modal" at bounding box center [204, 109] width 149 height 20
type textarea "."
click at [147, 134] on span "Asignar caso" at bounding box center [149, 134] width 24 height 11
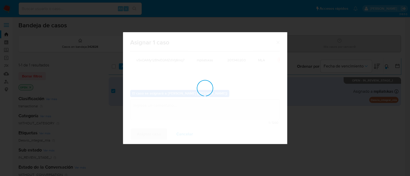
checkbox input "false"
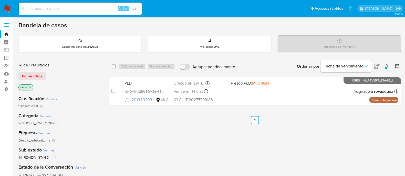
click at [388, 67] on icon at bounding box center [386, 67] width 4 height 4
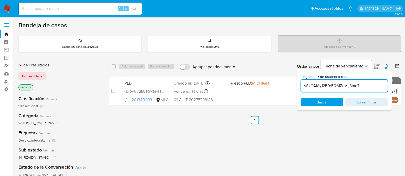
click at [359, 88] on input "vSxOAMy12BfeEQMZdVlj8mq7" at bounding box center [344, 86] width 87 height 7
type input "CZqVlIOyPnWyI8UdwaoK5frI"
click at [327, 101] on span "Buscar" at bounding box center [321, 102] width 11 height 8
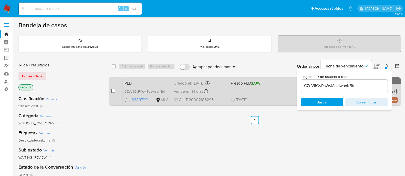
click at [114, 91] on input "checkbox" at bounding box center [113, 91] width 4 height 4
checkbox input "true"
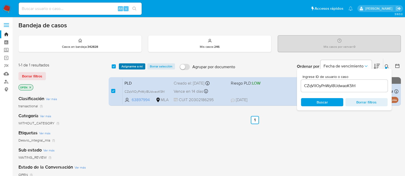
click at [133, 66] on span "Asignarme a mí" at bounding box center [131, 66] width 21 height 5
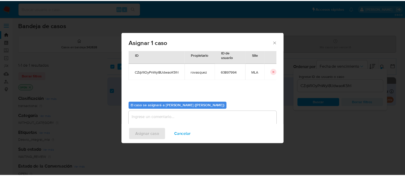
scroll to position [26, 0]
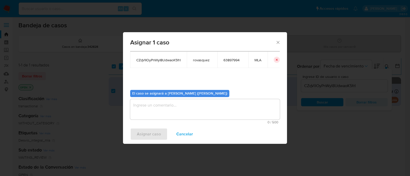
click at [164, 113] on textarea "assign-modal" at bounding box center [204, 109] width 149 height 20
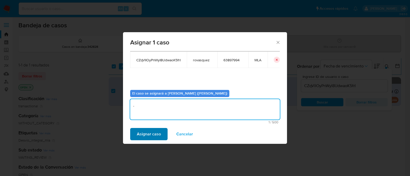
type textarea "."
click at [145, 133] on span "Asignar caso" at bounding box center [149, 134] width 24 height 11
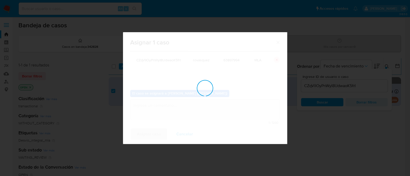
checkbox input "false"
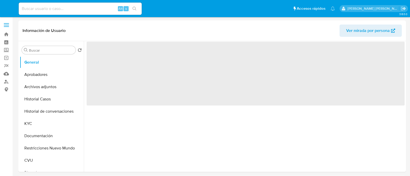
select select "10"
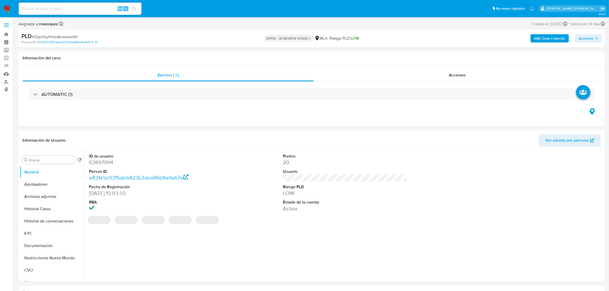
click at [545, 39] on b "AML Data Collector" at bounding box center [549, 38] width 31 height 8
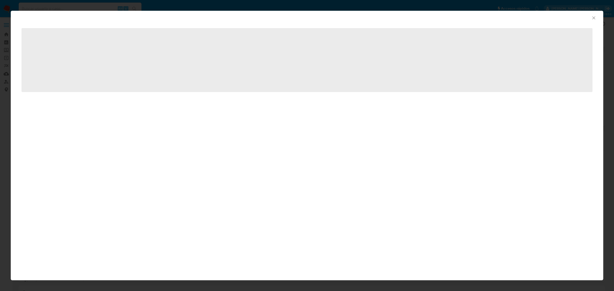
select select "10"
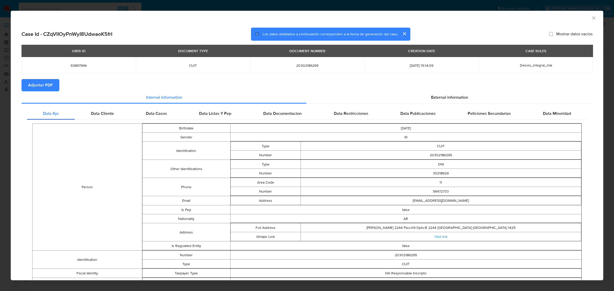
click at [40, 88] on span "Adjuntar PDF" at bounding box center [40, 85] width 25 height 11
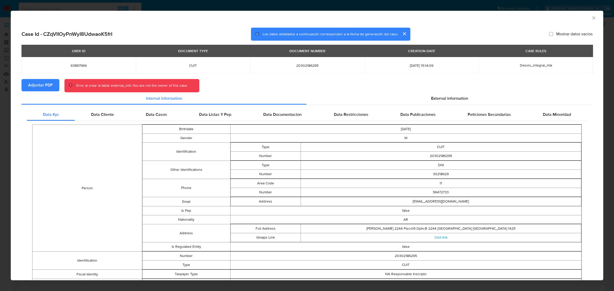
click at [592, 16] on icon "Cerrar ventana" at bounding box center [594, 17] width 5 height 5
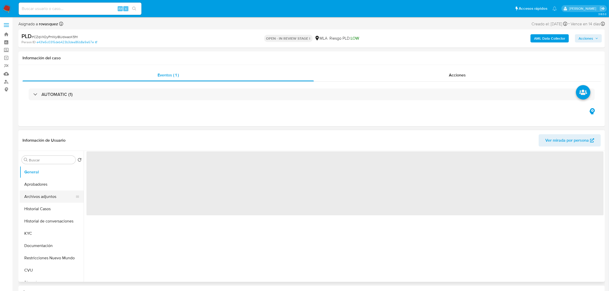
select select "10"
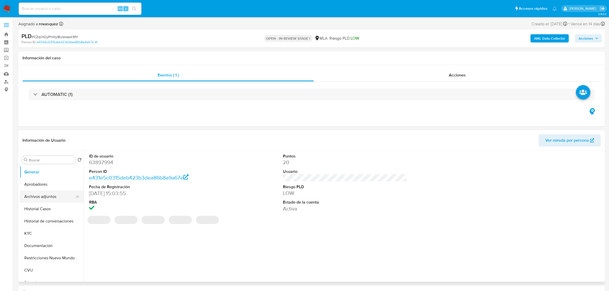
click at [44, 198] on button "Archivos adjuntos" at bounding box center [50, 197] width 60 height 12
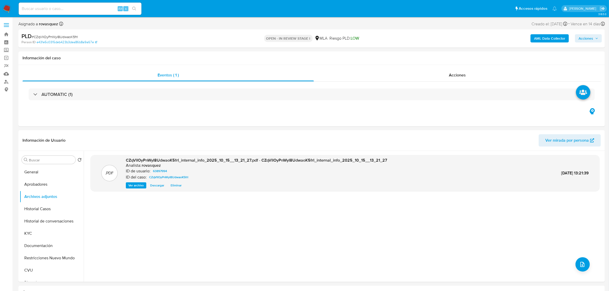
click at [556, 39] on b "AML Data Collector" at bounding box center [549, 38] width 31 height 8
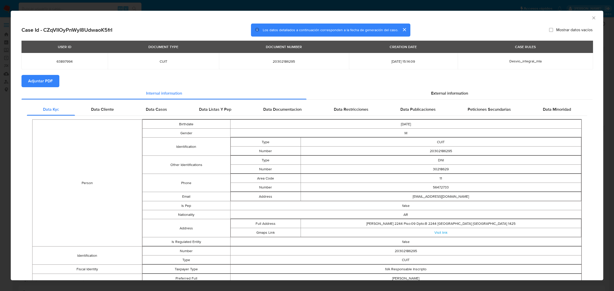
click at [43, 82] on span "Adjuntar PDF" at bounding box center [40, 81] width 25 height 11
click at [593, 18] on icon "Cerrar ventana" at bounding box center [594, 17] width 3 height 3
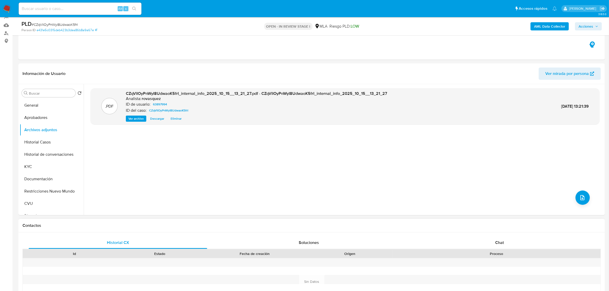
scroll to position [128, 0]
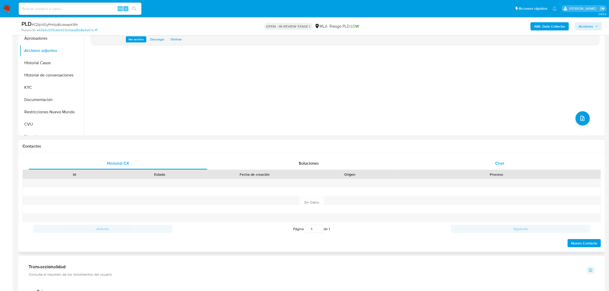
click at [496, 168] on div "Chat" at bounding box center [500, 163] width 179 height 12
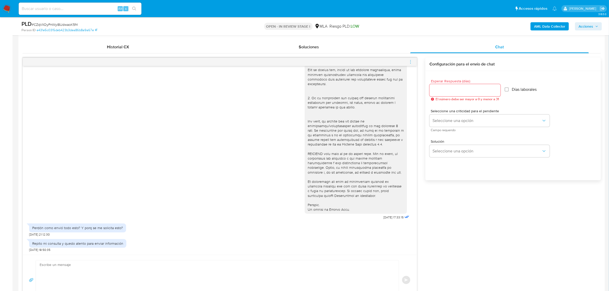
scroll to position [256, 0]
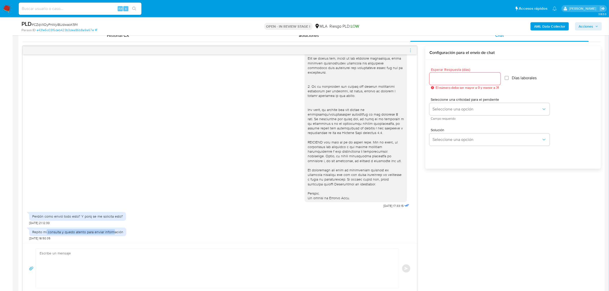
drag, startPoint x: 47, startPoint y: 233, endPoint x: 114, endPoint y: 231, distance: 67.1
click at [114, 231] on div "Repito mi consulta y quedo atento para enviar información" at bounding box center [77, 232] width 91 height 5
click at [147, 233] on div "Repito mi consulta y quedo atento para enviar información [DATE] 18:50:35" at bounding box center [220, 232] width 382 height 15
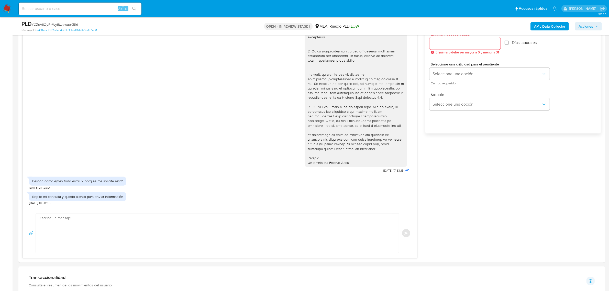
scroll to position [352, 0]
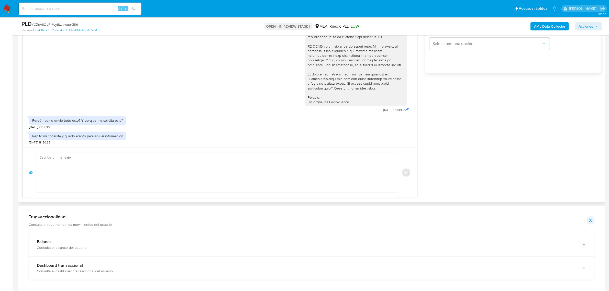
click at [95, 169] on textarea at bounding box center [216, 172] width 353 height 39
click at [84, 173] on textarea at bounding box center [216, 172] width 353 height 39
paste textarea "Queremos asegurarte que la información y documentación que nos proporciones no …"
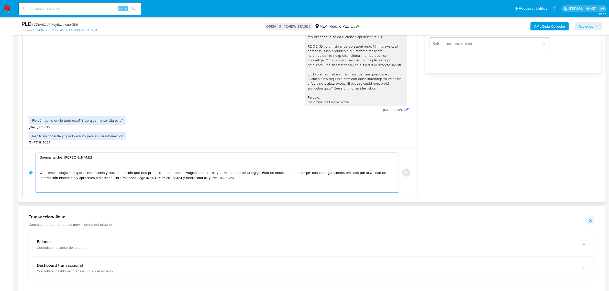
click at [63, 166] on textarea "Buenas tardes, [PERSON_NAME]. Queremos asegurarte que la información y document…" at bounding box center [216, 172] width 353 height 39
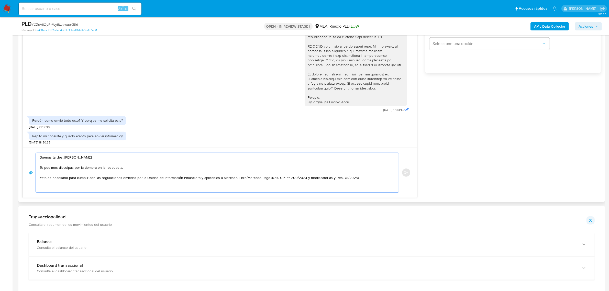
paste textarea "Queremos asegurarte que la información y documentación que nos proporciones no …"
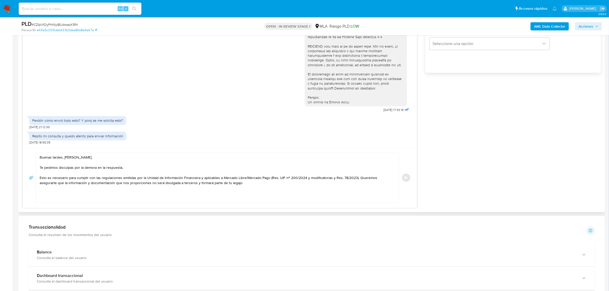
click at [57, 195] on textarea "Buenas tardes, [PERSON_NAME]. Te pedimos disculpas por la demora en la respuest…" at bounding box center [216, 178] width 353 height 50
paste textarea "Lo ipsumdo si ame consectetur adipiscinge se do eiusmo te Incidid Utla, etdolor…"
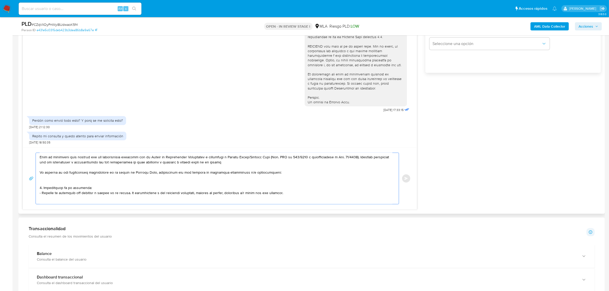
scroll to position [15, 0]
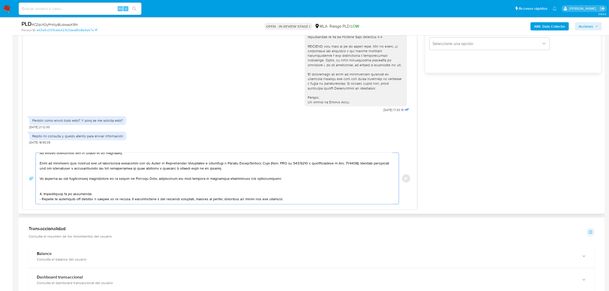
click at [68, 186] on textarea at bounding box center [216, 178] width 353 height 51
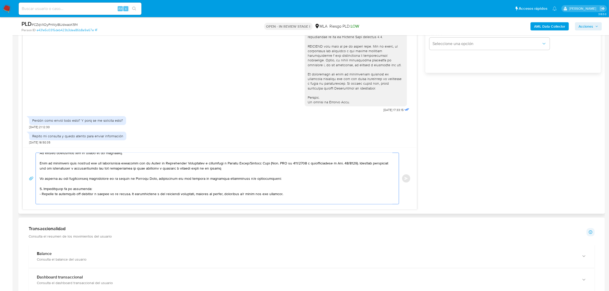
drag, startPoint x: 42, startPoint y: 189, endPoint x: 109, endPoint y: 189, distance: 67.1
click at [109, 189] on textarea at bounding box center [216, 178] width 353 height 51
click at [72, 192] on textarea at bounding box center [216, 178] width 353 height 51
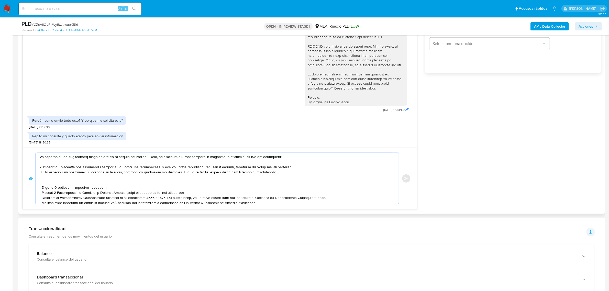
scroll to position [47, 0]
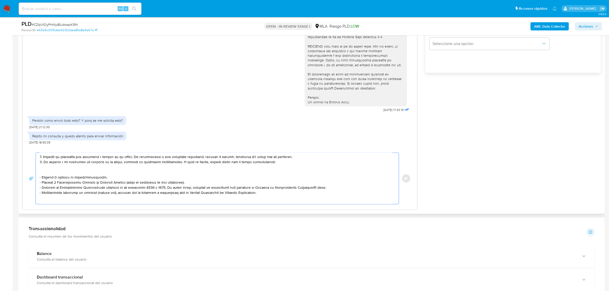
click at [61, 169] on textarea at bounding box center [216, 178] width 353 height 51
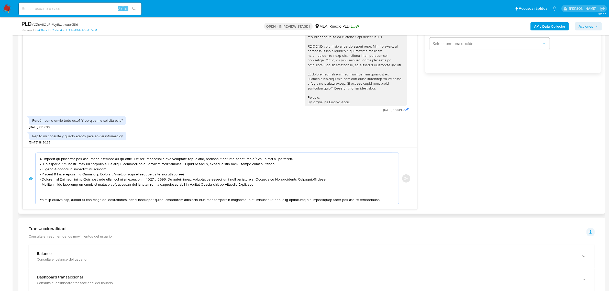
click at [54, 169] on textarea at bounding box center [216, 178] width 353 height 51
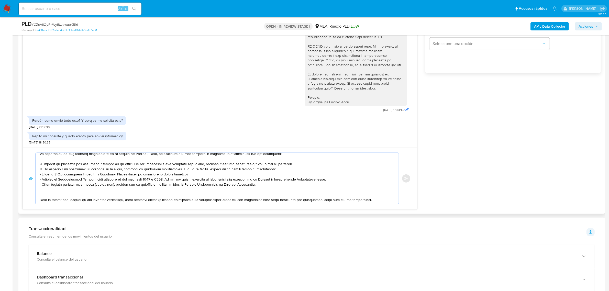
click at [117, 174] on textarea at bounding box center [216, 178] width 353 height 51
click at [113, 182] on textarea at bounding box center [216, 178] width 353 height 51
click at [329, 173] on textarea at bounding box center [216, 178] width 353 height 51
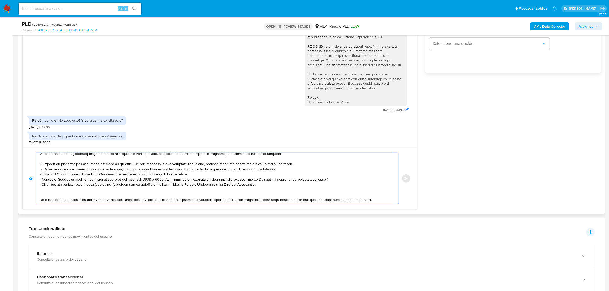
paste textarea "[URL][DOMAIN_NAME]"
click at [96, 190] on textarea at bounding box center [216, 178] width 353 height 51
click at [60, 190] on textarea at bounding box center [216, 178] width 353 height 51
paste textarea "Motivo por el cual la operatoria en el mes de XXXX de 2025 presenta un desvío r…"
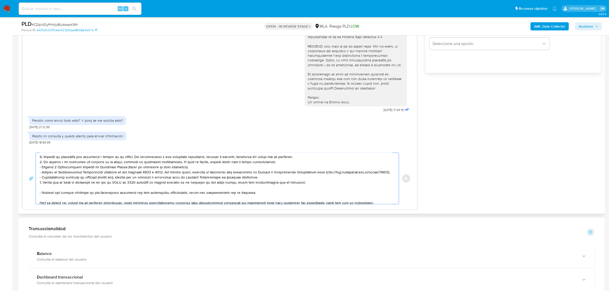
click at [120, 189] on textarea at bounding box center [216, 178] width 353 height 51
click at [287, 158] on textarea at bounding box center [216, 178] width 353 height 51
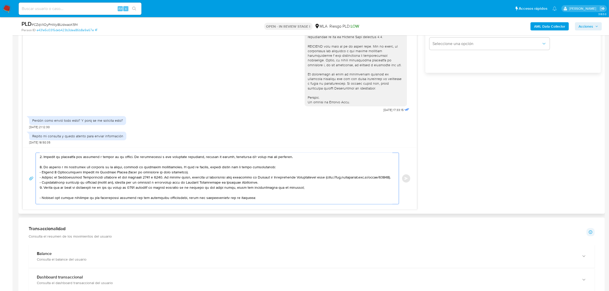
scroll to position [52, 0]
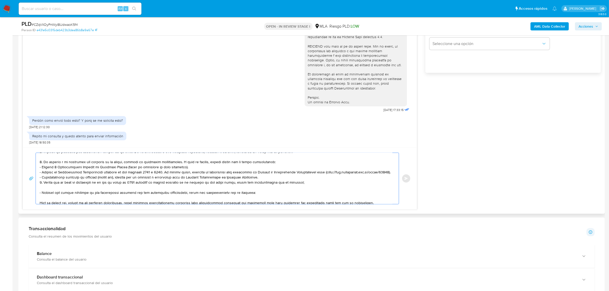
click at [262, 182] on textarea at bounding box center [216, 178] width 353 height 51
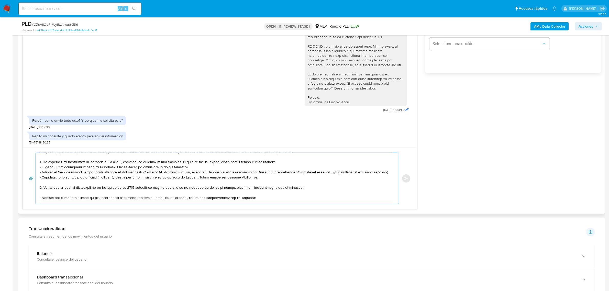
click at [313, 195] on textarea at bounding box center [216, 178] width 353 height 51
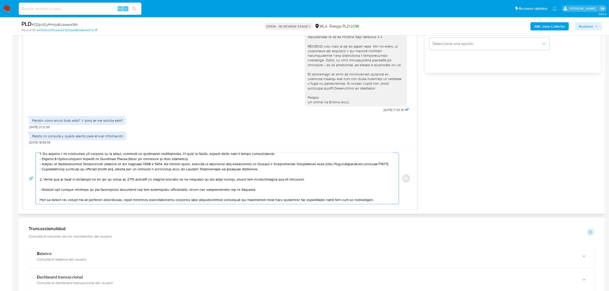
click at [71, 176] on textarea at bounding box center [216, 178] width 353 height 51
click at [48, 185] on textarea at bounding box center [216, 178] width 353 height 51
paste textarea "20169410020 [PERSON_NAME] 20085213688 name: [PERSON_NAME] || alias: name: [PERS…"
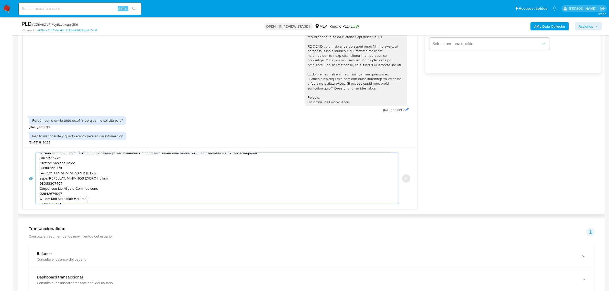
scroll to position [82, 0]
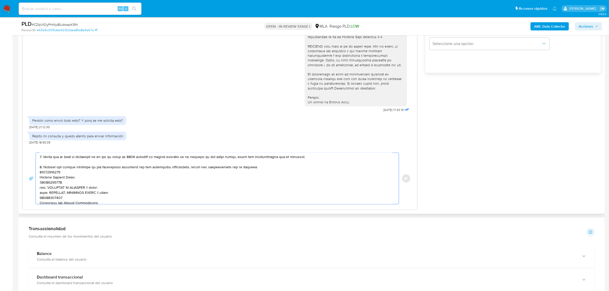
click at [56, 178] on textarea at bounding box center [216, 178] width 353 height 51
paste textarea "20169410020"
paste textarea "20085213688"
paste textarea "27223224399"
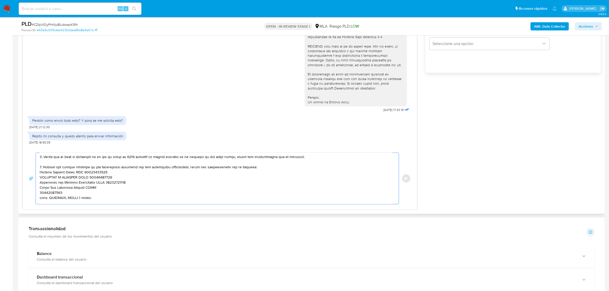
paste textarea "27285620681"
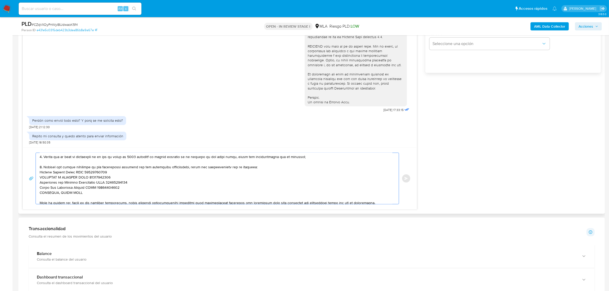
paste textarea "23259834899"
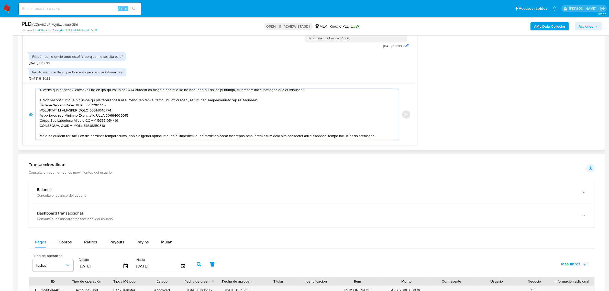
scroll to position [101, 0]
click at [60, 134] on textarea at bounding box center [216, 114] width 353 height 51
paste textarea "Es importante que sepas que, en caso de no responder a lo solicitado o si lo pr…"
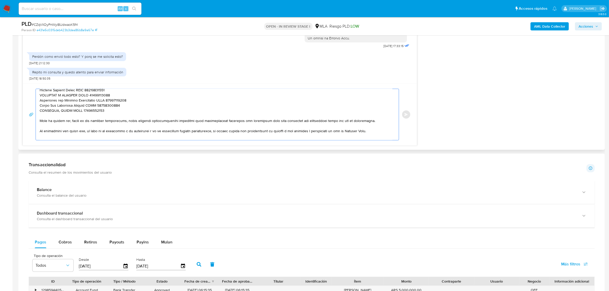
scroll to position [181, 0]
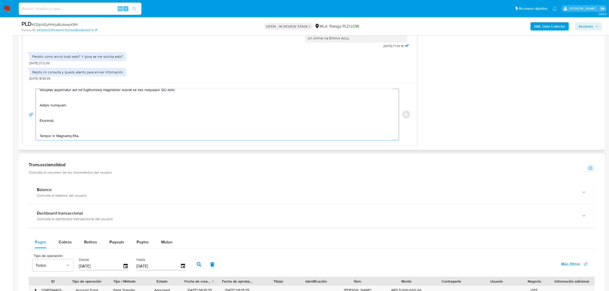
click at [54, 135] on textarea at bounding box center [216, 114] width 353 height 51
click at [53, 131] on textarea at bounding box center [216, 114] width 353 height 51
click at [48, 121] on textarea at bounding box center [216, 114] width 353 height 51
click at [42, 133] on textarea at bounding box center [216, 114] width 353 height 51
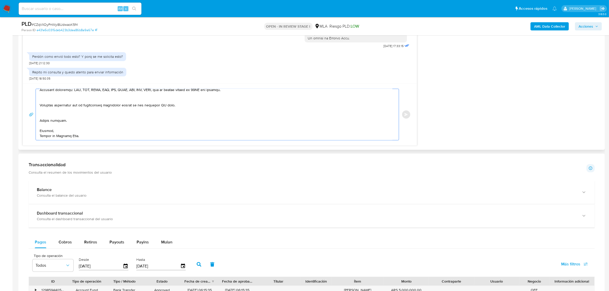
click at [53, 115] on textarea at bounding box center [216, 114] width 353 height 51
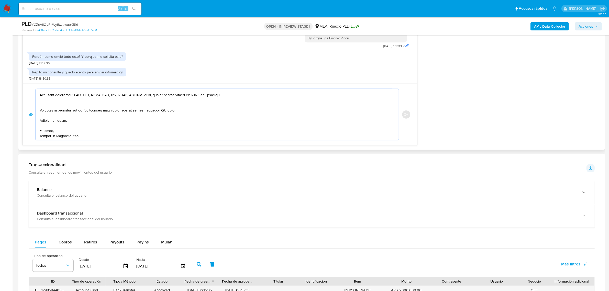
scroll to position [157, 0]
drag, startPoint x: 142, startPoint y: 112, endPoint x: 210, endPoint y: 112, distance: 67.8
click at [210, 112] on textarea at bounding box center [216, 114] width 353 height 51
click at [92, 105] on textarea at bounding box center [216, 114] width 353 height 51
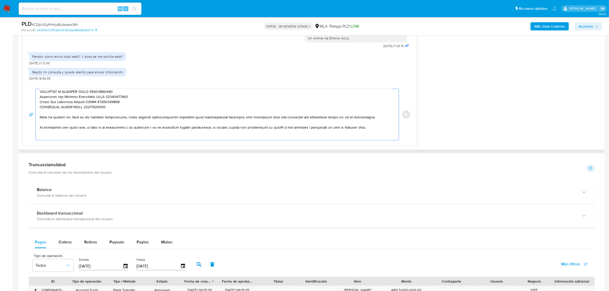
scroll to position [120, 0]
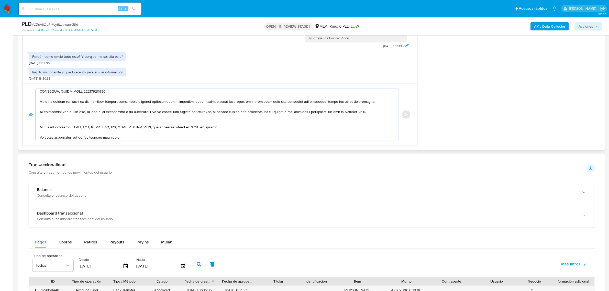
click at [49, 126] on textarea at bounding box center [216, 114] width 353 height 51
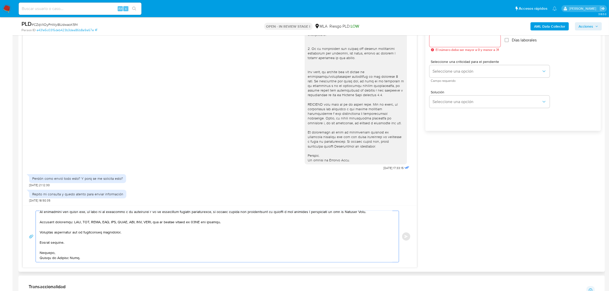
scroll to position [288, 0]
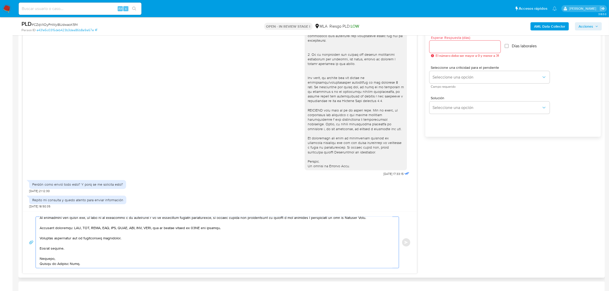
type textarea "Loremi dolors, Ametco. Ad elitsed doeiusmod tem in utlabo et do magnaaliq. Enim…"
click at [458, 49] on input "Esperar Respuesta (días)" at bounding box center [465, 47] width 71 height 7
type input "1"
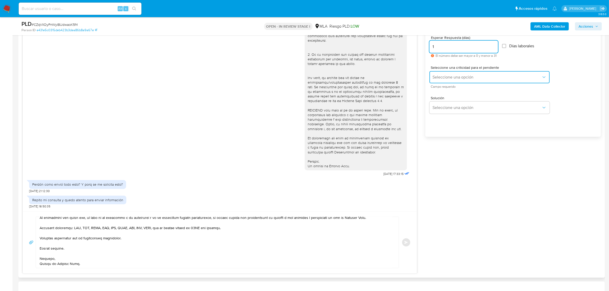
click at [454, 76] on span "Seleccione una opción" at bounding box center [487, 77] width 109 height 5
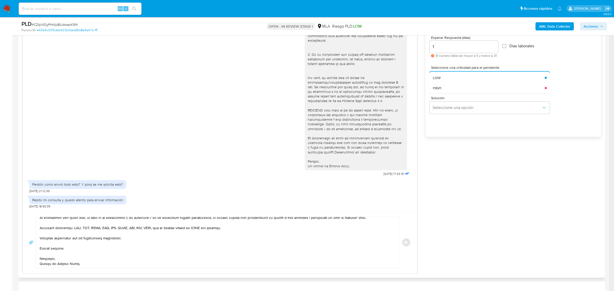
drag, startPoint x: 456, startPoint y: 86, endPoint x: 457, endPoint y: 88, distance: 2.6
click at [456, 86] on div "HIGH" at bounding box center [487, 88] width 109 height 10
click at [406, 243] on span "Enviar" at bounding box center [407, 242] width 4 height 3
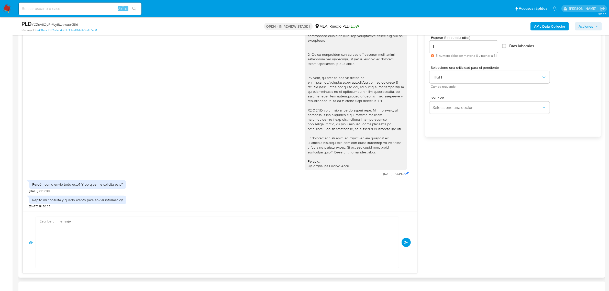
scroll to position [450, 0]
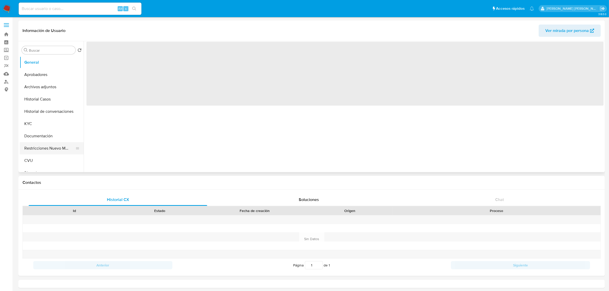
select select "10"
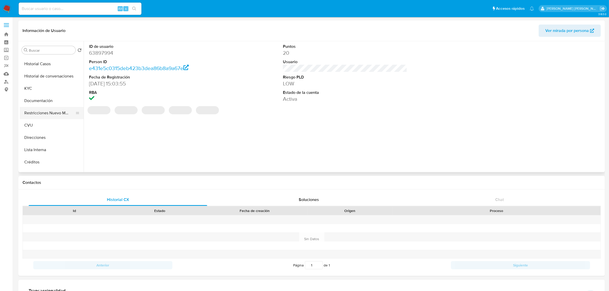
scroll to position [64, 0]
click at [41, 110] on button "Direcciones" at bounding box center [50, 109] width 60 height 12
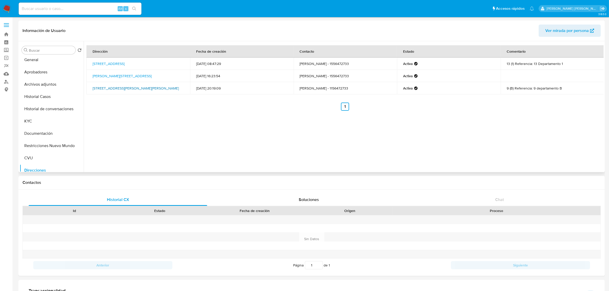
scroll to position [0, 0]
click at [46, 136] on button "Documentación" at bounding box center [50, 136] width 60 height 12
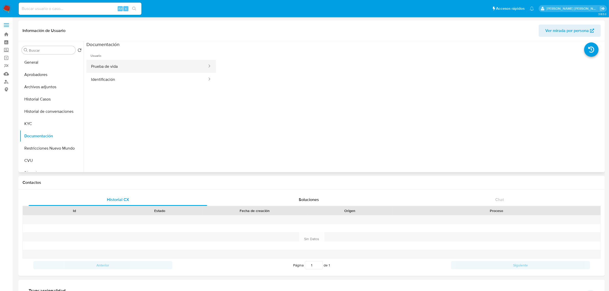
click at [144, 67] on button "Prueba de vida" at bounding box center [147, 66] width 121 height 13
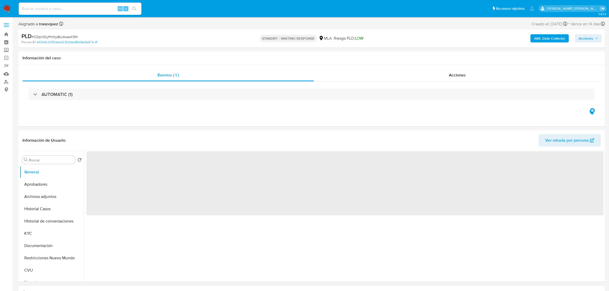
select select "10"
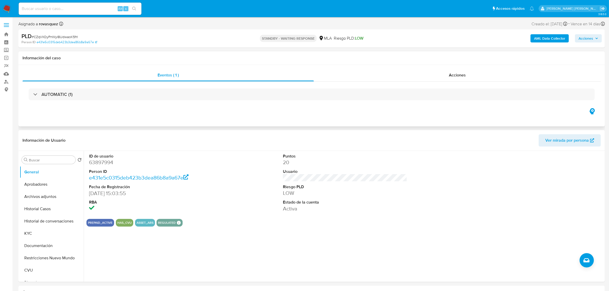
click at [445, 117] on div "Eventos ( 1 ) Acciones AUTOMATIC (1)" at bounding box center [311, 95] width 587 height 61
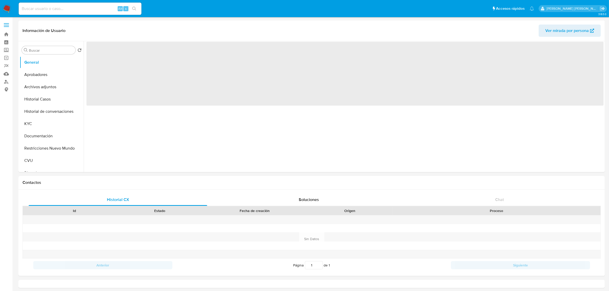
select select "10"
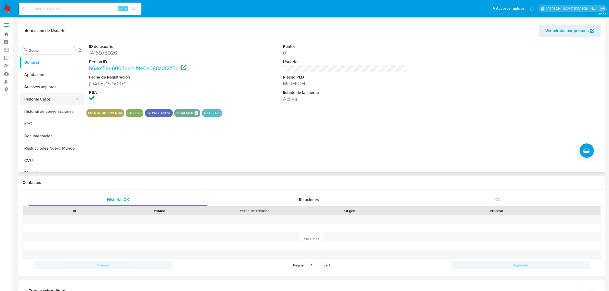
click at [49, 100] on button "Historial Casos" at bounding box center [50, 99] width 60 height 12
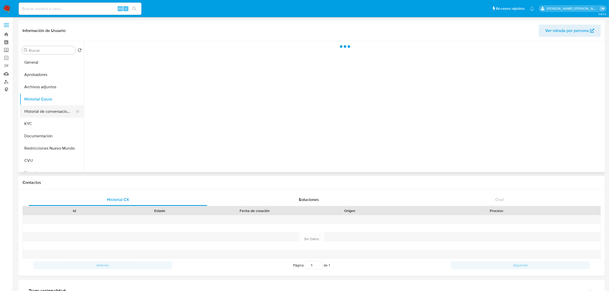
click at [49, 110] on button "Historial de conversaciones" at bounding box center [50, 111] width 60 height 12
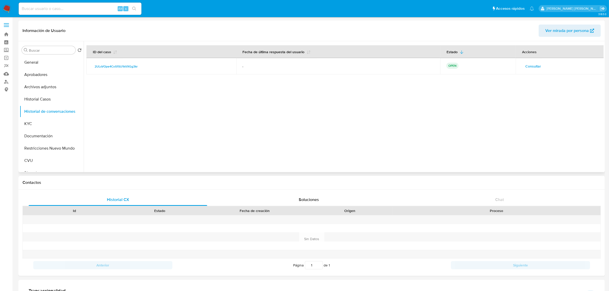
click at [524, 68] on button "Consultar" at bounding box center [533, 66] width 23 height 8
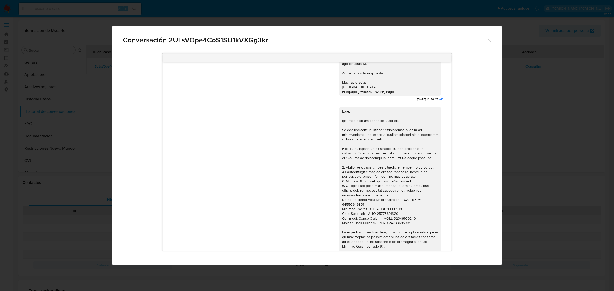
scroll to position [396, 0]
